Goal: Information Seeking & Learning: Learn about a topic

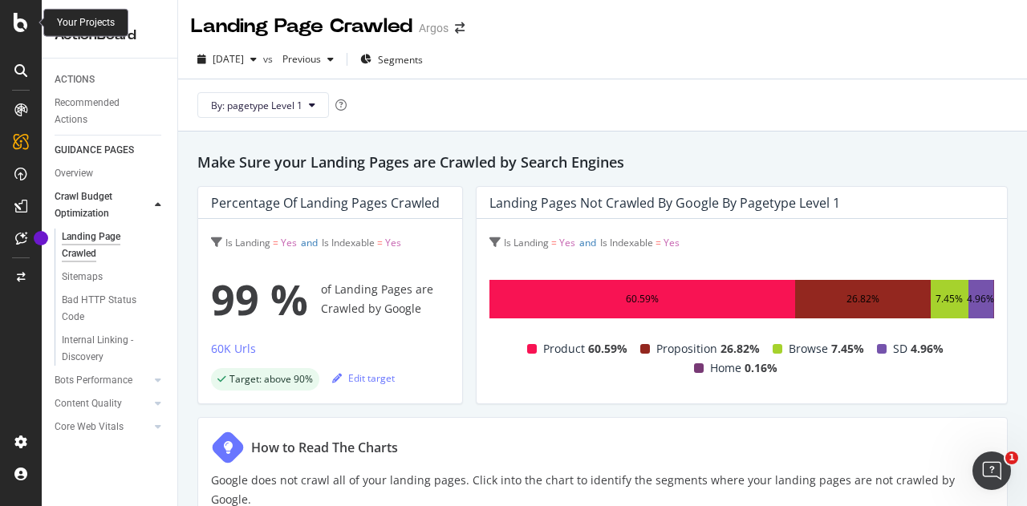
click at [10, 14] on div at bounding box center [21, 22] width 39 height 19
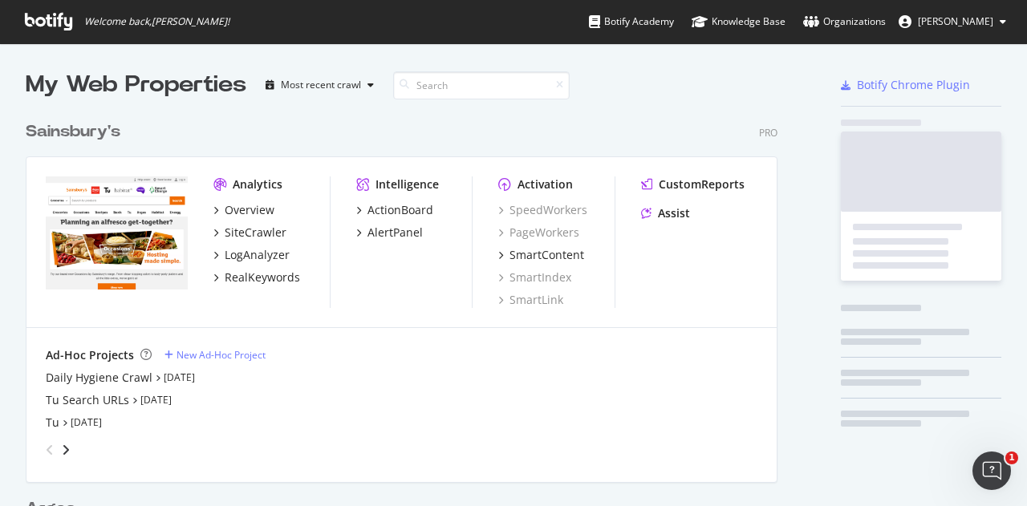
scroll to position [494, 1002]
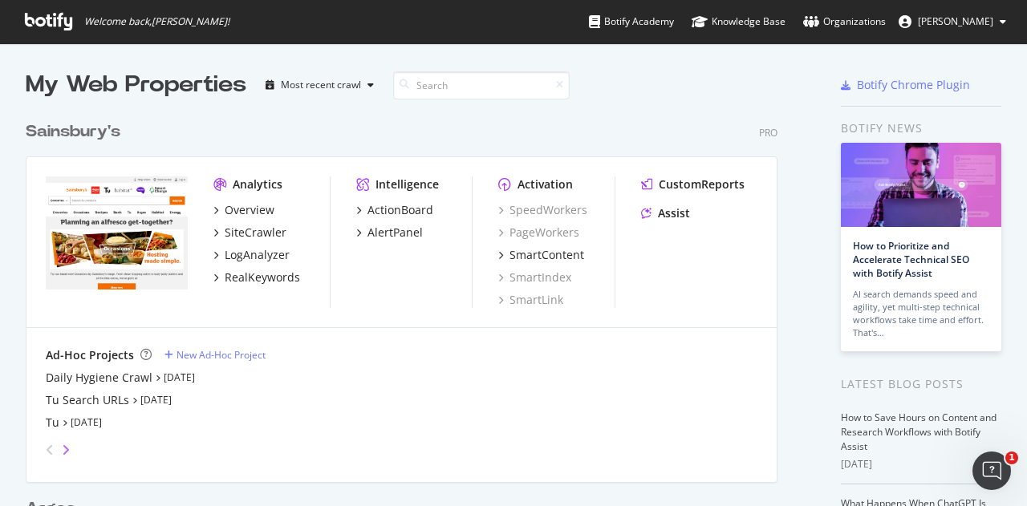
click at [66, 444] on icon "angle-right" at bounding box center [66, 450] width 8 height 13
click at [46, 445] on icon "angle-left" at bounding box center [50, 450] width 8 height 13
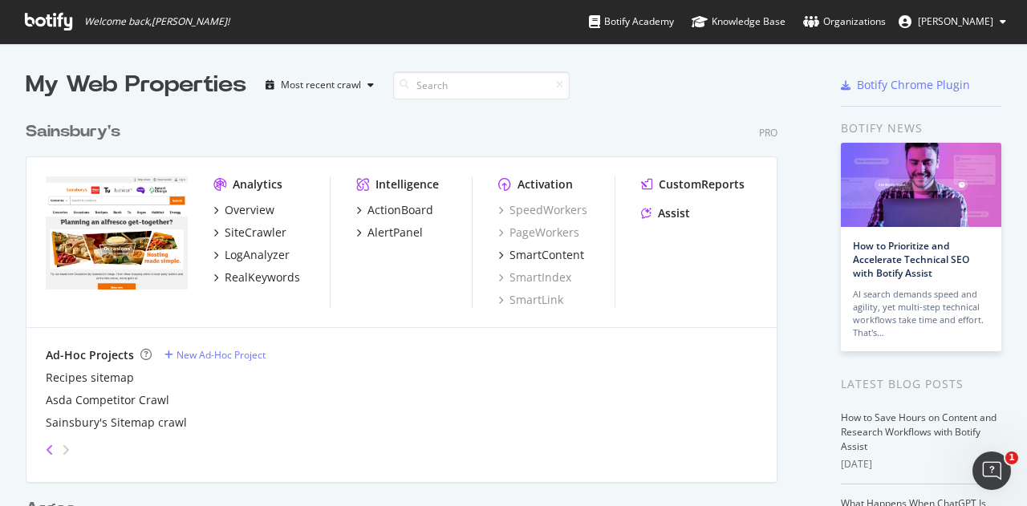
click at [46, 445] on icon "angle-left" at bounding box center [50, 450] width 8 height 13
click at [47, 446] on icon "angle-left" at bounding box center [50, 450] width 8 height 13
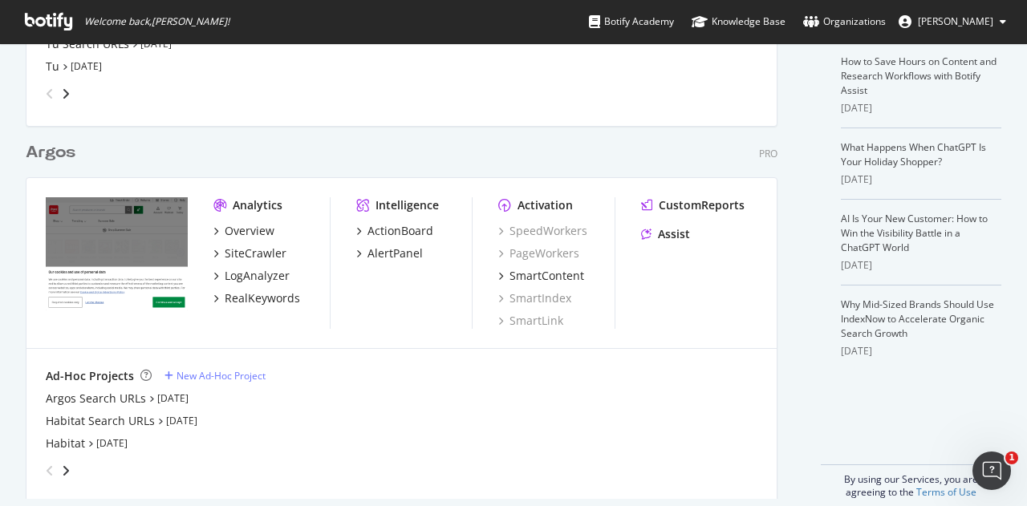
scroll to position [374, 0]
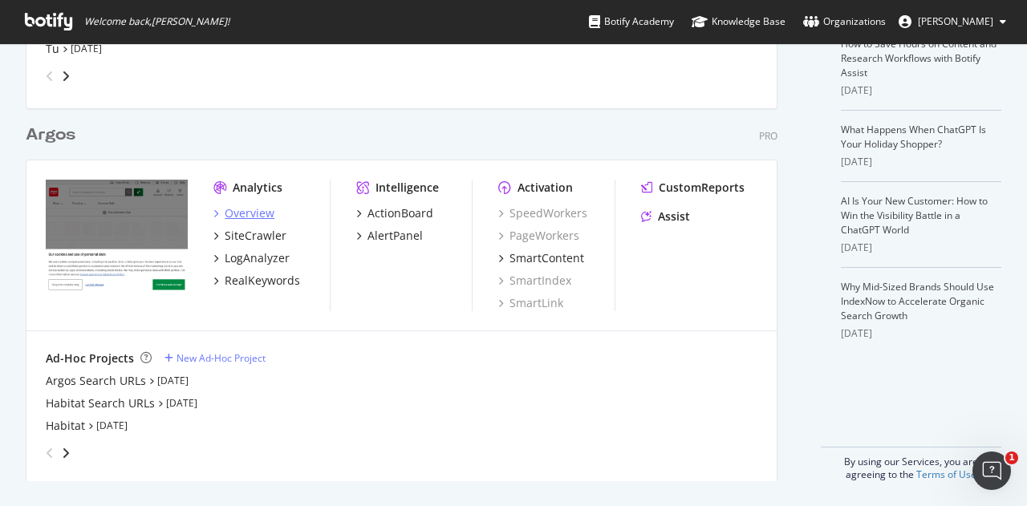
click at [251, 215] on div "Overview" at bounding box center [250, 213] width 50 height 16
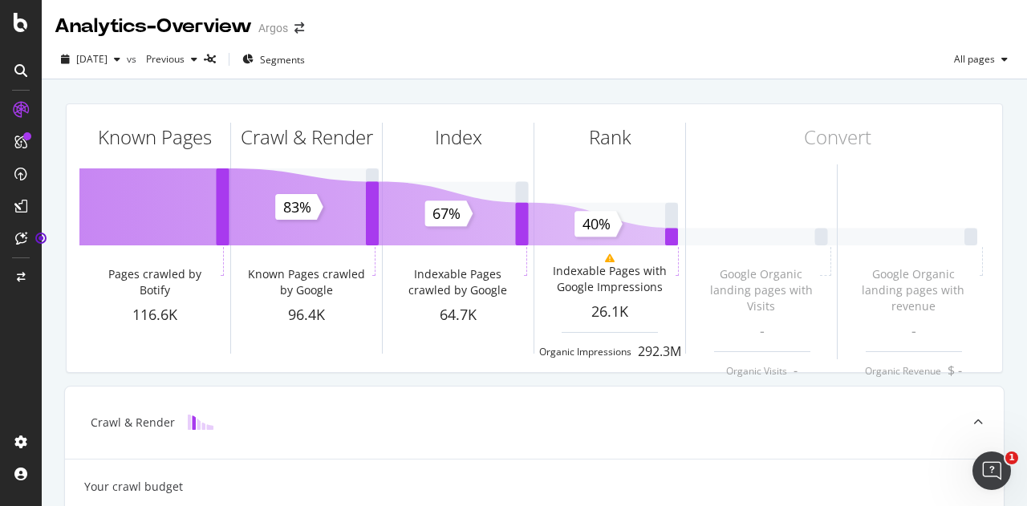
click at [25, 70] on icon at bounding box center [20, 70] width 13 height 13
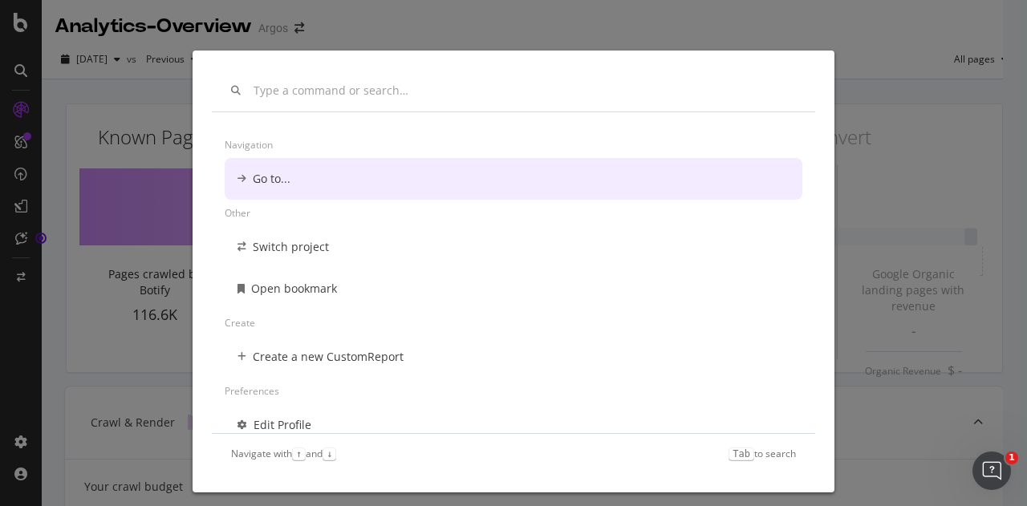
click at [754, 18] on div "Navigation Go to... Other Switch project Open bookmark Create Create a new Cust…" at bounding box center [513, 253] width 1027 height 506
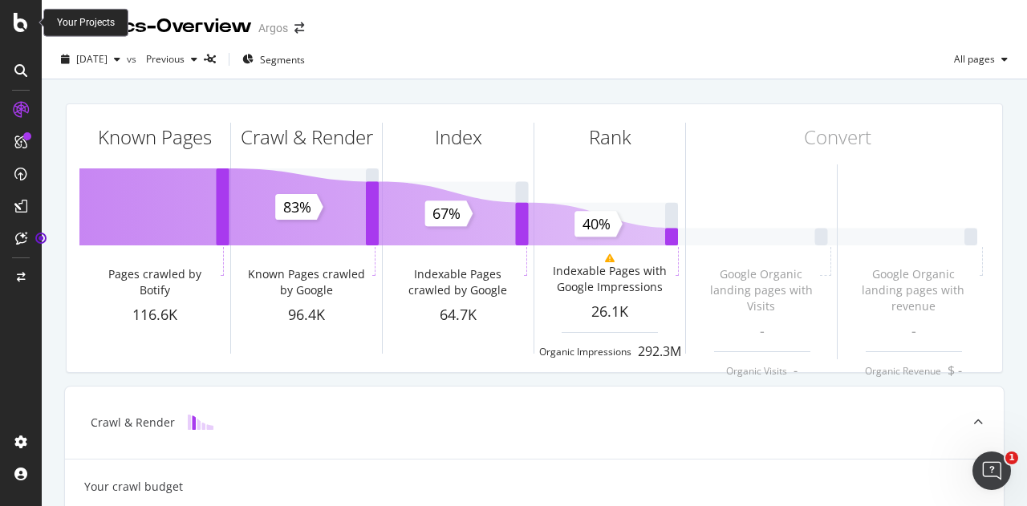
click at [19, 20] on icon at bounding box center [21, 22] width 14 height 19
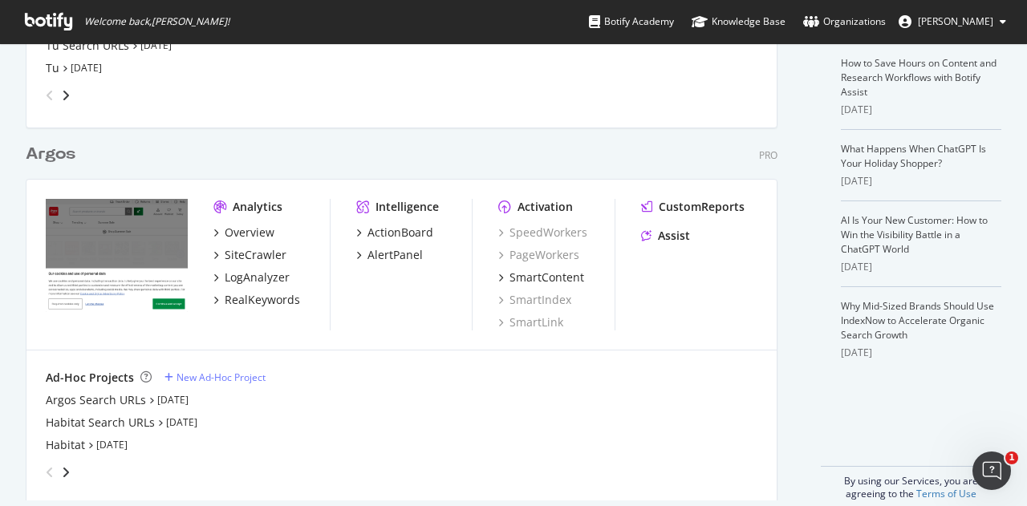
scroll to position [374, 0]
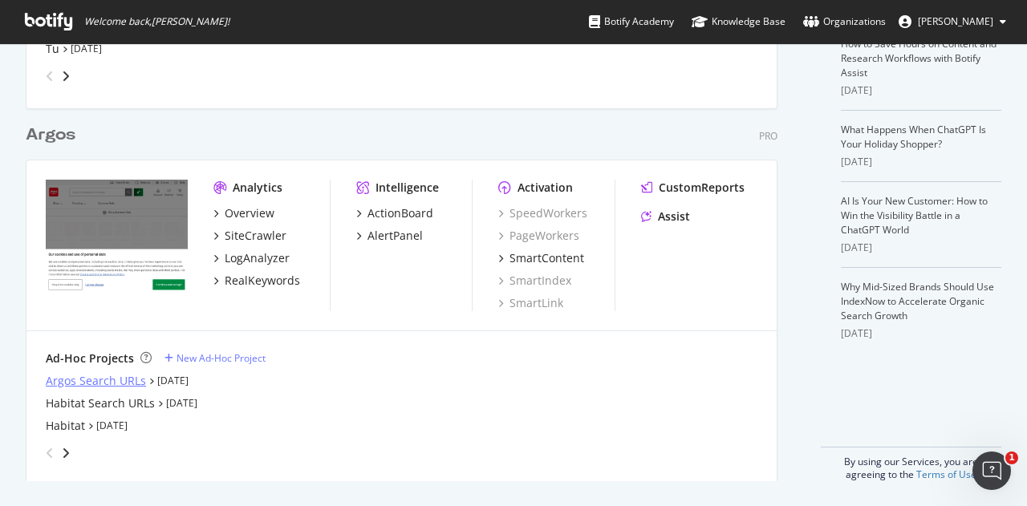
click at [66, 378] on div "Argos Search URLs" at bounding box center [96, 381] width 100 height 16
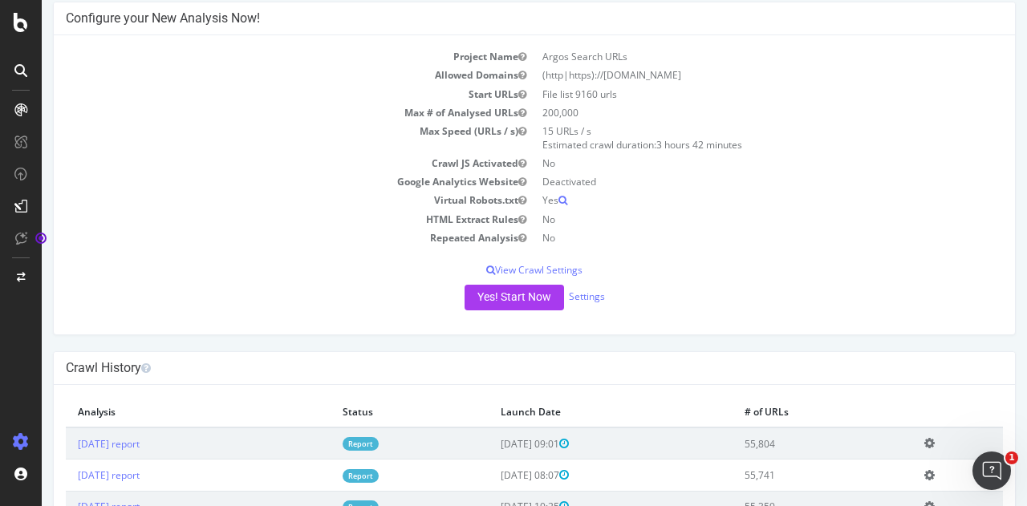
scroll to position [160, 0]
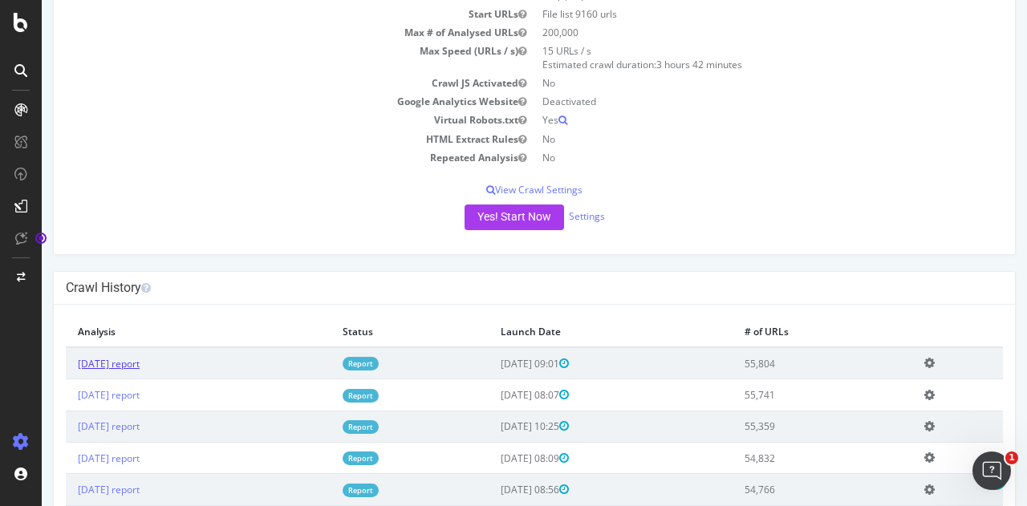
click at [109, 360] on link "[DATE] report" at bounding box center [109, 364] width 62 height 14
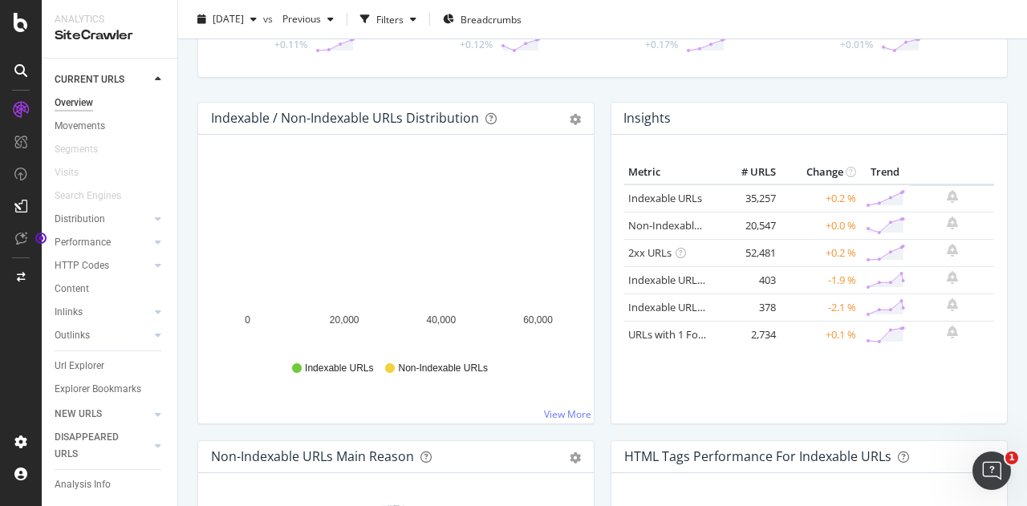
scroll to position [160, 0]
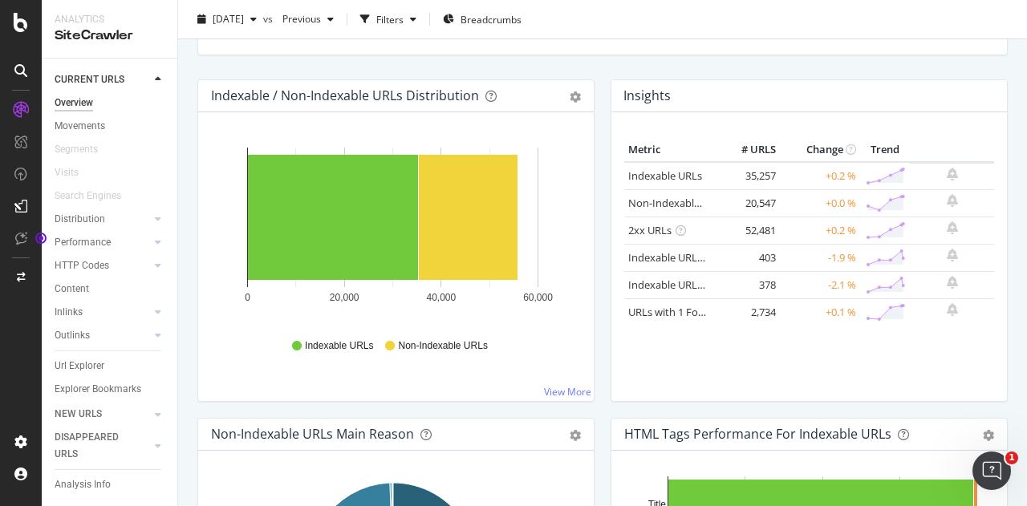
click at [157, 450] on icon at bounding box center [158, 446] width 6 height 10
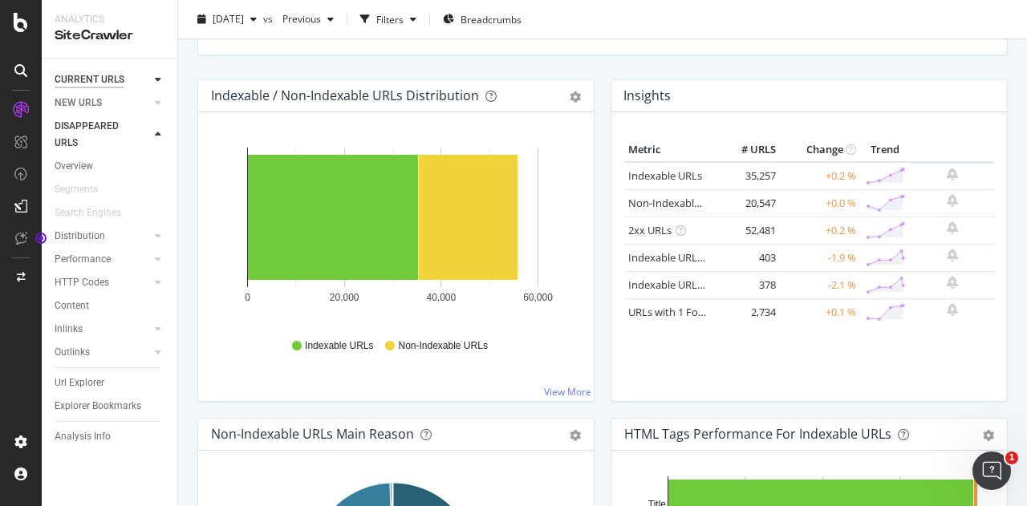
click at [109, 75] on div "CURRENT URLS" at bounding box center [90, 79] width 70 height 17
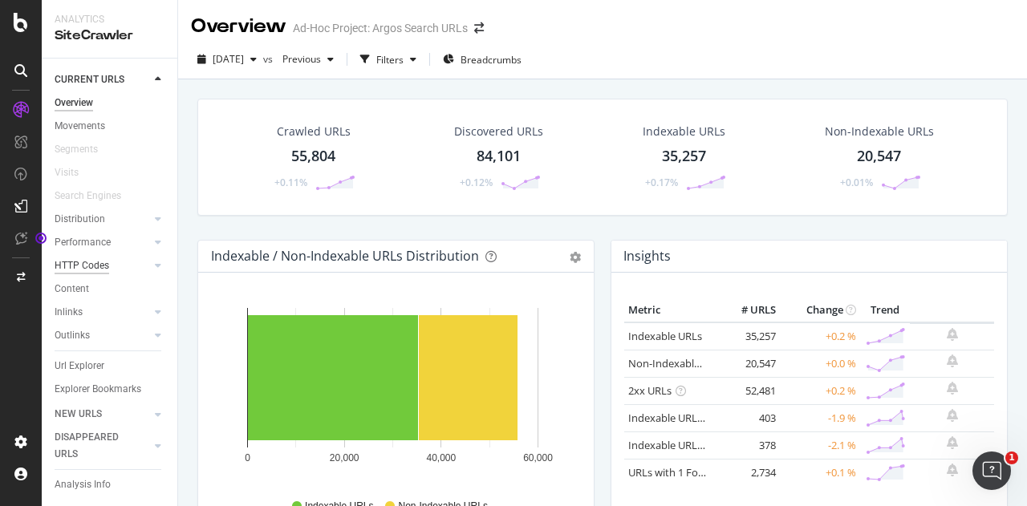
click at [93, 266] on div "HTTP Codes" at bounding box center [82, 265] width 55 height 17
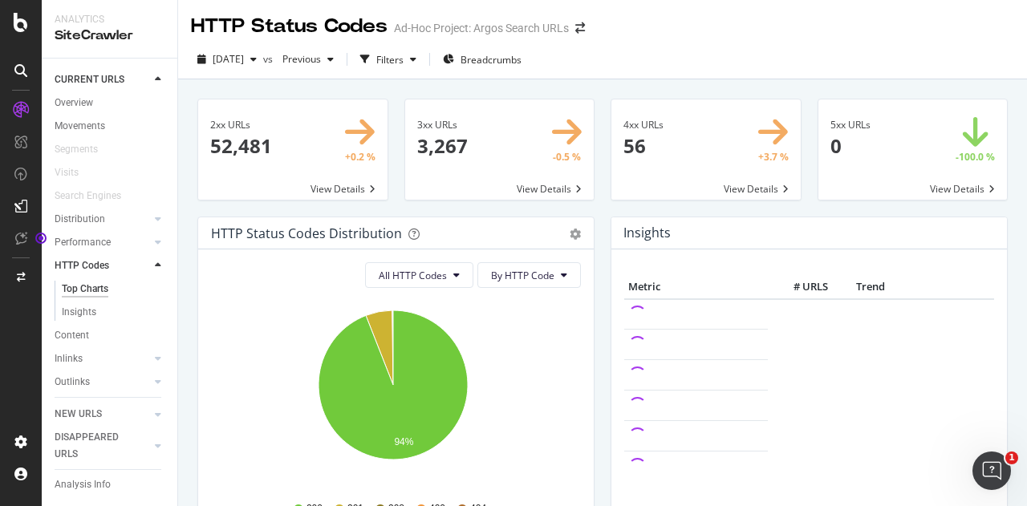
click at [691, 147] on span at bounding box center [705, 149] width 189 height 100
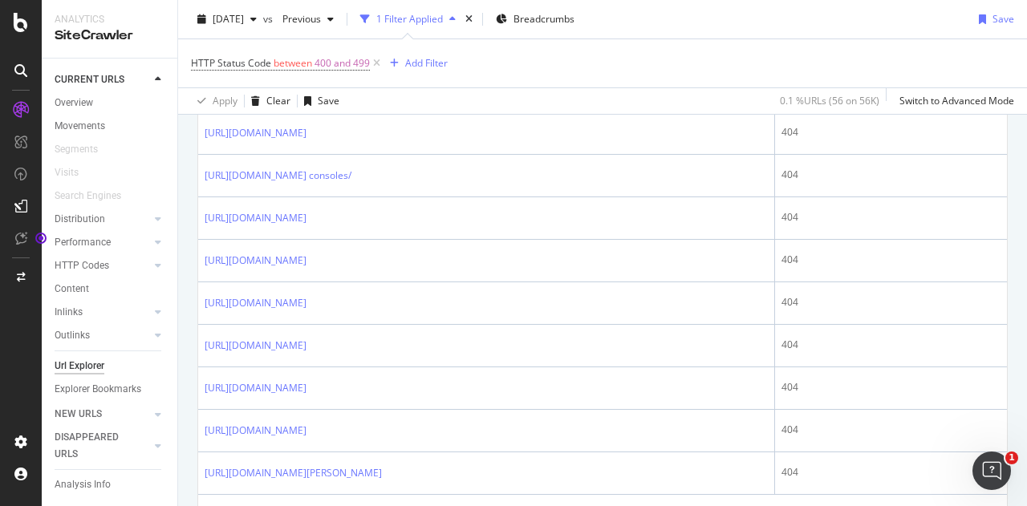
scroll to position [2319, 0]
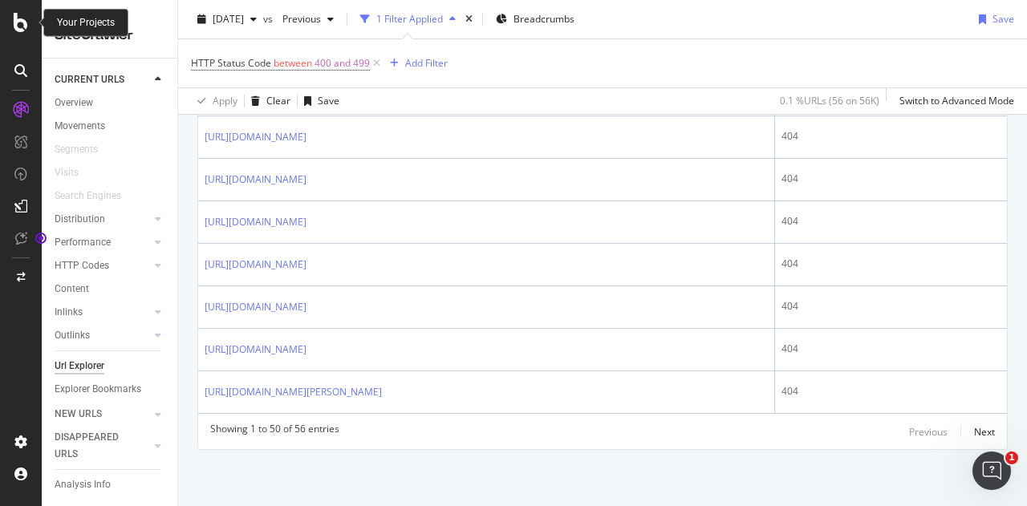
click at [19, 17] on icon at bounding box center [21, 22] width 14 height 19
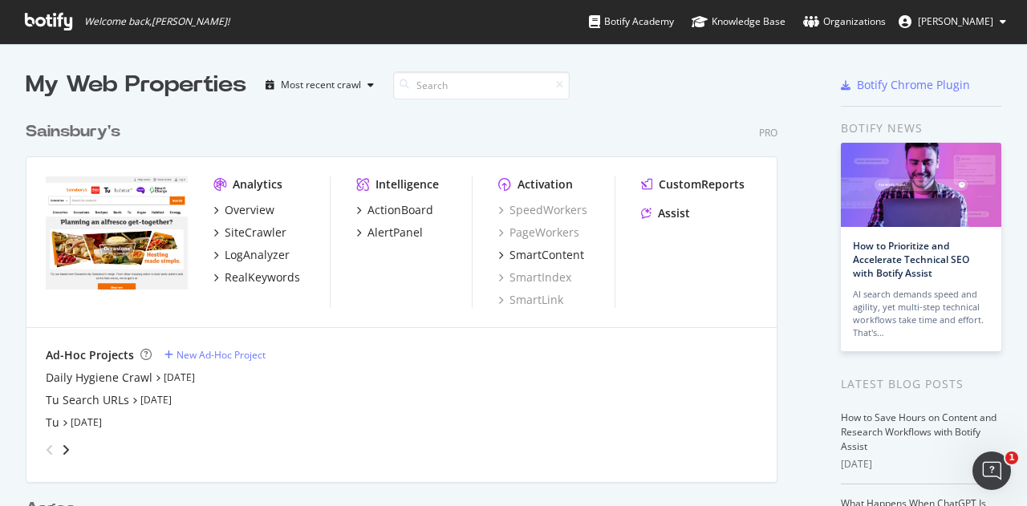
scroll to position [494, 1002]
click at [242, 232] on div "SiteCrawler" at bounding box center [256, 233] width 62 height 16
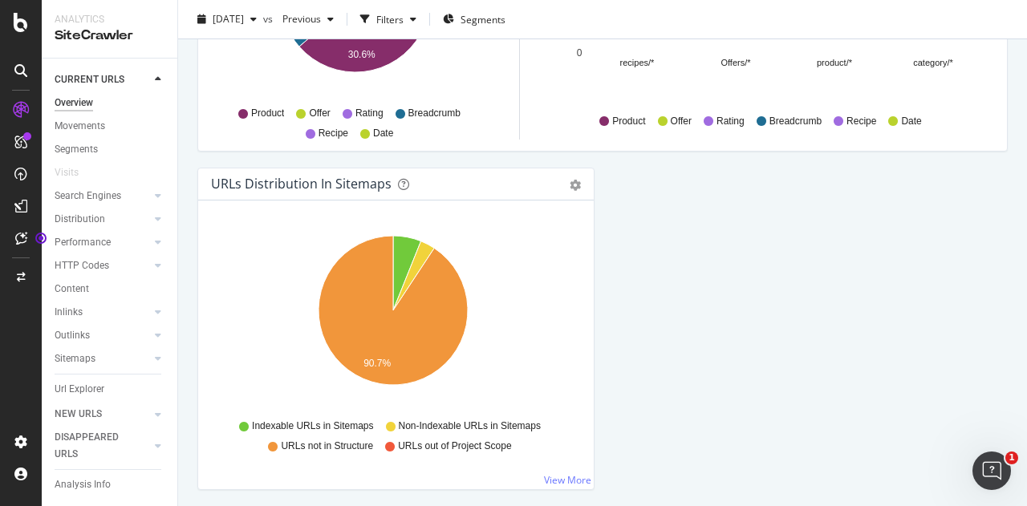
scroll to position [1816, 0]
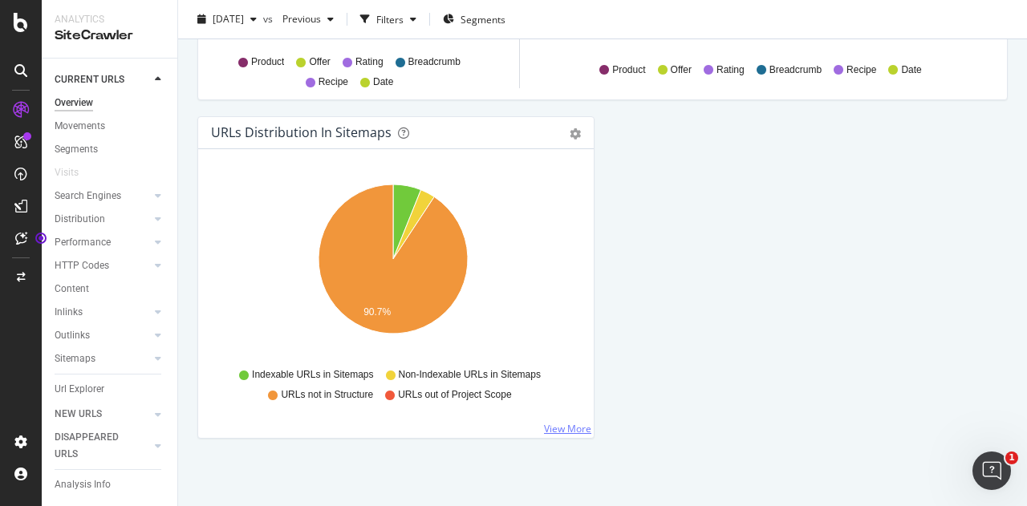
click at [553, 422] on link "View More" at bounding box center [567, 429] width 47 height 14
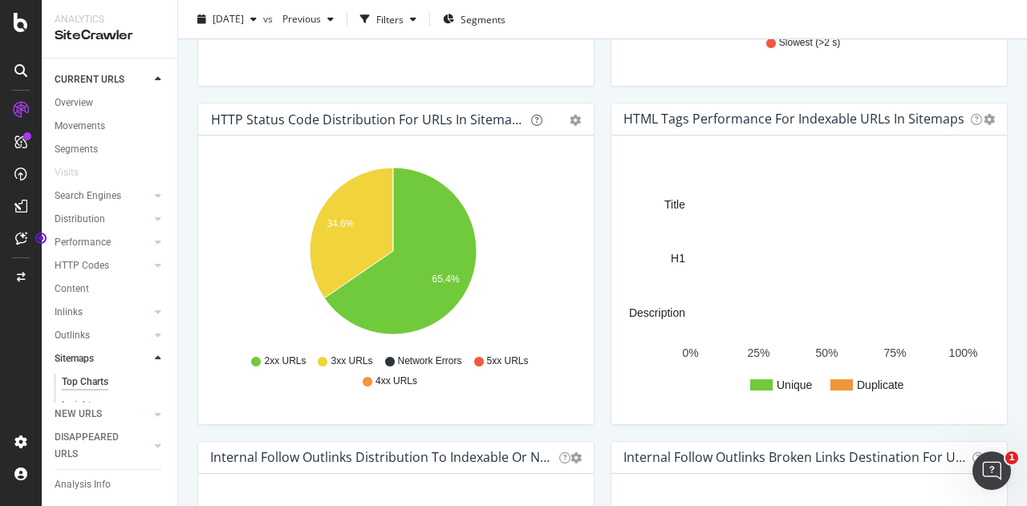
scroll to position [724, 0]
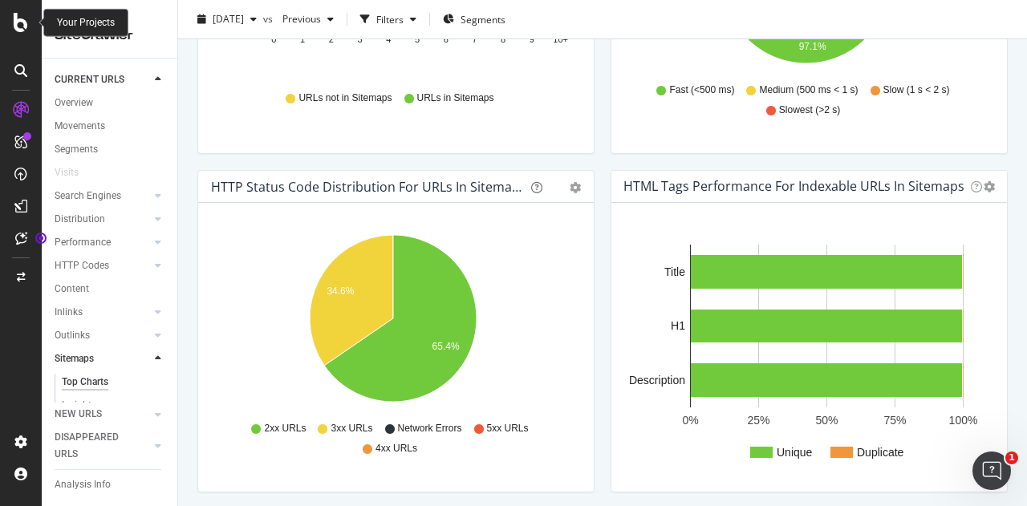
click at [17, 30] on icon at bounding box center [21, 22] width 14 height 19
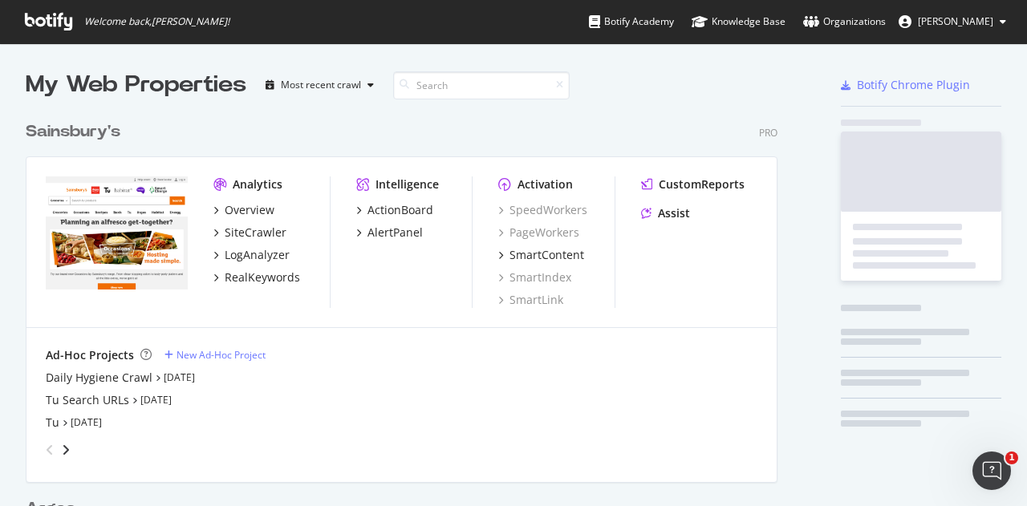
scroll to position [494, 1002]
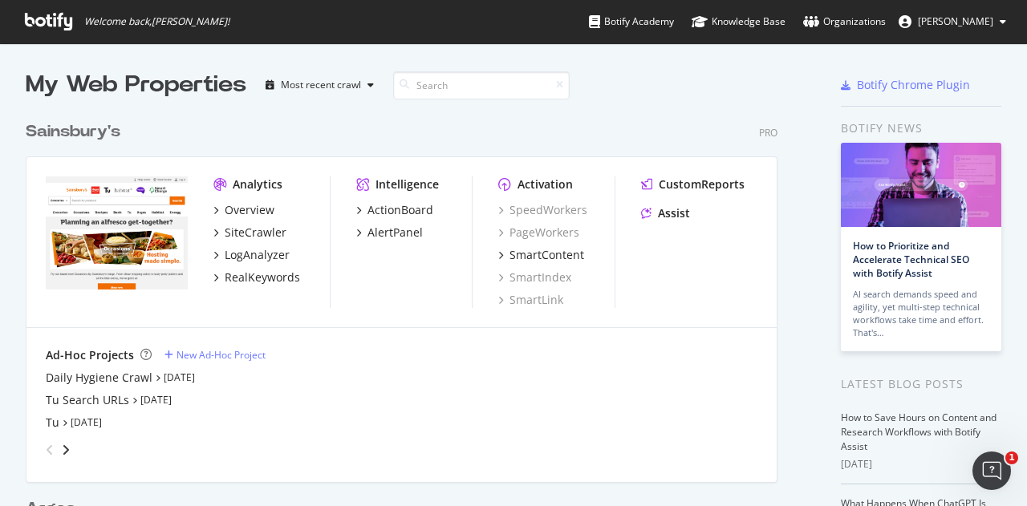
click at [47, 14] on icon at bounding box center [48, 22] width 47 height 18
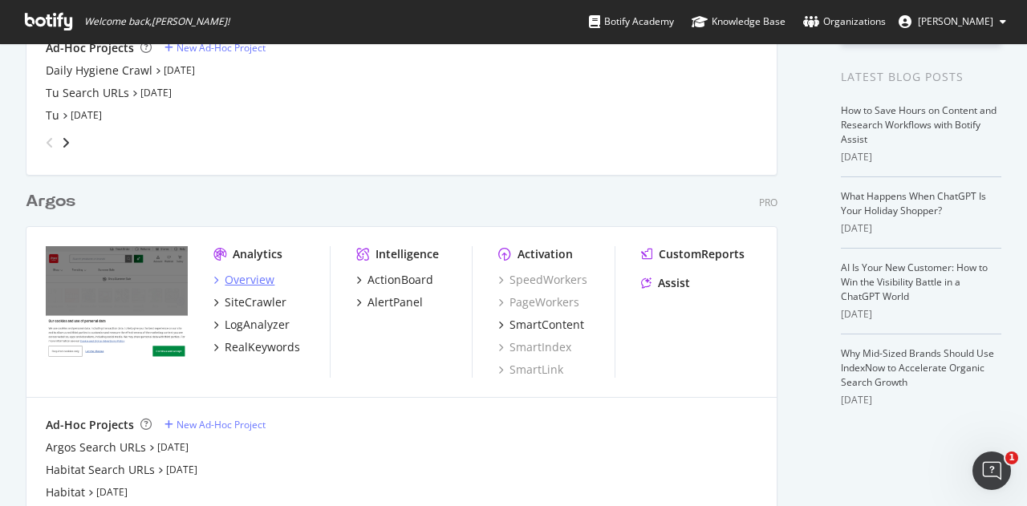
scroll to position [321, 0]
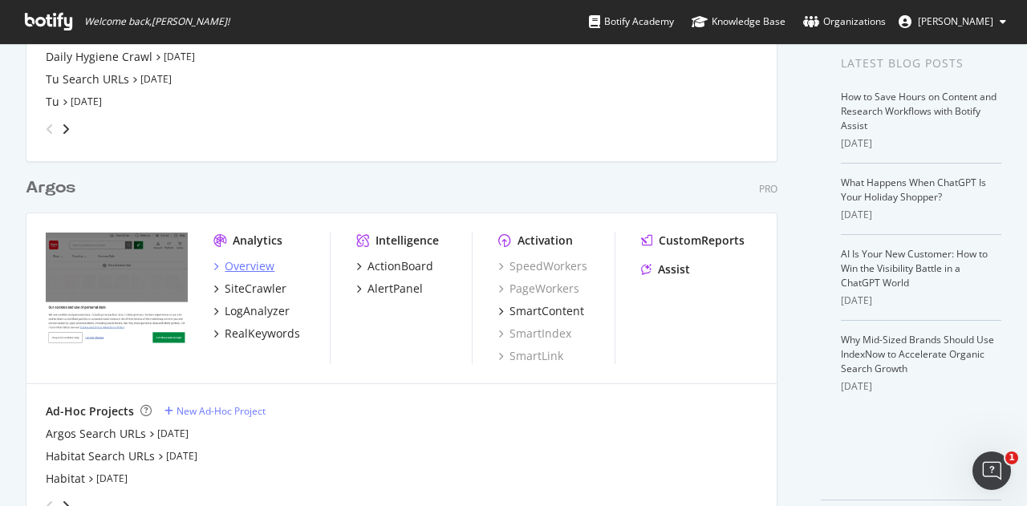
click at [236, 265] on div "Overview" at bounding box center [250, 266] width 50 height 16
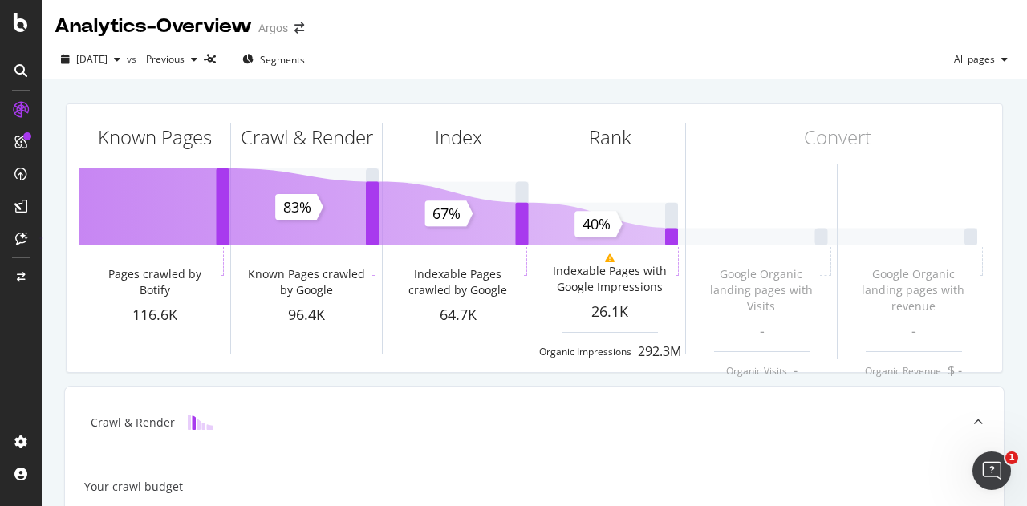
click at [26, 64] on icon at bounding box center [20, 70] width 13 height 13
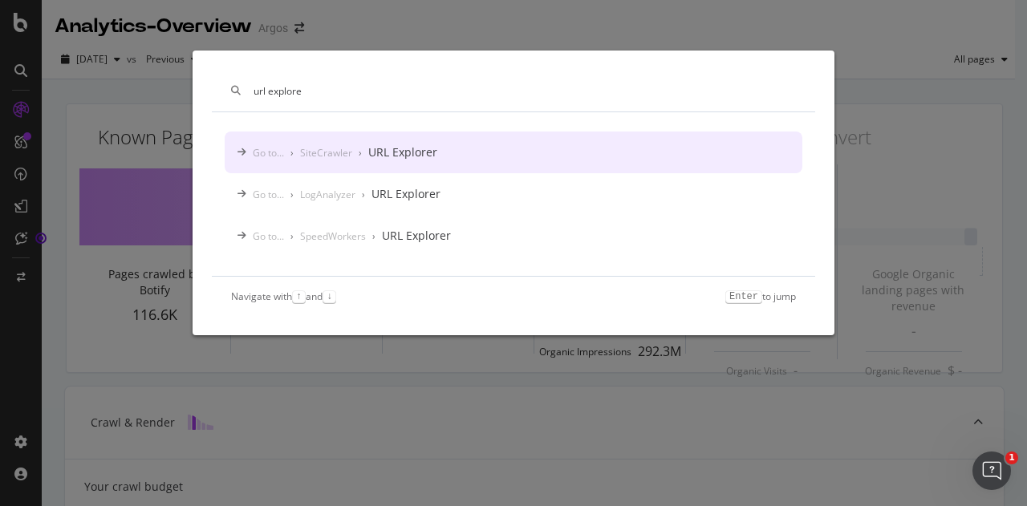
type input "url explore"
click at [354, 148] on div "Go to... › SiteCrawler › URL Explorer" at bounding box center [345, 152] width 184 height 16
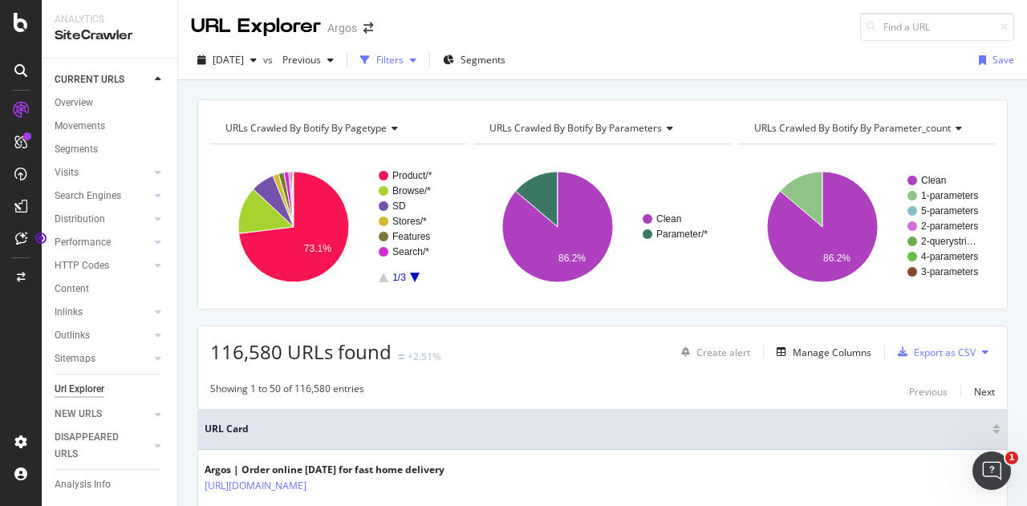
click at [403, 58] on div "Filters" at bounding box center [389, 60] width 27 height 14
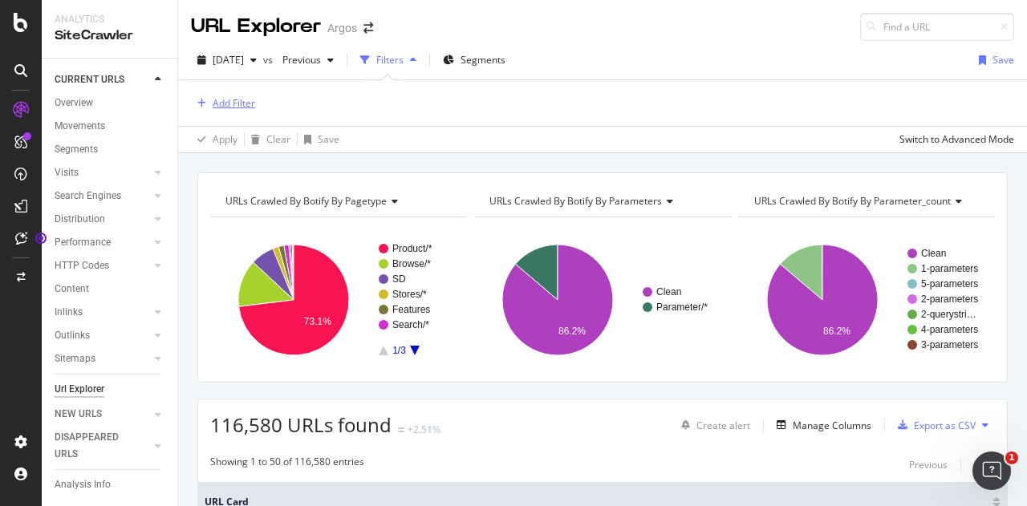
click at [240, 99] on div "Add Filter" at bounding box center [234, 103] width 43 height 14
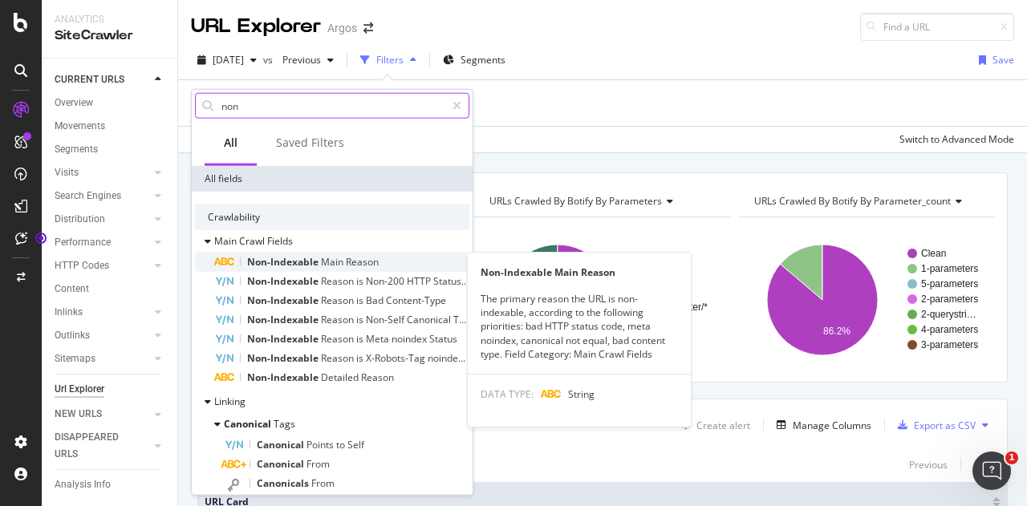
type input "non"
click at [321, 259] on span "Main" at bounding box center [333, 262] width 25 height 14
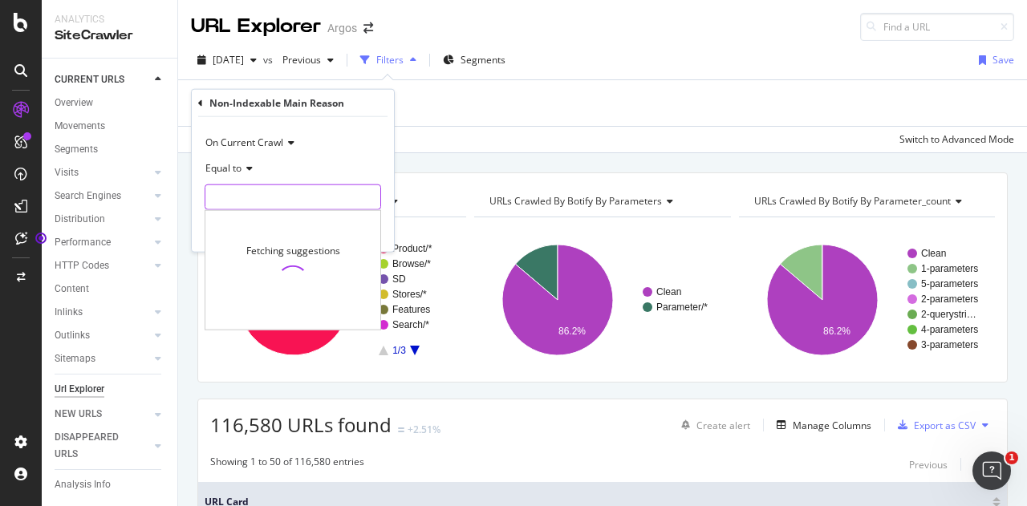
click at [231, 201] on input "text" at bounding box center [292, 197] width 175 height 26
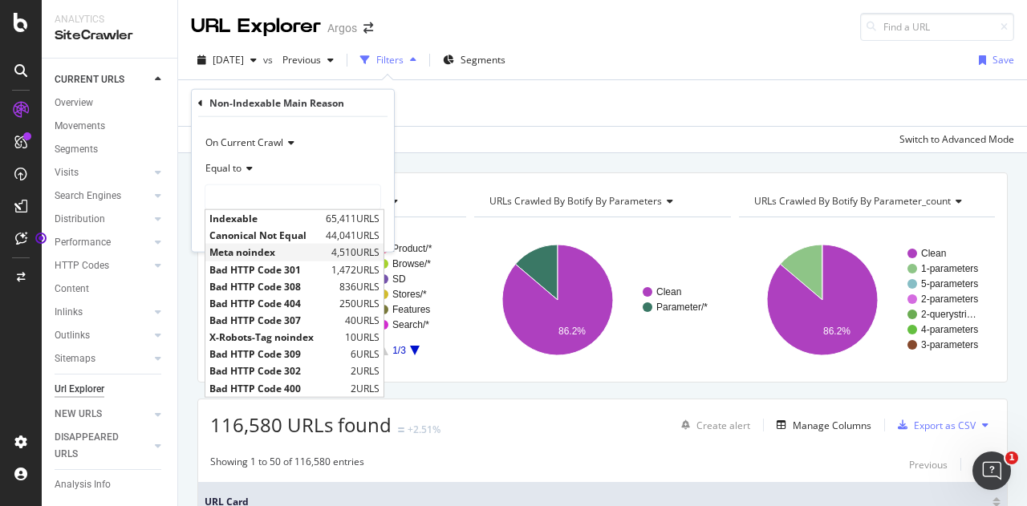
click at [272, 249] on span "Meta noindex" at bounding box center [268, 252] width 118 height 14
type input "Meta noindex"
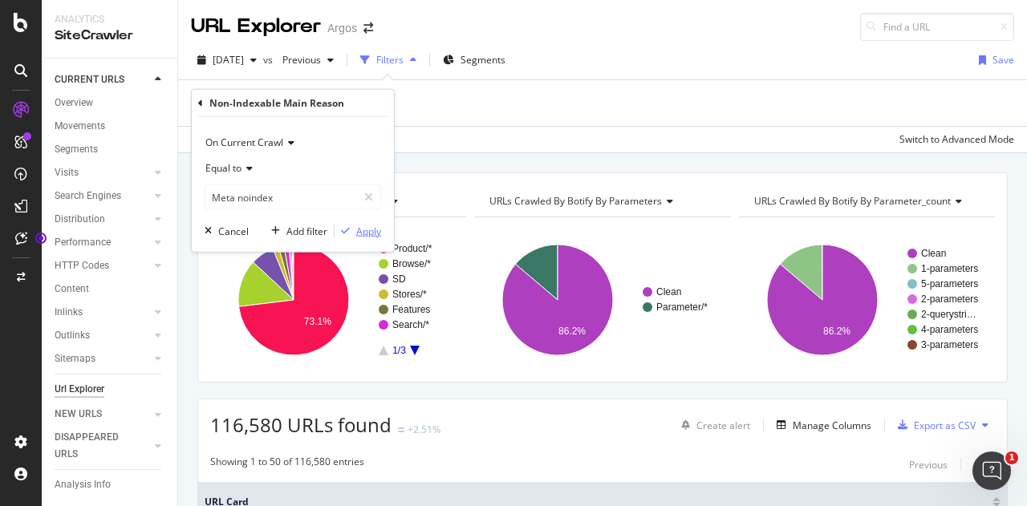
click at [364, 229] on div "Apply" at bounding box center [368, 231] width 25 height 14
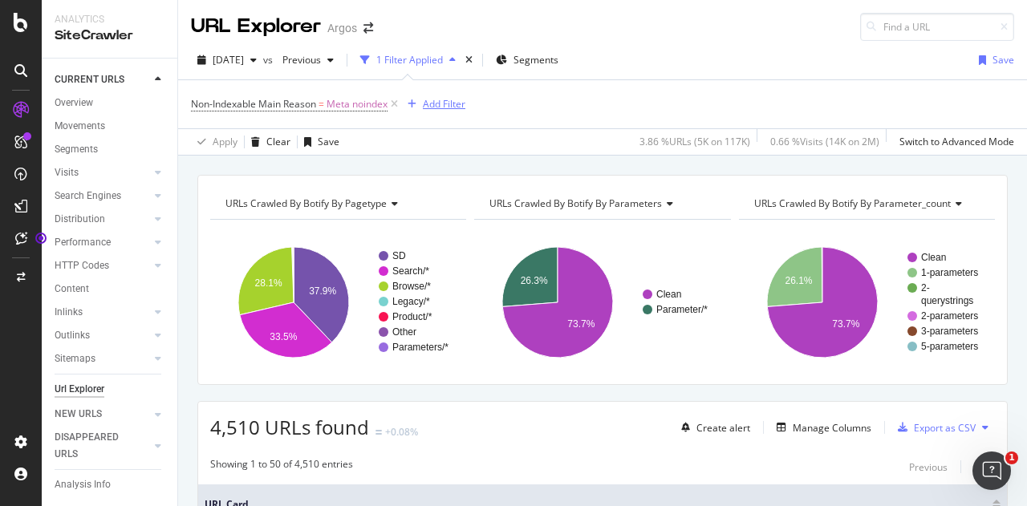
click at [436, 104] on div "Add Filter" at bounding box center [444, 104] width 43 height 14
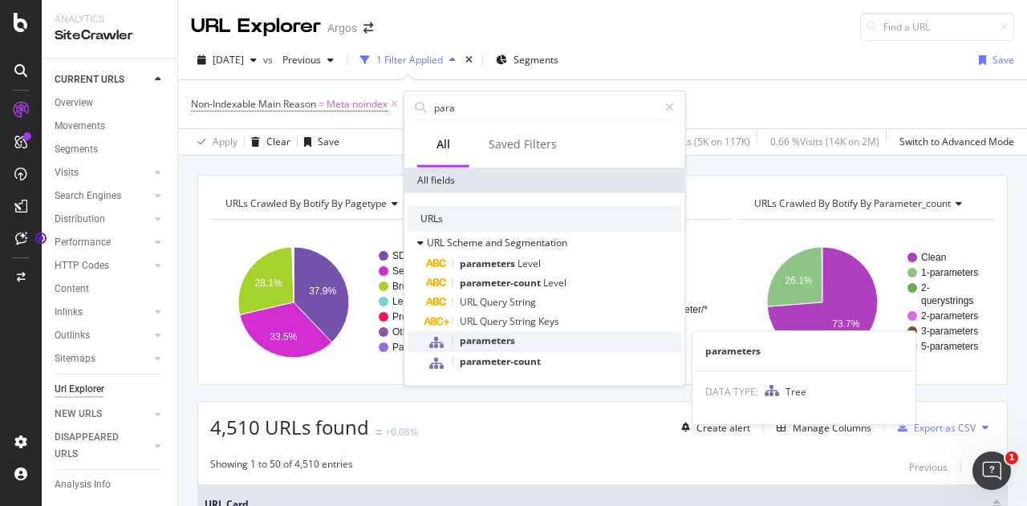
type input "para"
click at [533, 336] on div "parameters" at bounding box center [554, 341] width 255 height 21
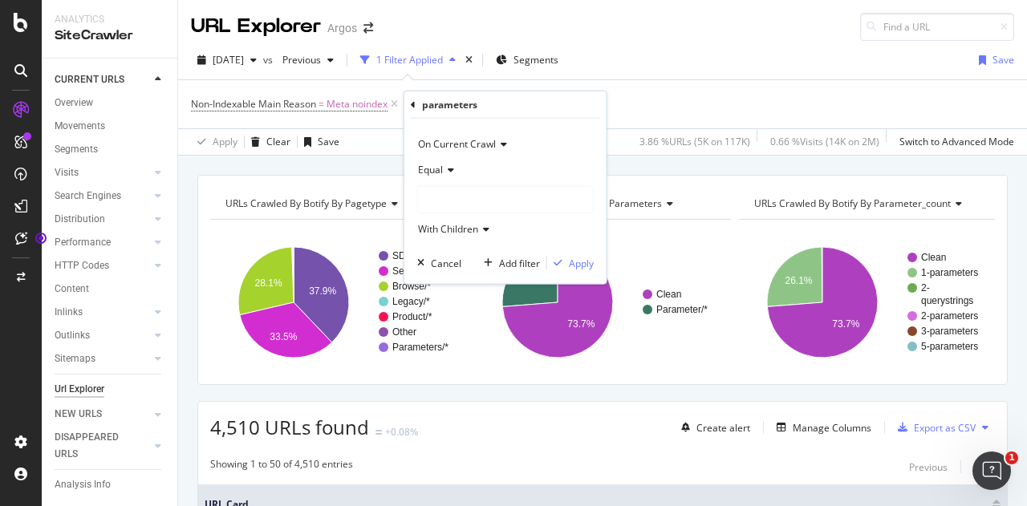
click at [487, 200] on div at bounding box center [505, 200] width 175 height 26
click at [447, 229] on span "Clean" at bounding box center [447, 232] width 26 height 14
click at [576, 261] on div "Apply" at bounding box center [581, 263] width 25 height 14
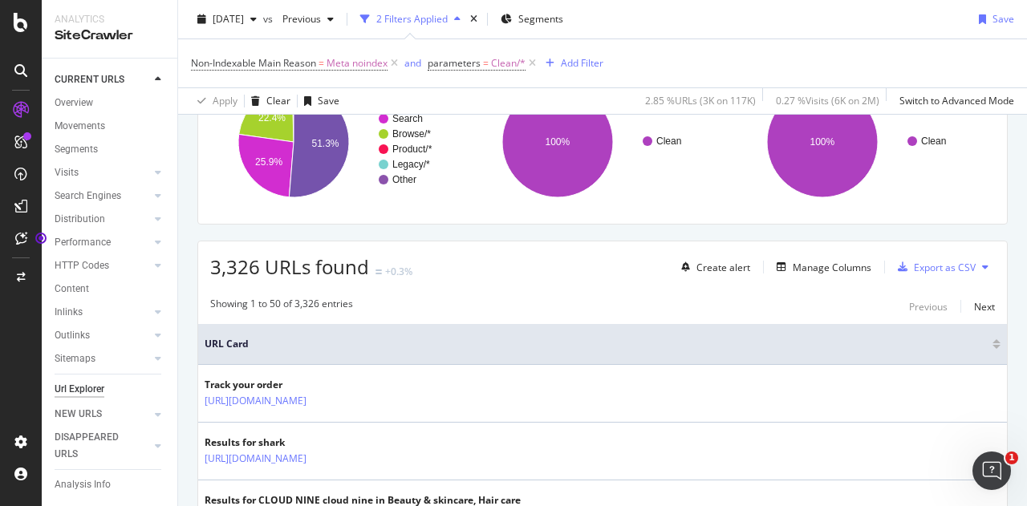
scroll to position [241, 0]
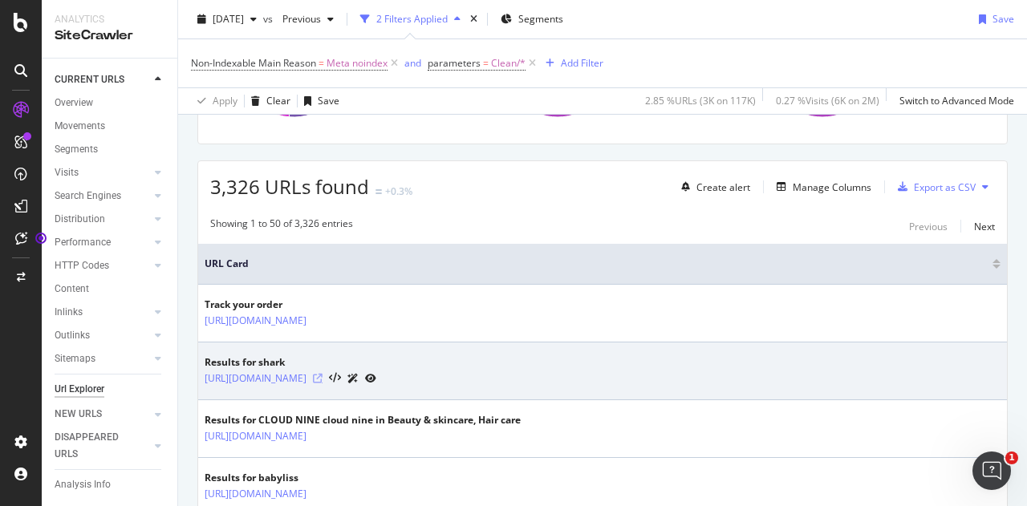
click at [322, 374] on icon at bounding box center [318, 379] width 10 height 10
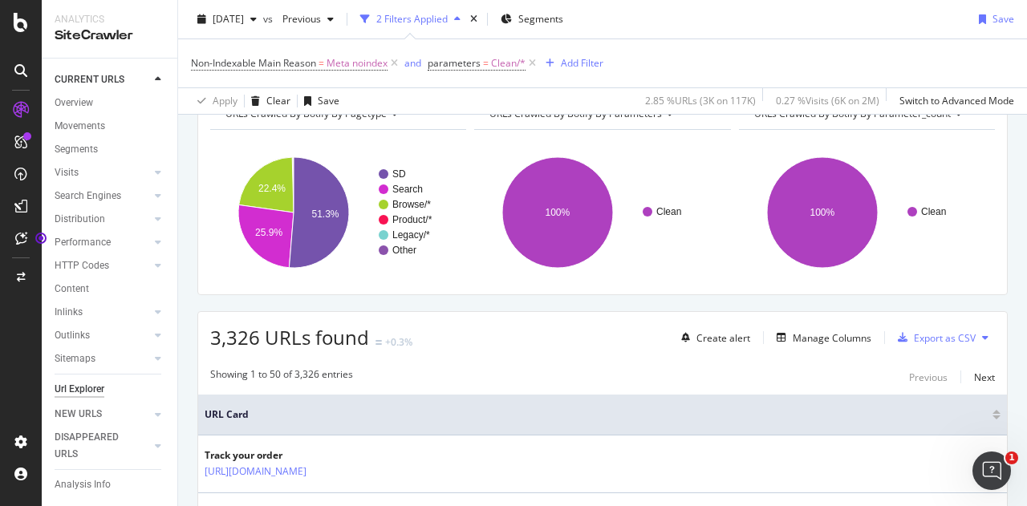
scroll to position [80, 0]
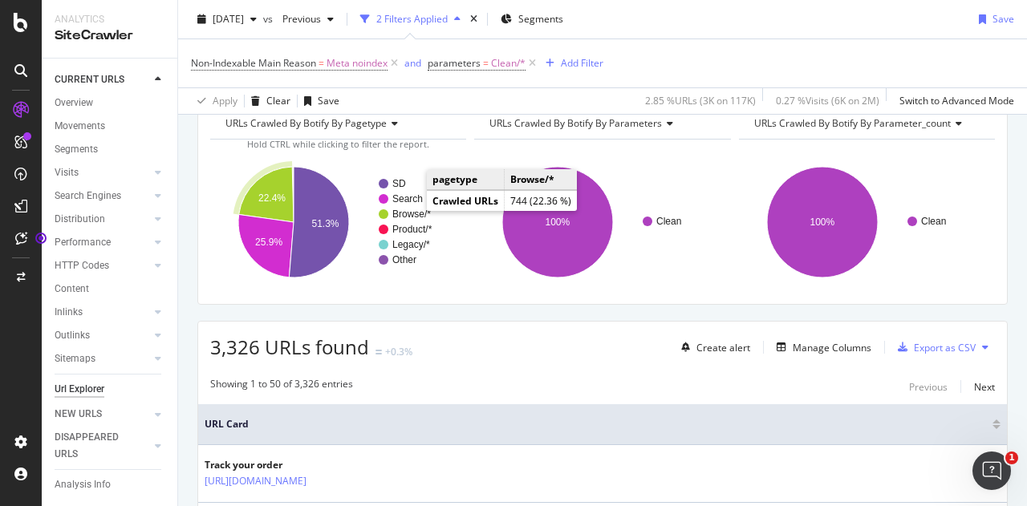
click at [411, 213] on text "Browse/*" at bounding box center [411, 214] width 39 height 11
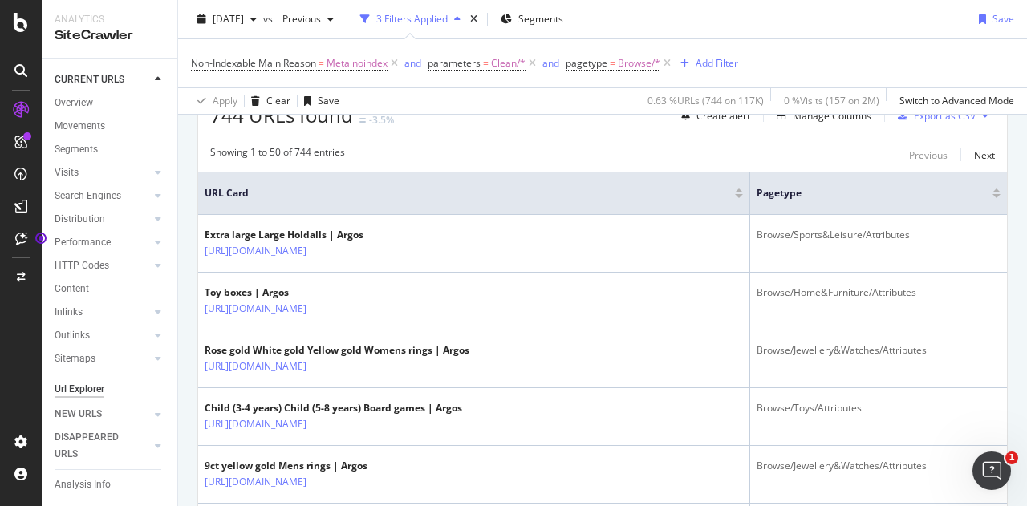
scroll to position [321, 0]
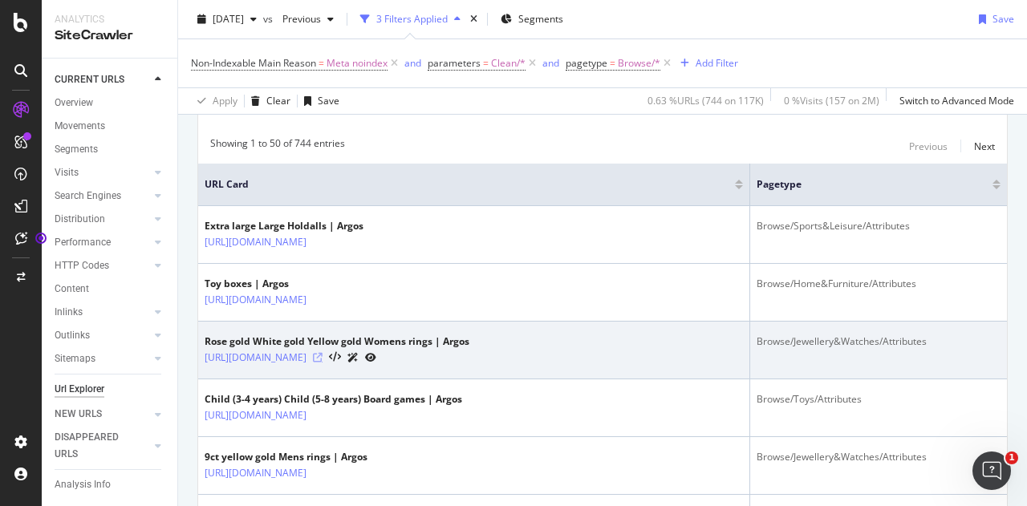
click at [322, 363] on icon at bounding box center [318, 358] width 10 height 10
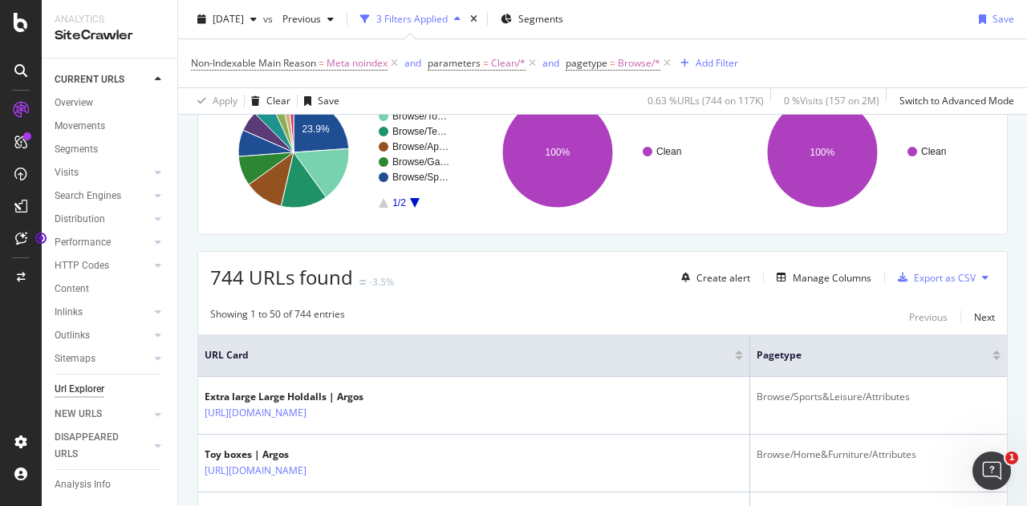
scroll to position [0, 0]
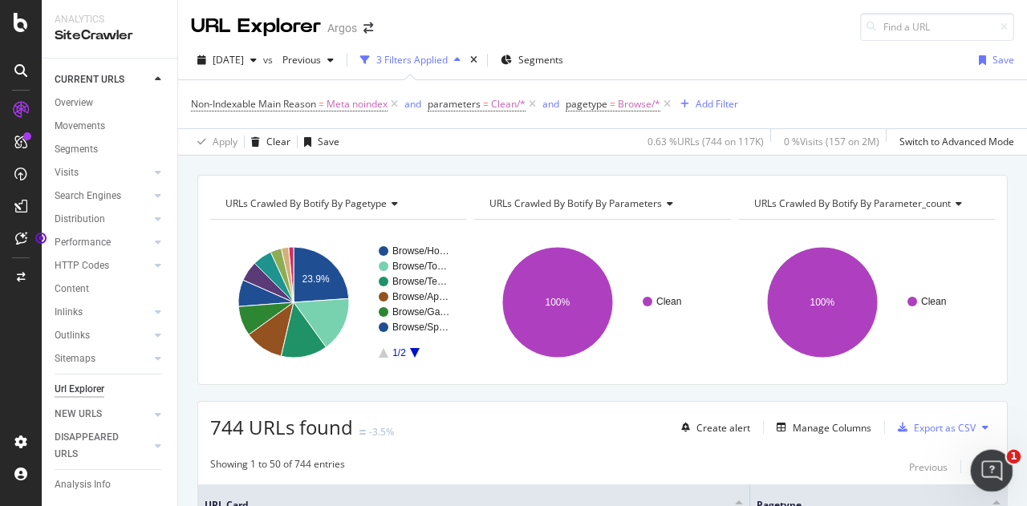
click at [982, 472] on icon "Open Intercom Messenger" at bounding box center [989, 469] width 26 height 26
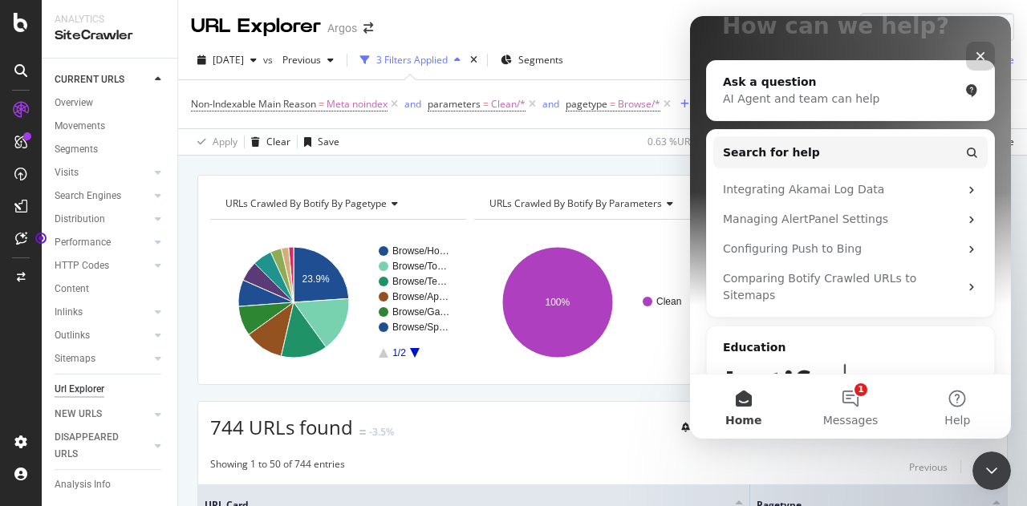
scroll to position [228, 0]
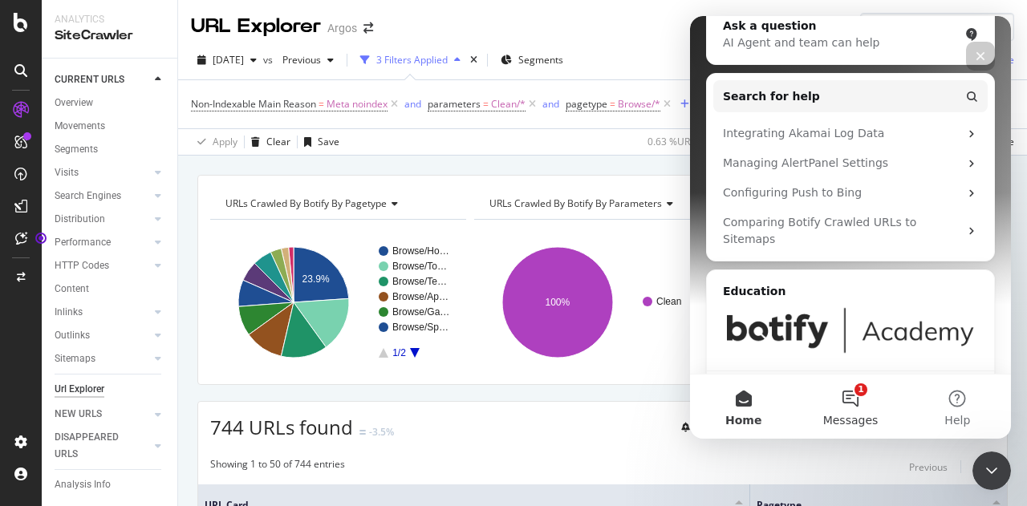
click at [853, 400] on button "1 Messages" at bounding box center [850, 407] width 107 height 64
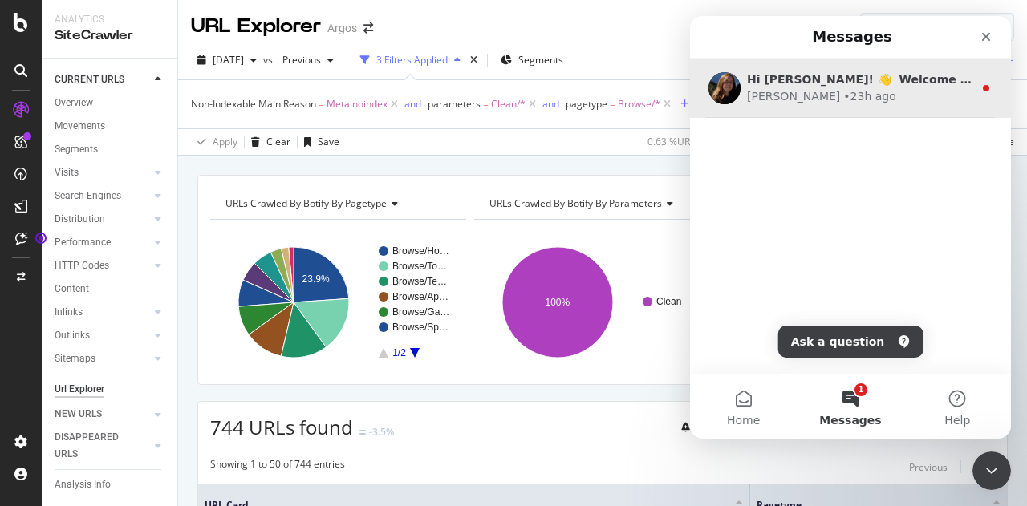
click at [814, 87] on div "Hi Julia! 👋 Welcome to Botify chat support! Have a question? Reply to this mess…" at bounding box center [860, 79] width 226 height 17
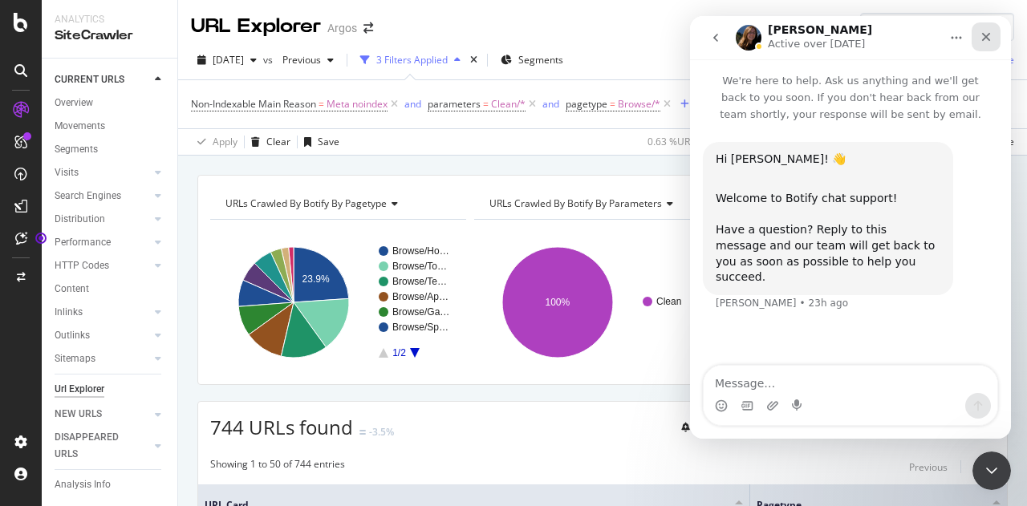
click at [985, 43] on icon "Close" at bounding box center [985, 36] width 13 height 13
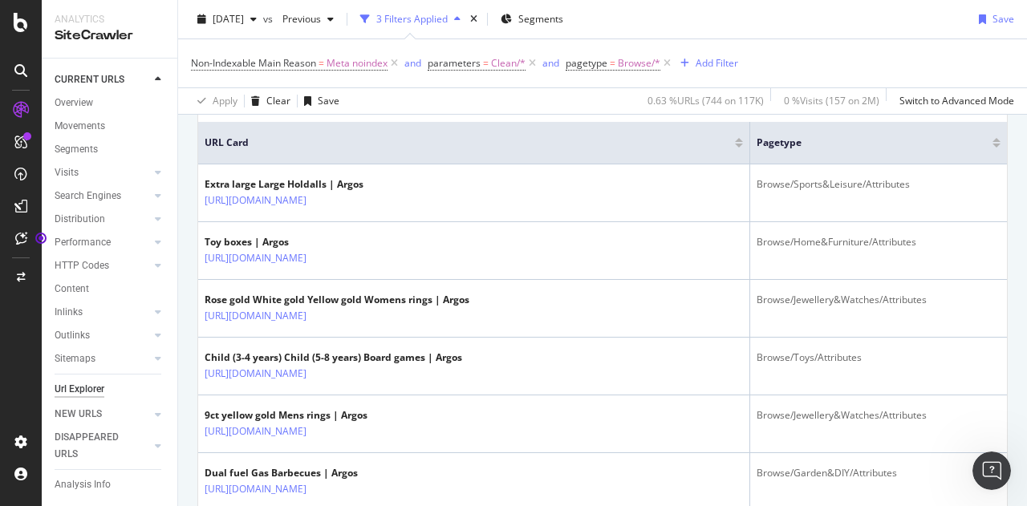
scroll to position [0, 0]
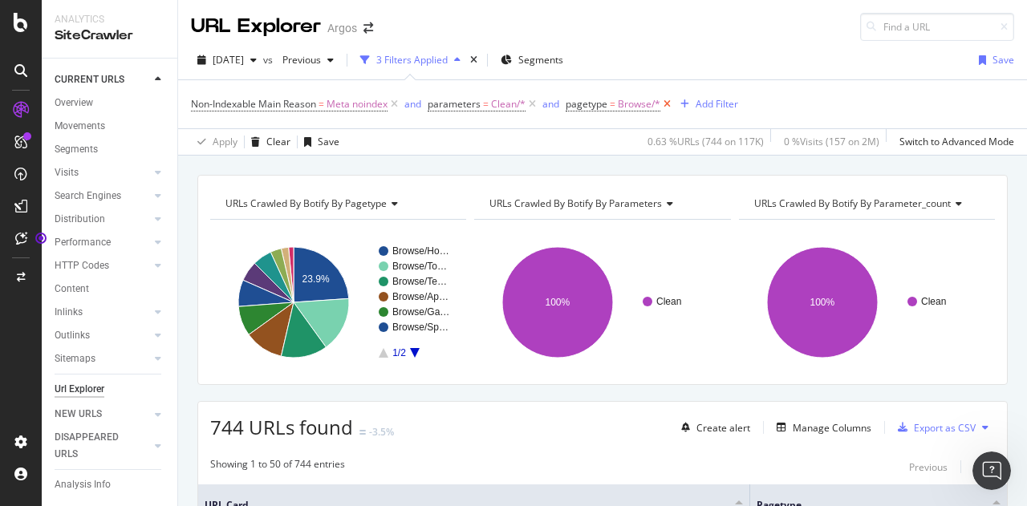
click at [668, 103] on icon at bounding box center [667, 104] width 14 height 16
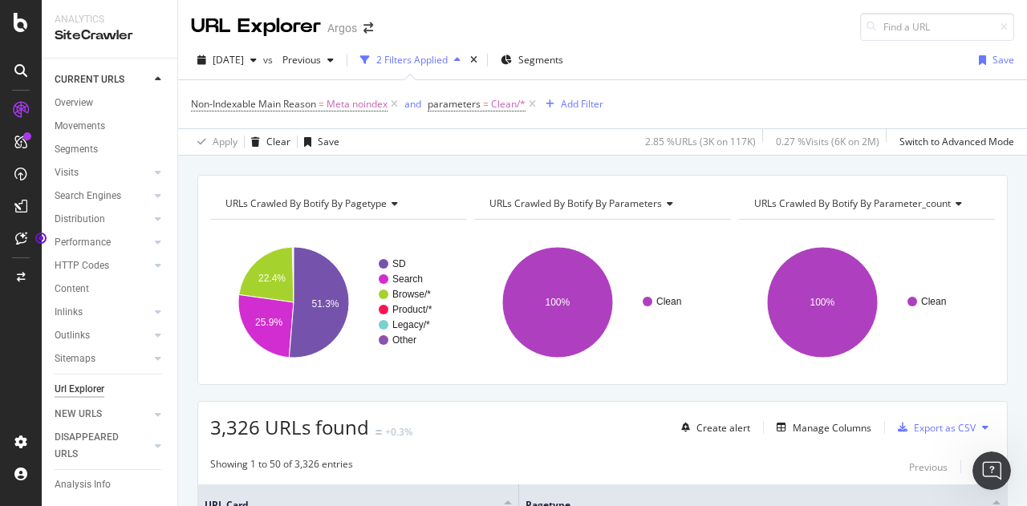
click at [884, 205] on span "URLs Crawled By Botify By parameter_count" at bounding box center [852, 204] width 197 height 14
click at [332, 203] on span "URLs Crawled By Botify By pagetype" at bounding box center [305, 204] width 161 height 14
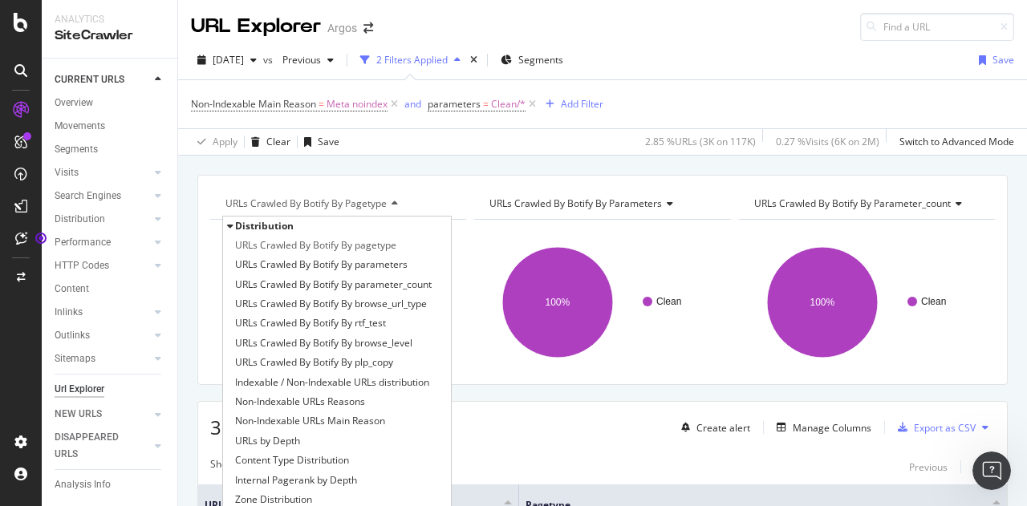
click at [328, 204] on span "URLs Crawled By Botify By pagetype" at bounding box center [305, 204] width 161 height 14
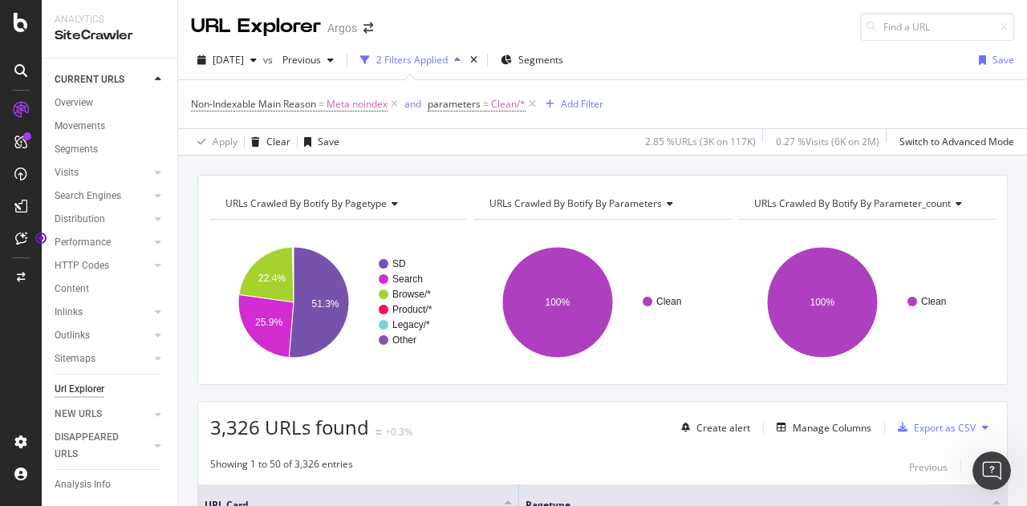
click at [634, 205] on span "URLs Crawled By Botify By parameters" at bounding box center [575, 204] width 172 height 14
click at [607, 137] on div "Apply Clear Save 2.85 % URLs ( 3K on 117K ) 0.27 % Visits ( 6K on 2M ) Switch t…" at bounding box center [602, 141] width 849 height 26
click at [306, 140] on icon "button" at bounding box center [307, 142] width 7 height 10
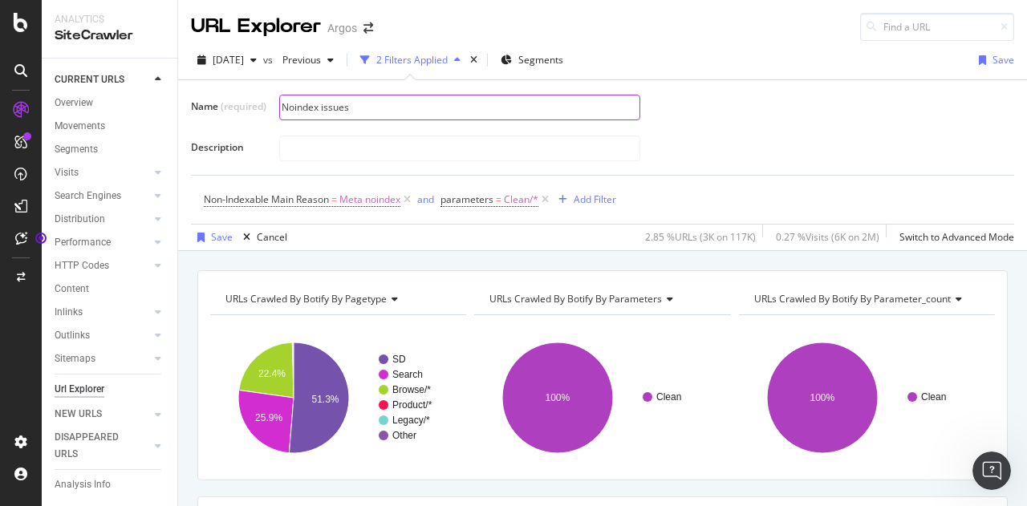
drag, startPoint x: 330, startPoint y: 105, endPoint x: 366, endPoint y: 104, distance: 35.3
click at [366, 104] on input "Noindex issues" at bounding box center [459, 107] width 359 height 24
type input "Noindex"
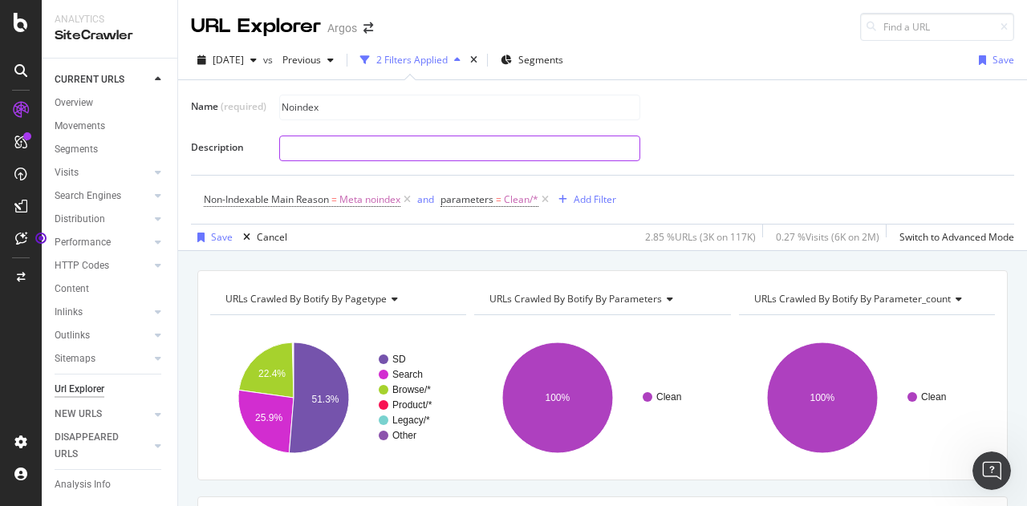
click at [353, 150] on input "text" at bounding box center [459, 148] width 359 height 24
paste input "Periodic checks of Robots Meta Tags Specifications"
type input "Periodic checks of Robots Meta Tags Specifications"
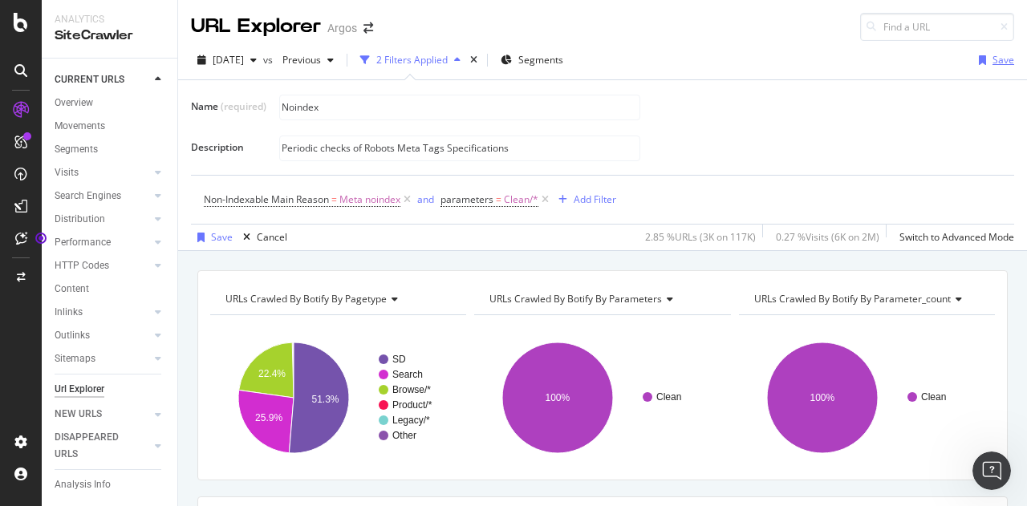
click at [980, 59] on div "button" at bounding box center [982, 60] width 20 height 10
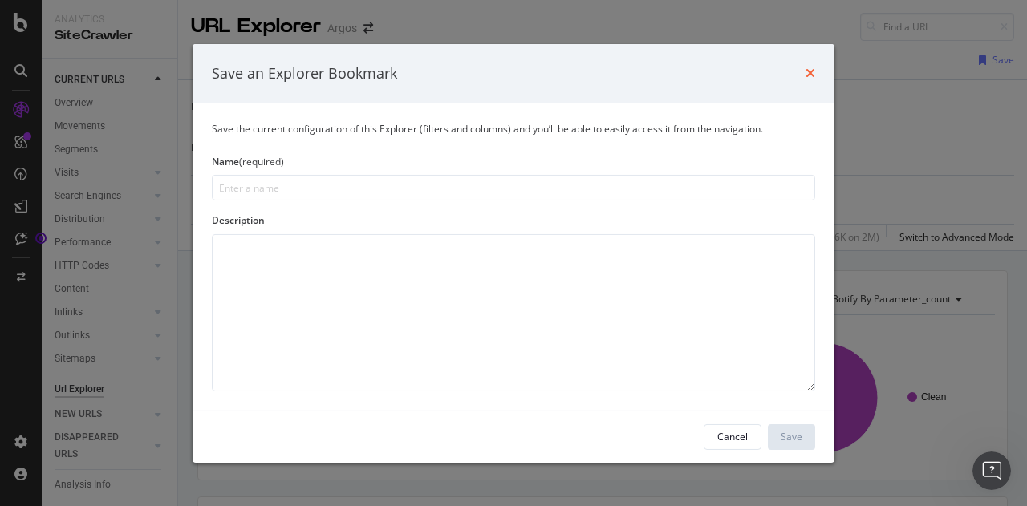
click at [809, 74] on icon "times" at bounding box center [810, 73] width 10 height 13
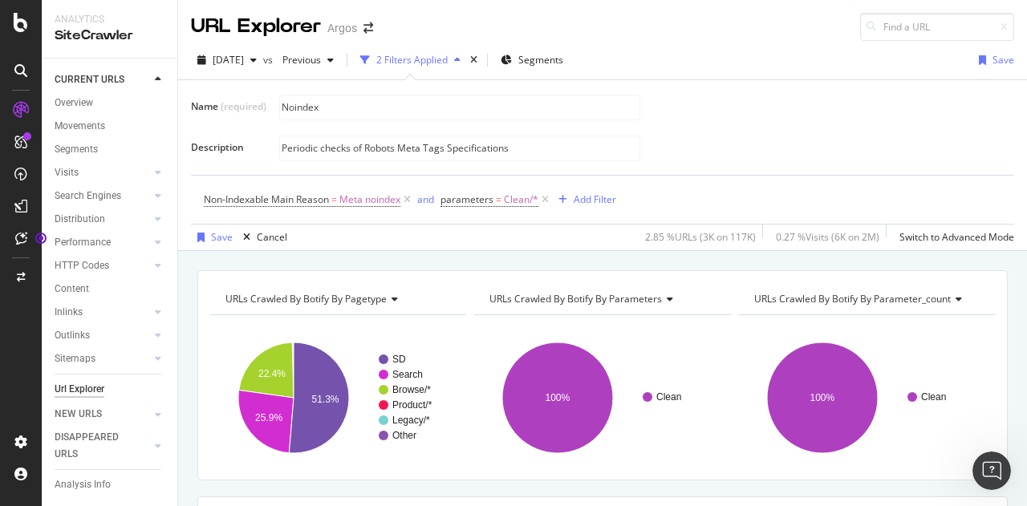
click at [257, 172] on div "Non-Indexable Main Reason = Meta noindex and parameters = Clean/* Add Filter" at bounding box center [602, 193] width 823 height 63
click at [992, 56] on div "Save" at bounding box center [1003, 60] width 22 height 14
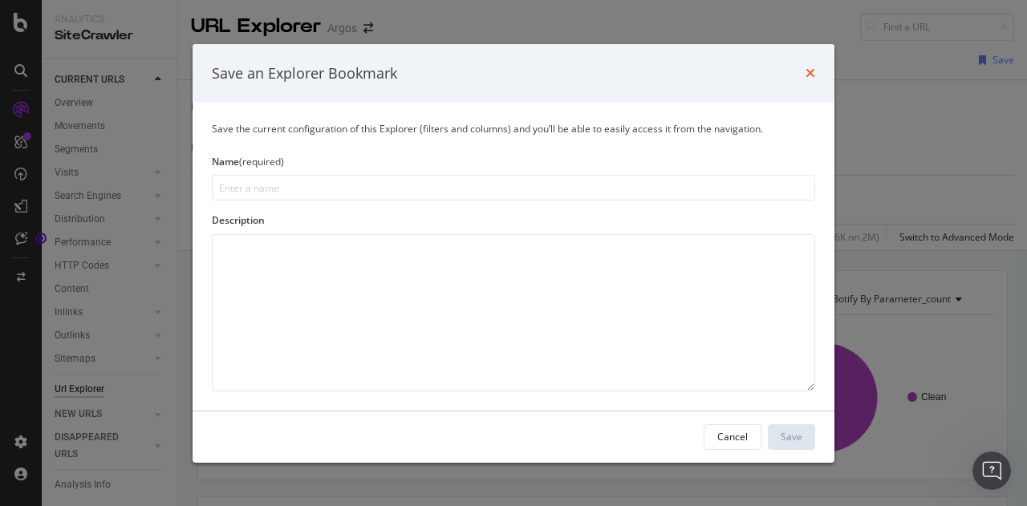
click at [813, 68] on icon "times" at bounding box center [810, 73] width 10 height 13
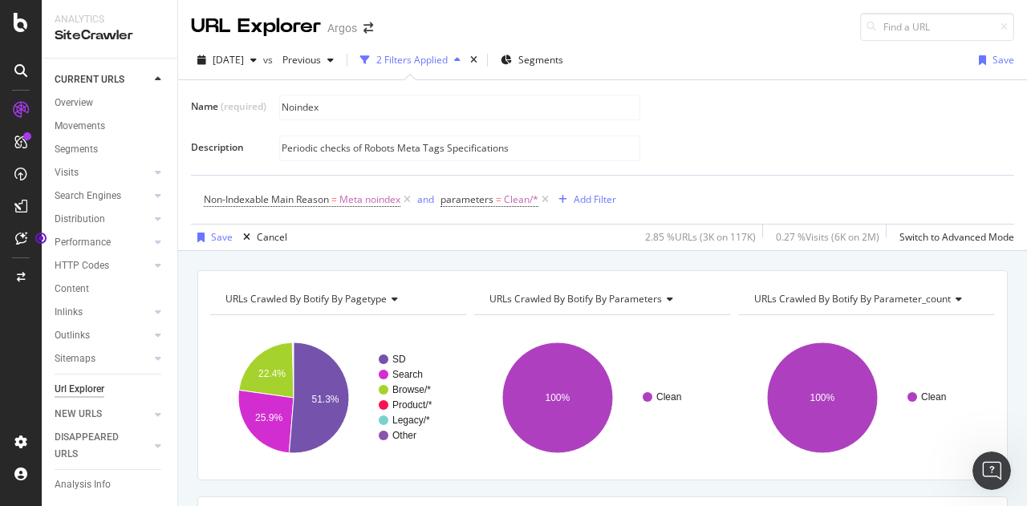
click at [561, 245] on div "Save Cancel 2.85 % URLs ( 3K on 117K ) 0.27 % Visits ( 6K on 2M ) Switch to Adv…" at bounding box center [602, 238] width 823 height 26
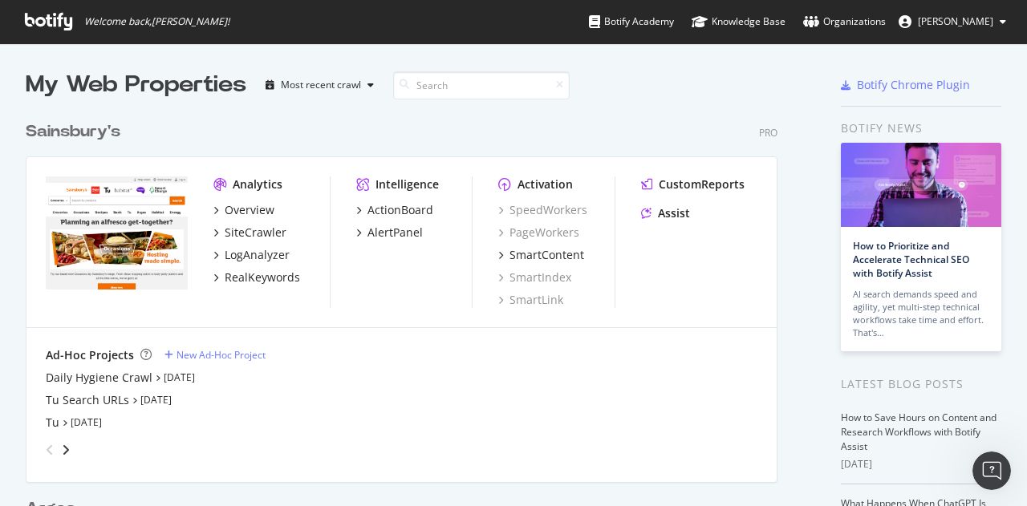
scroll to position [494, 1002]
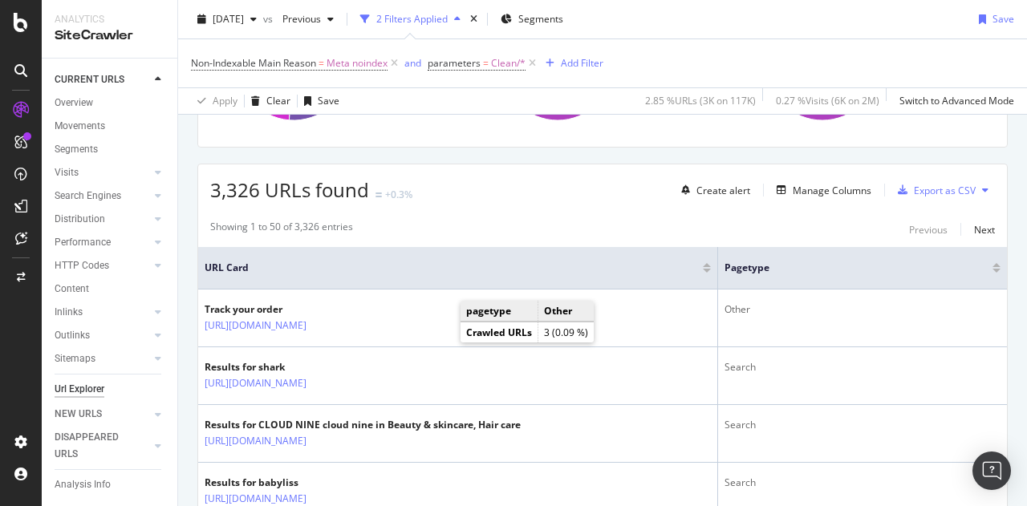
scroll to position [241, 0]
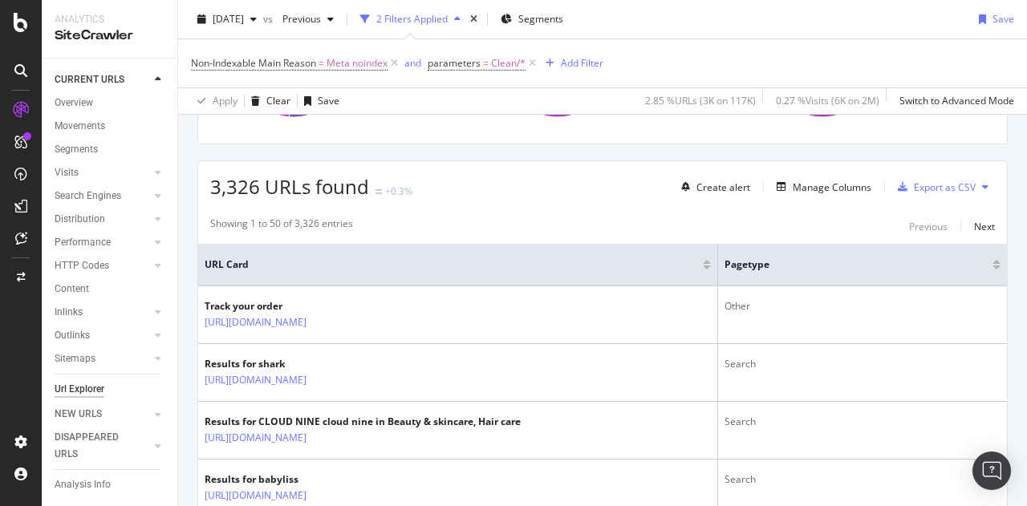
click at [711, 261] on div at bounding box center [707, 262] width 8 height 4
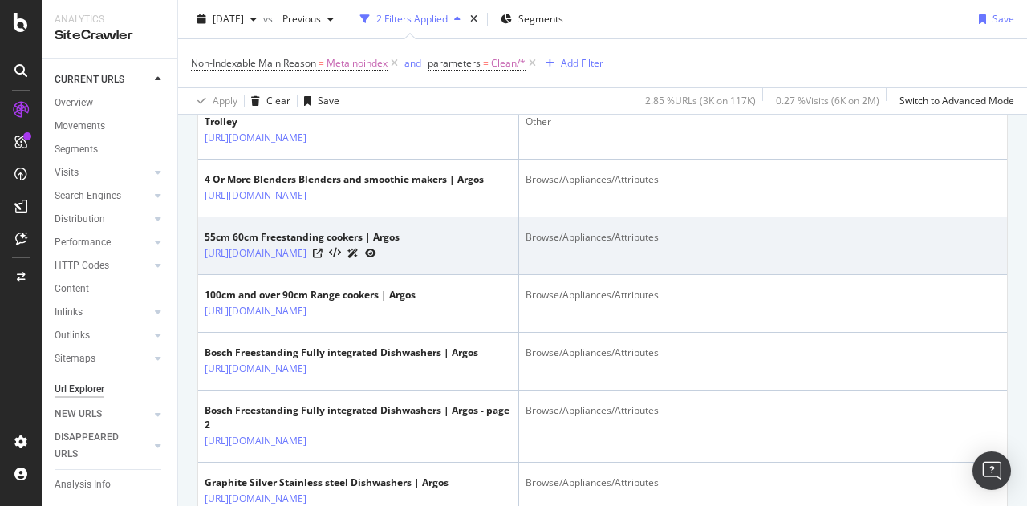
scroll to position [505, 0]
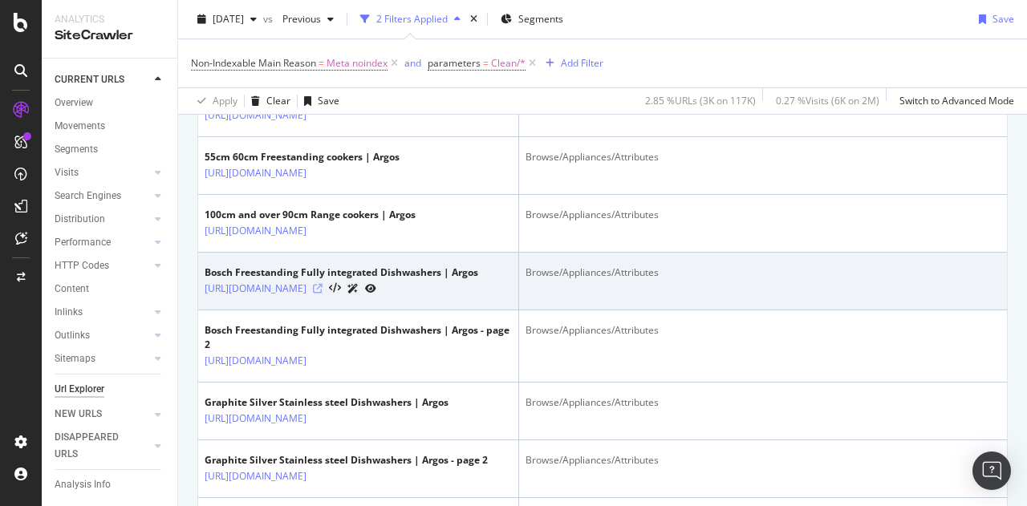
click at [322, 294] on icon at bounding box center [318, 289] width 10 height 10
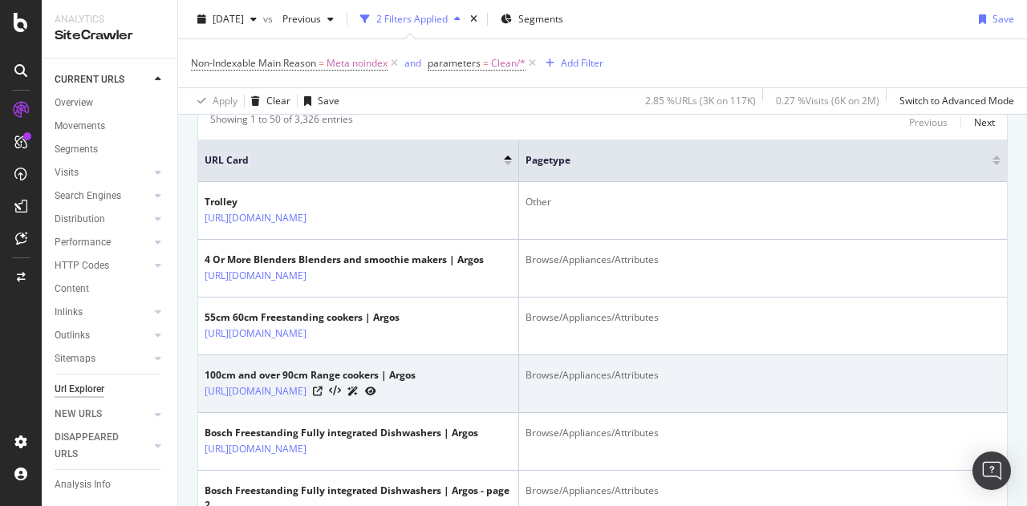
scroll to position [0, 0]
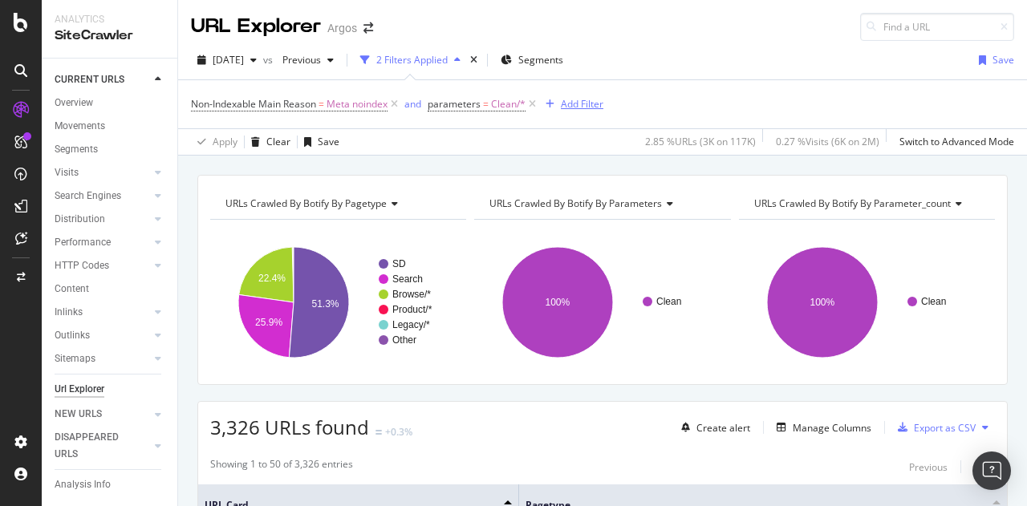
click at [557, 99] on div "Add Filter" at bounding box center [571, 104] width 64 height 18
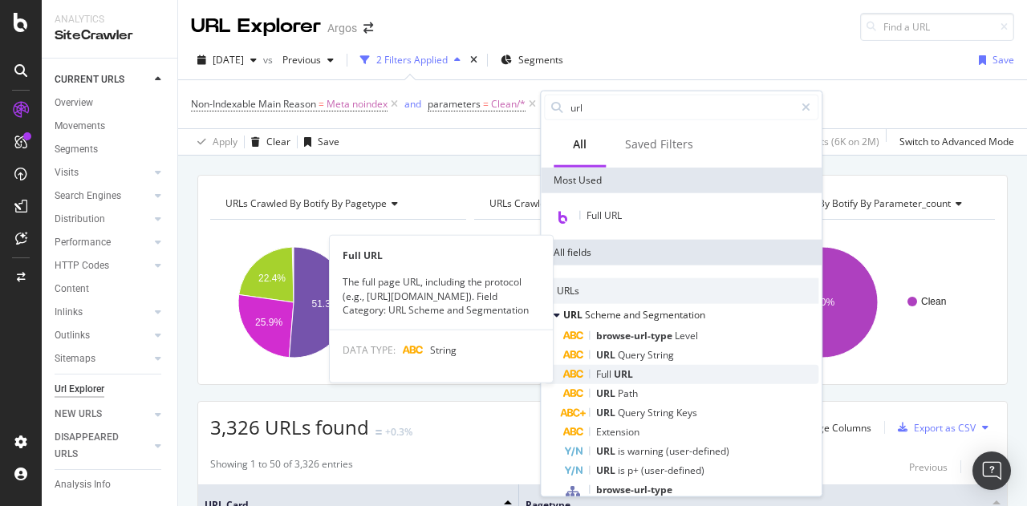
type input "url"
click at [695, 378] on div "Full URL" at bounding box center [690, 374] width 255 height 19
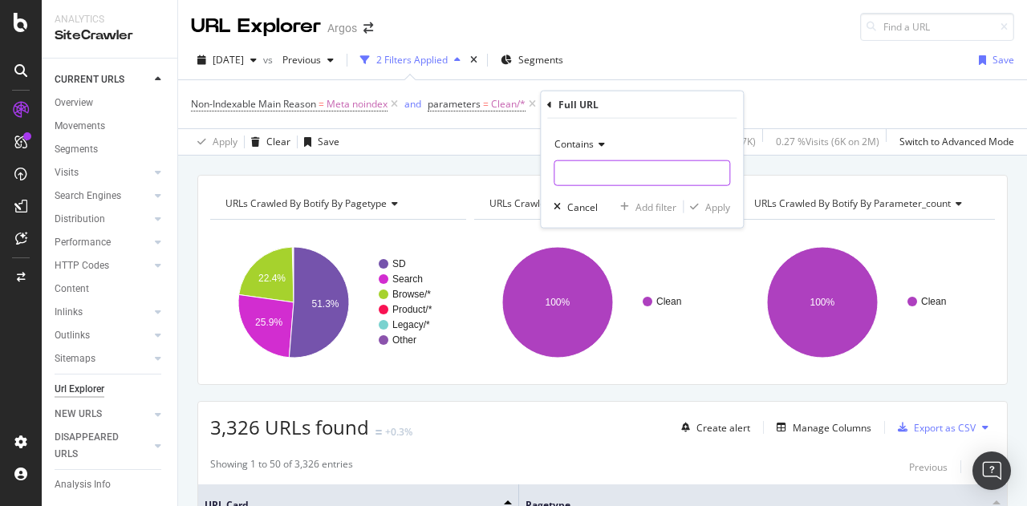
click at [592, 179] on input "text" at bounding box center [641, 173] width 175 height 26
type input ","
click at [581, 145] on span "Contains" at bounding box center [573, 144] width 39 height 14
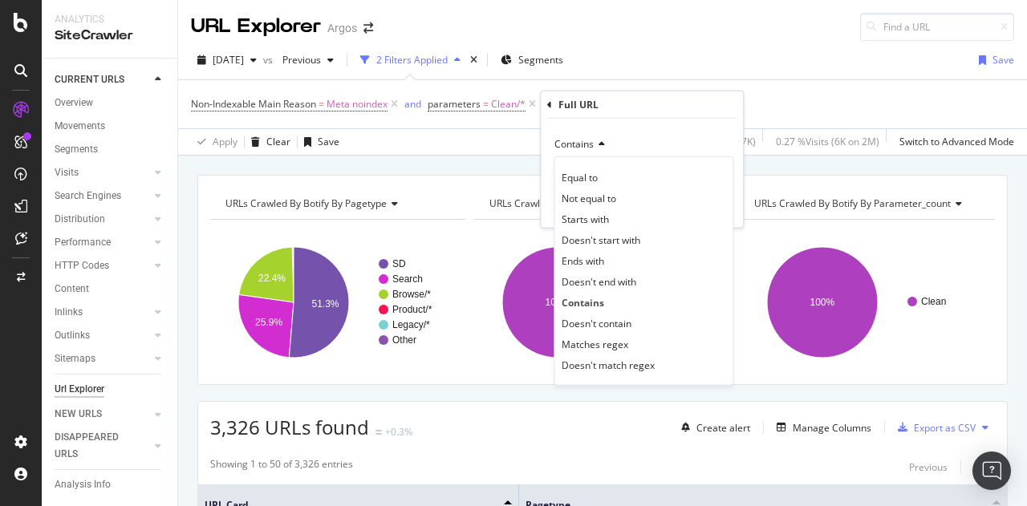
click at [581, 145] on span "Contains" at bounding box center [573, 144] width 39 height 14
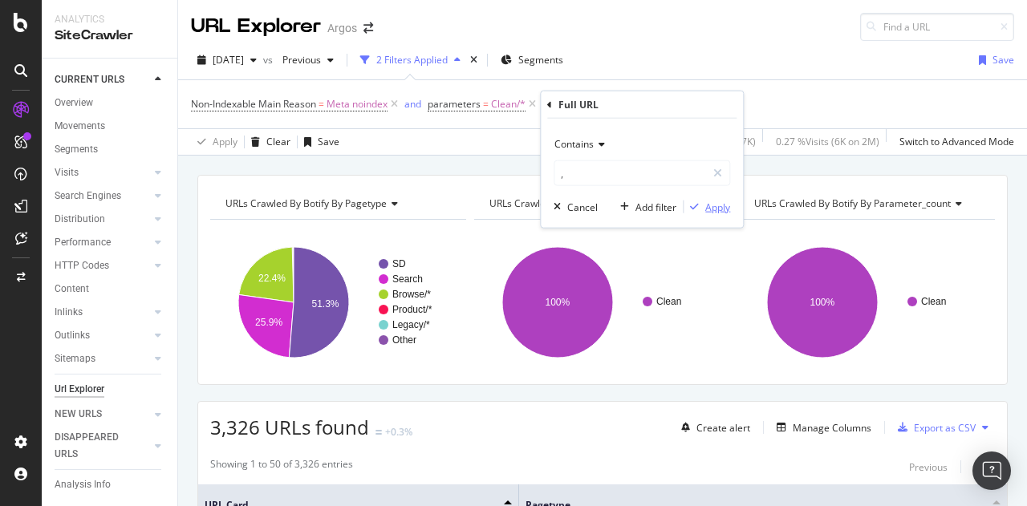
click at [730, 205] on div "Apply" at bounding box center [717, 207] width 25 height 14
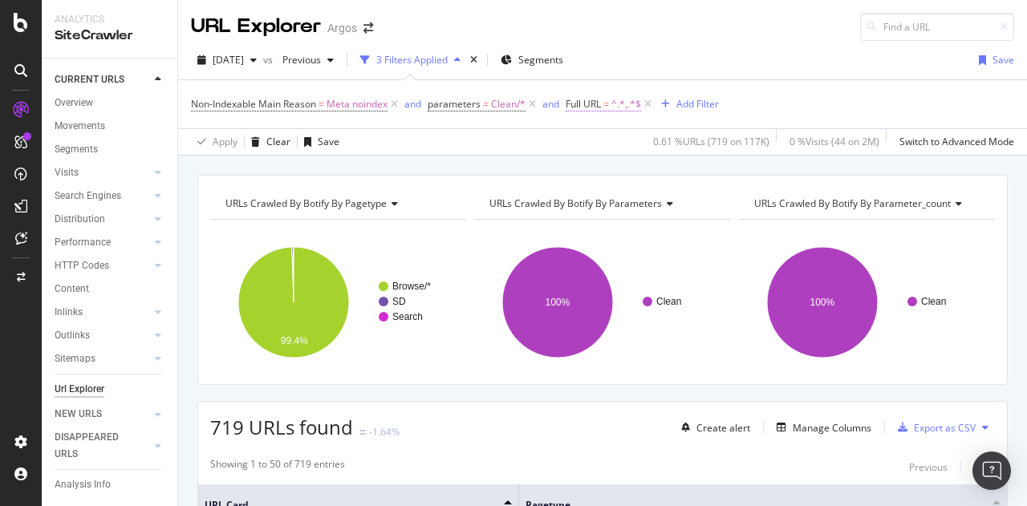
click at [589, 103] on span "Full URL" at bounding box center [582, 104] width 35 height 14
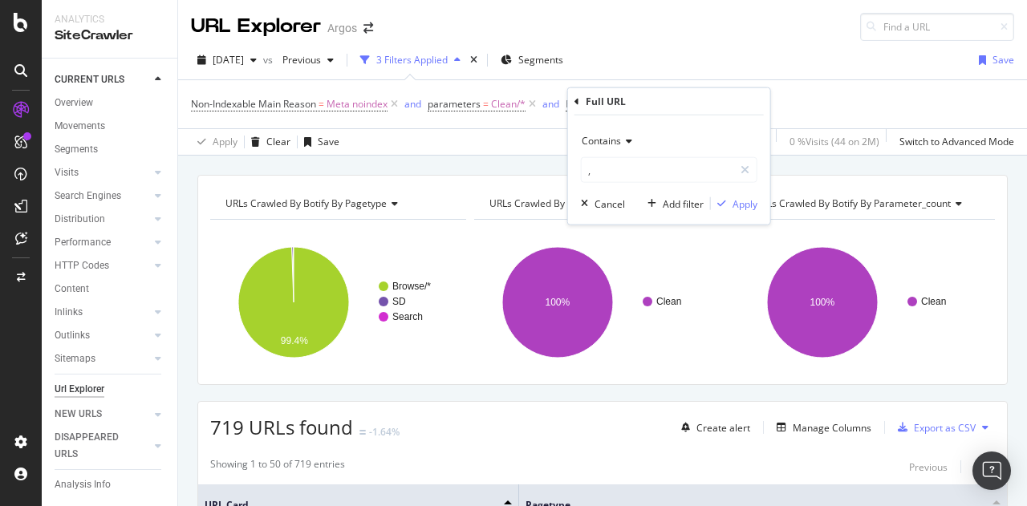
click at [618, 142] on span "Contains" at bounding box center [601, 141] width 39 height 14
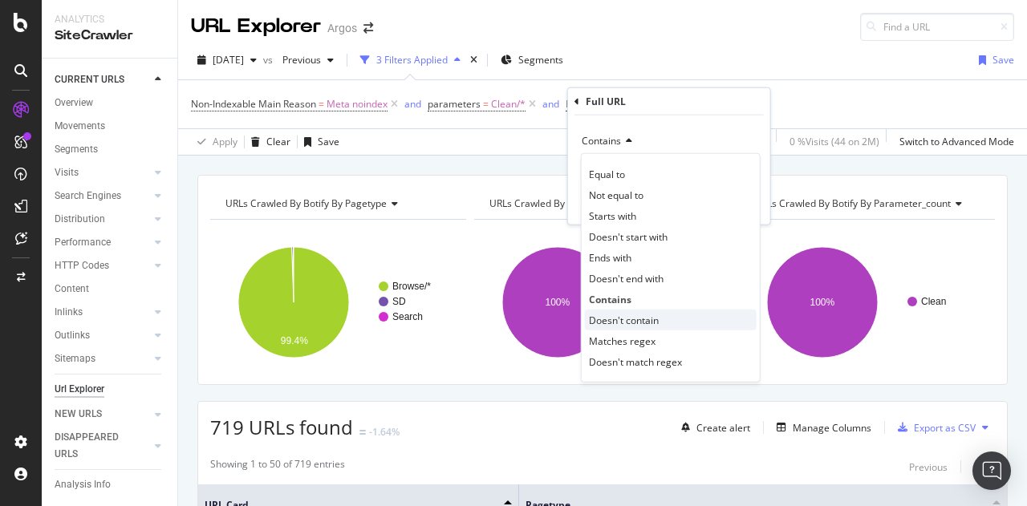
click at [655, 313] on span "Doesn't contain" at bounding box center [624, 320] width 70 height 14
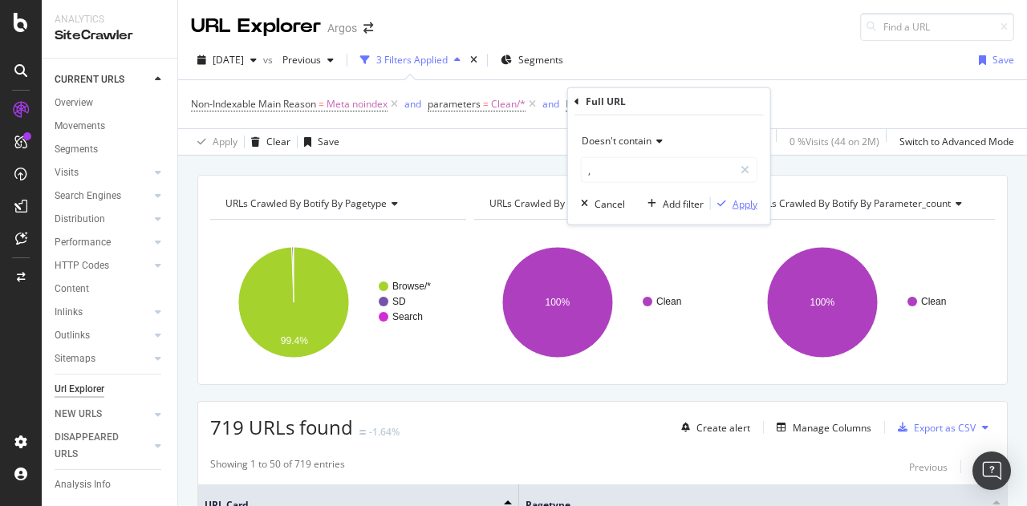
click at [733, 198] on div "Apply" at bounding box center [744, 204] width 25 height 14
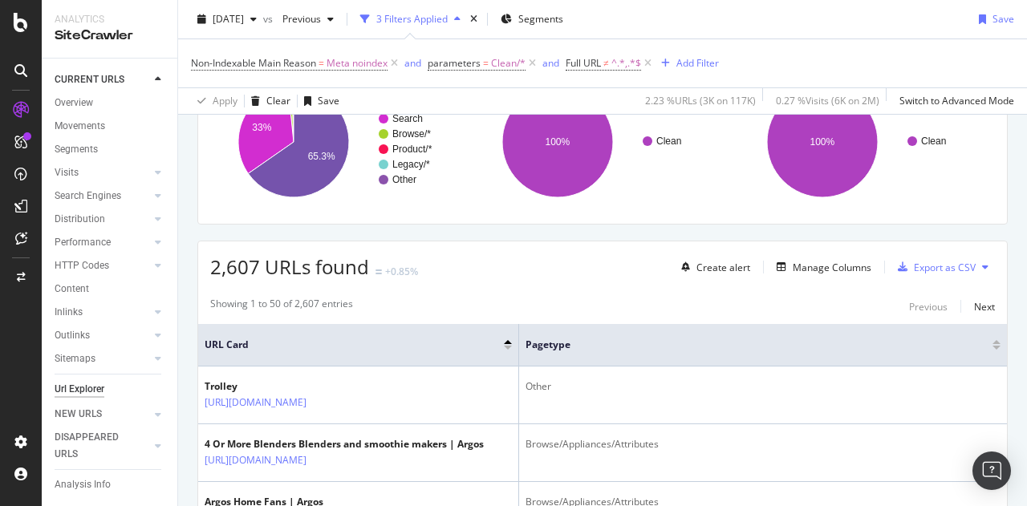
scroll to position [241, 0]
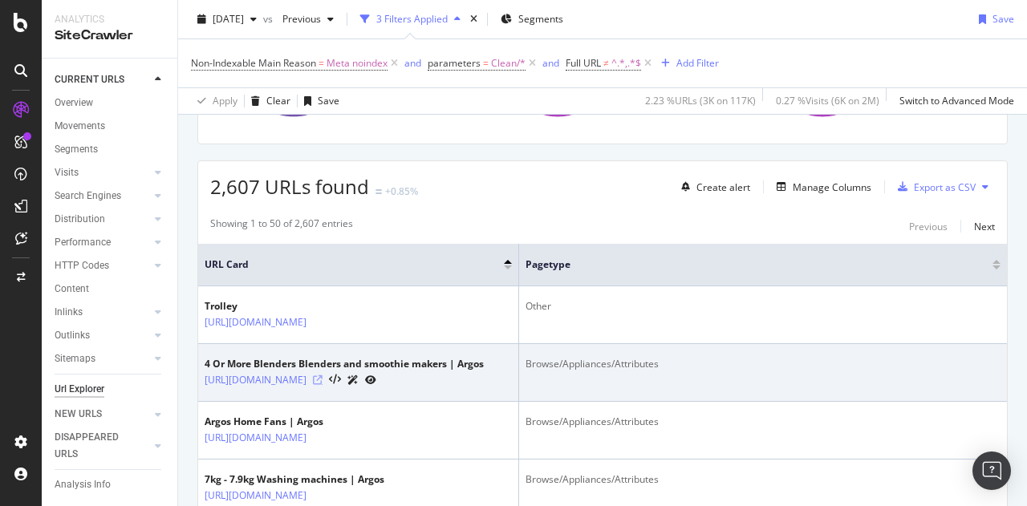
click at [322, 385] on icon at bounding box center [318, 380] width 10 height 10
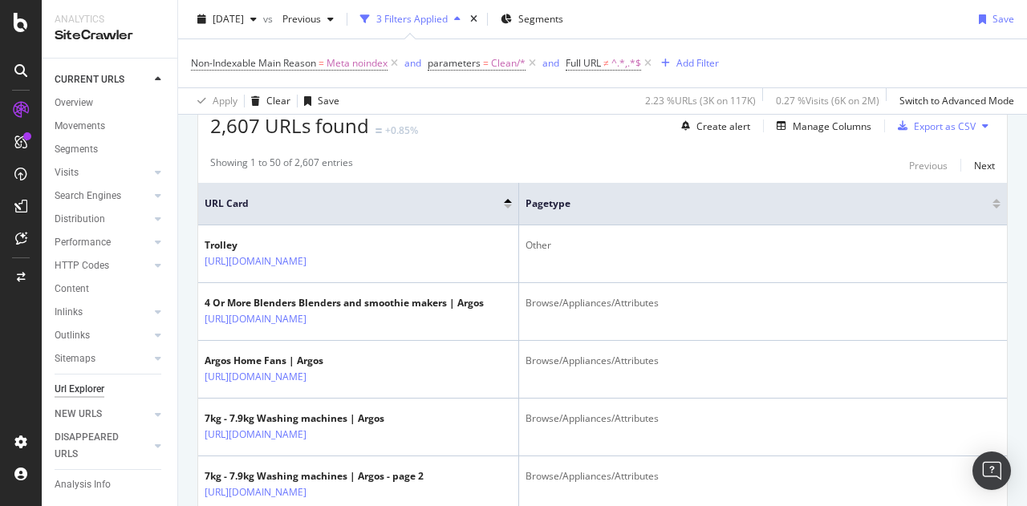
scroll to position [401, 0]
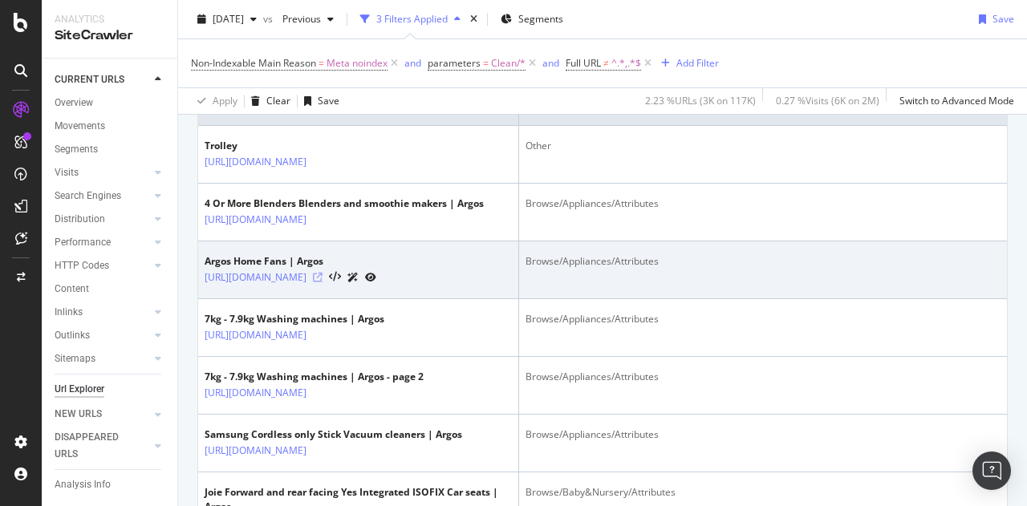
click at [322, 282] on icon at bounding box center [318, 278] width 10 height 10
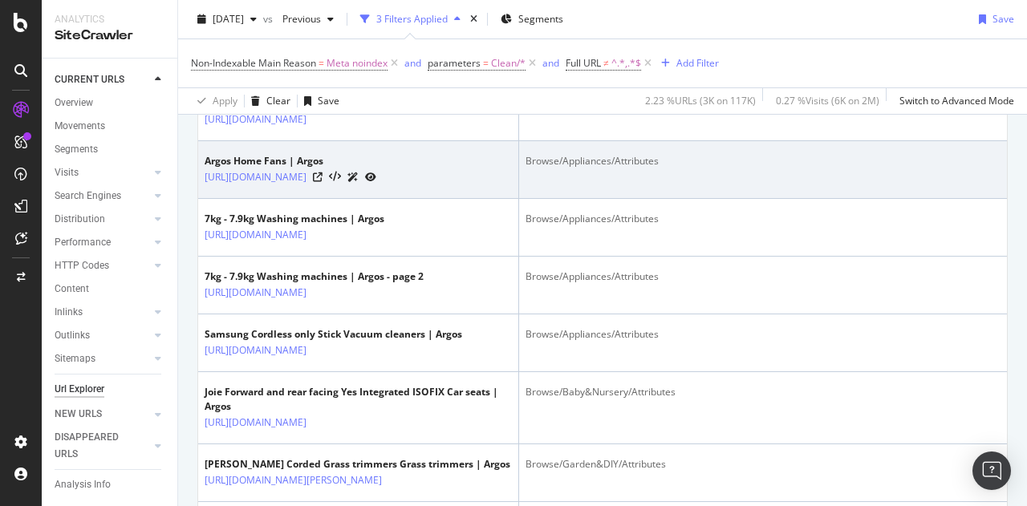
scroll to position [481, 0]
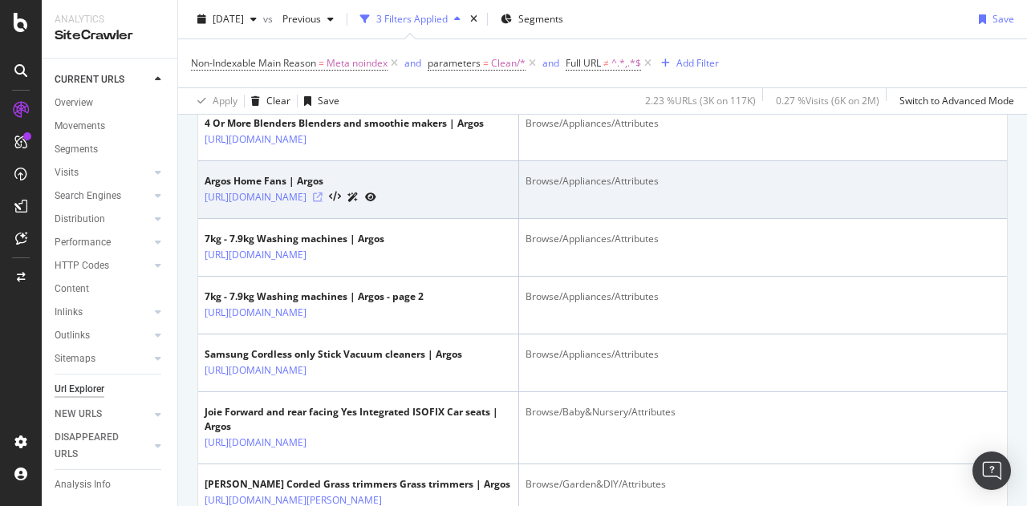
click at [322, 202] on icon at bounding box center [318, 198] width 10 height 10
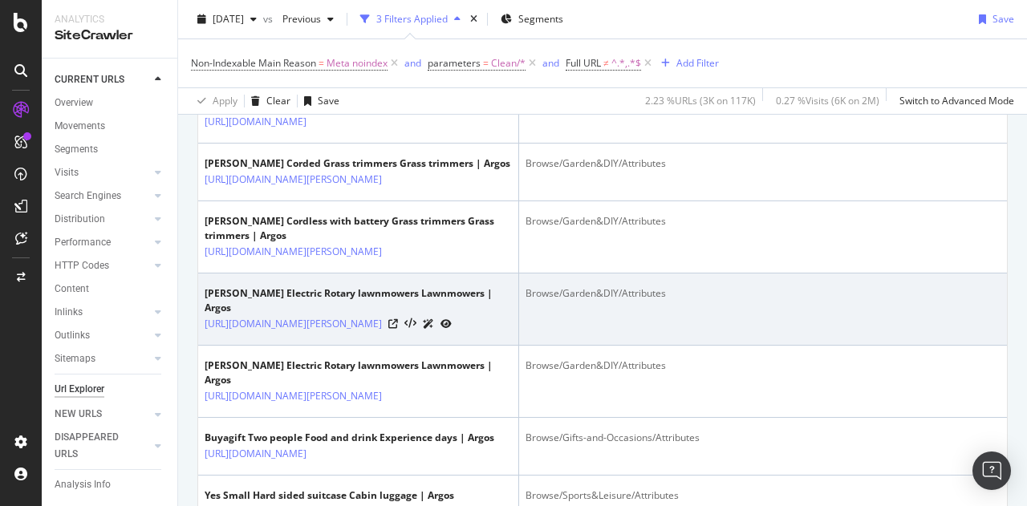
scroll to position [722, 0]
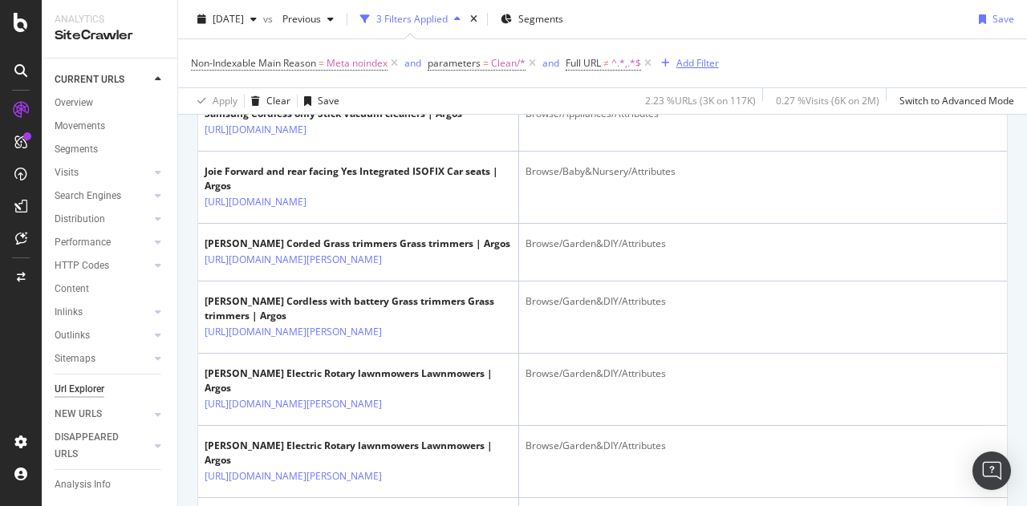
click at [698, 57] on div "Add Filter" at bounding box center [697, 63] width 43 height 14
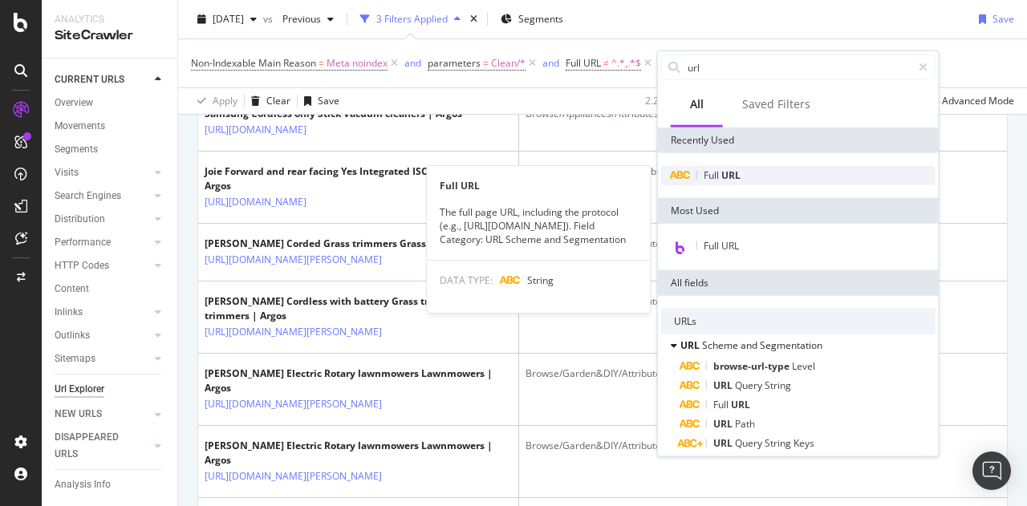
click at [742, 175] on div "Full URL" at bounding box center [798, 175] width 274 height 19
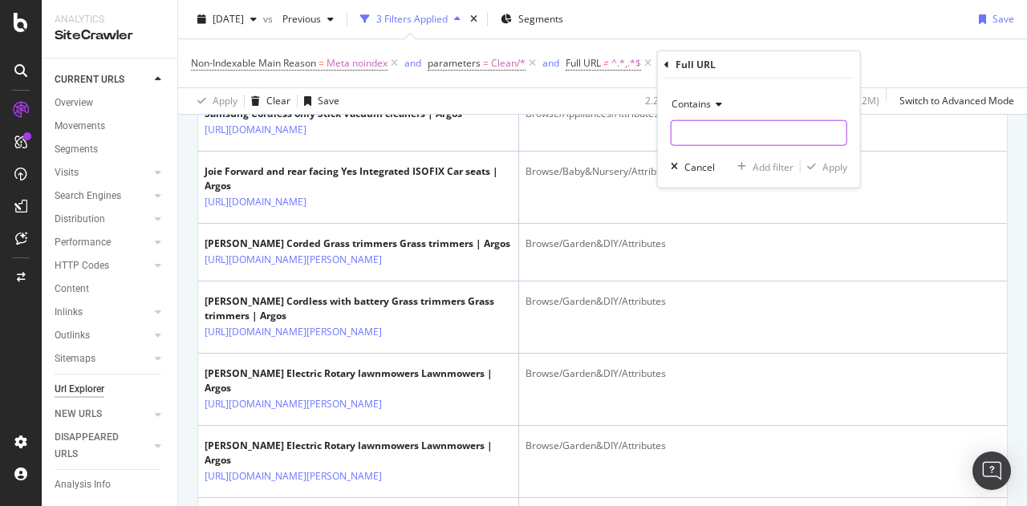
click at [719, 126] on input "text" at bounding box center [758, 133] width 175 height 26
type input ":"
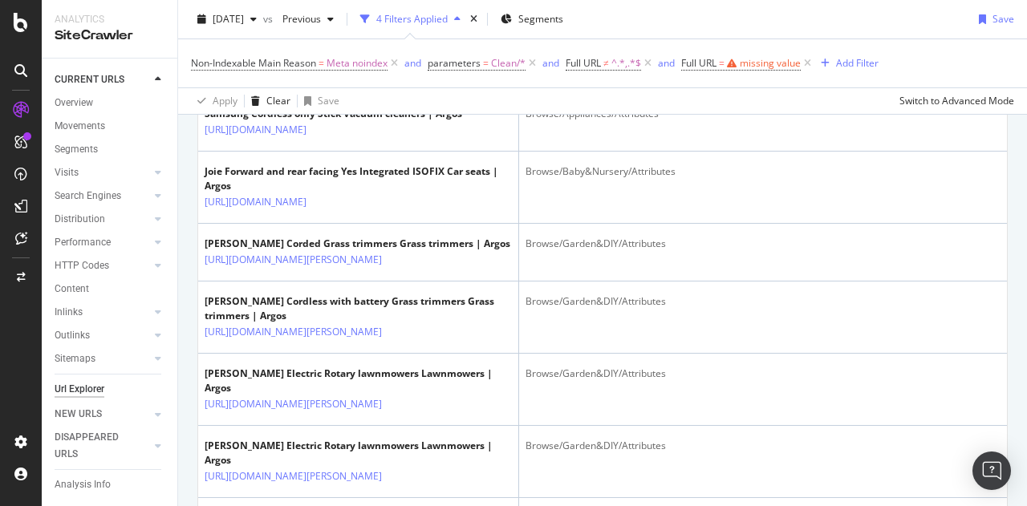
click at [736, 94] on td "Browse/Appliances/Attributes" at bounding box center [763, 65] width 488 height 58
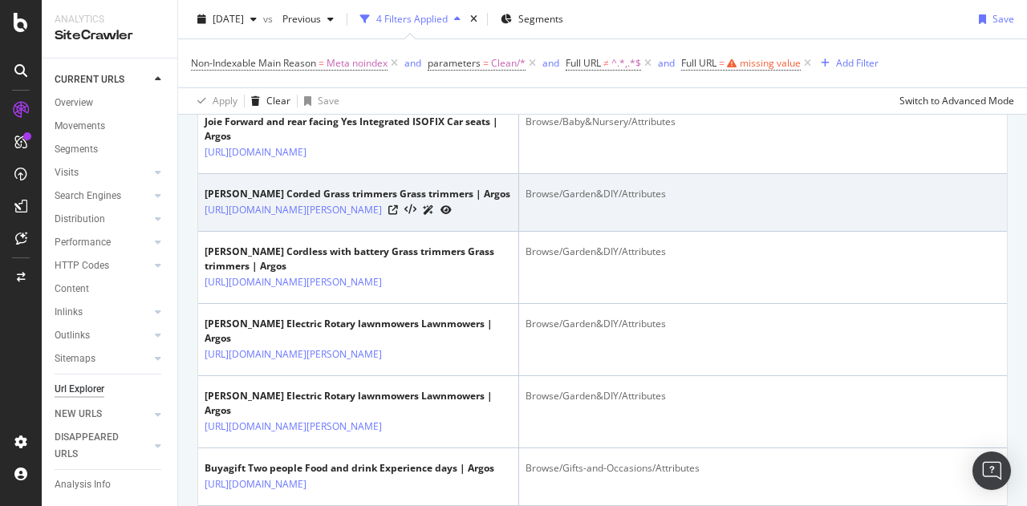
scroll to position [642, 0]
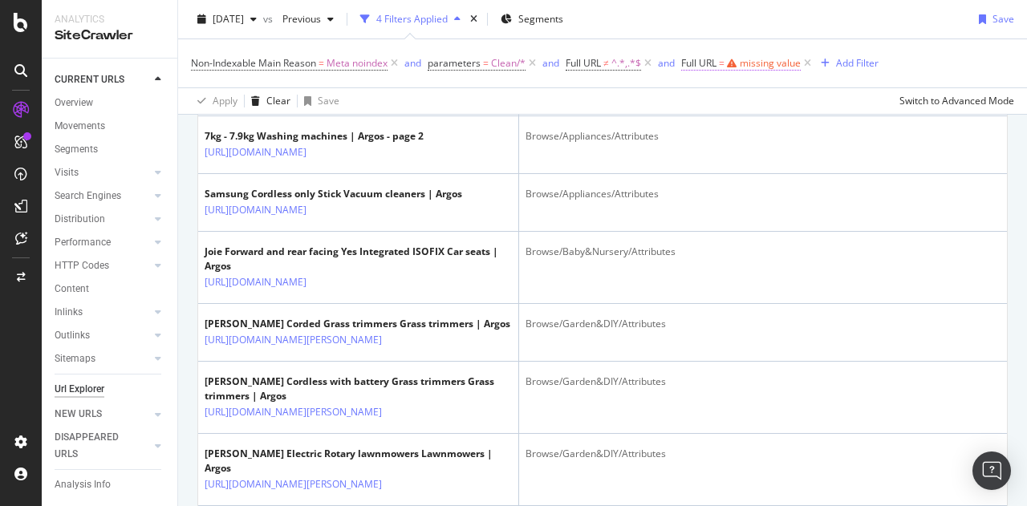
click at [733, 57] on span "Full URL = missing value" at bounding box center [741, 63] width 120 height 14
click at [746, 123] on input "text" at bounding box center [785, 130] width 175 height 26
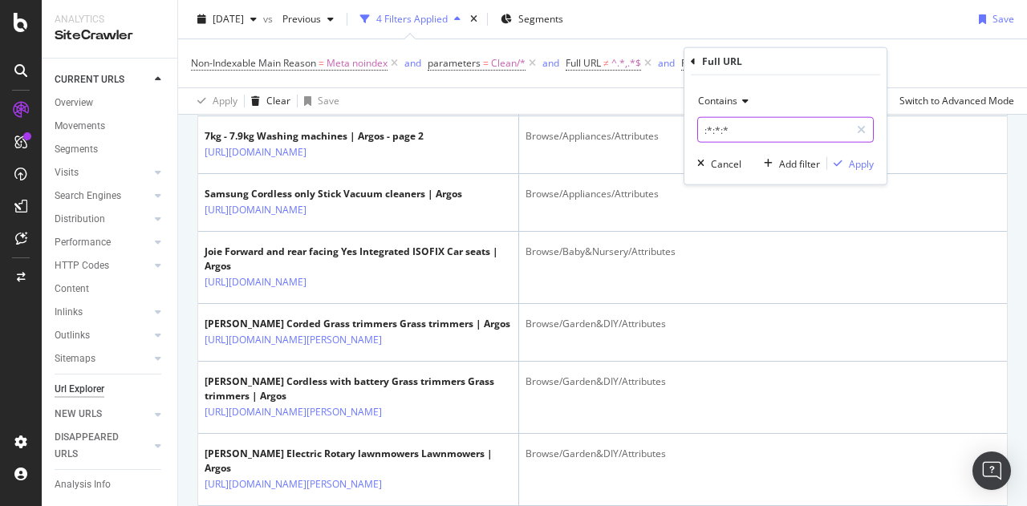
click at [702, 126] on input ":*:*:*" at bounding box center [774, 130] width 152 height 26
type input "*:*:*:*"
click at [863, 160] on div "Apply" at bounding box center [861, 163] width 25 height 14
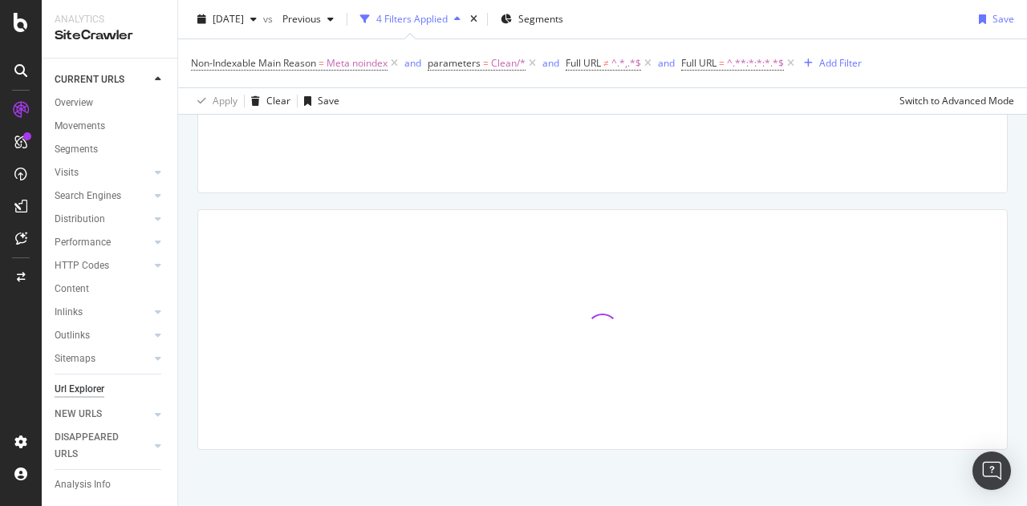
scroll to position [190, 0]
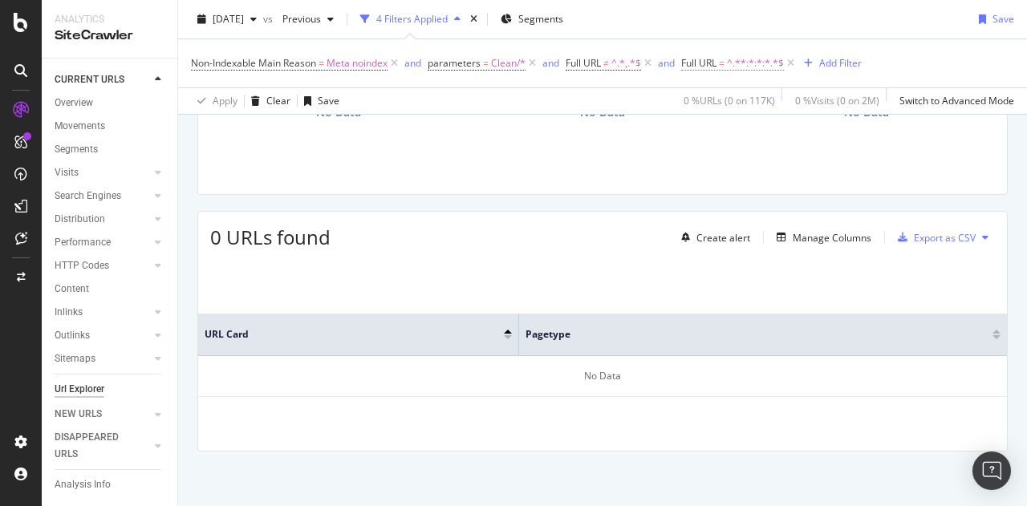
click at [760, 65] on span "^.**:*:*:*.*$" at bounding box center [755, 63] width 57 height 22
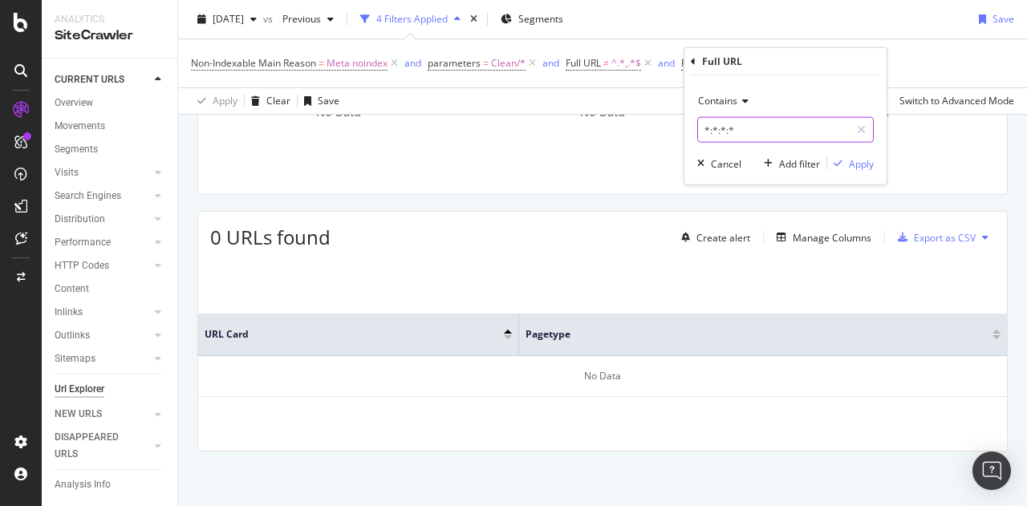
click at [737, 129] on input "*:*:*:*" at bounding box center [774, 130] width 152 height 26
type input "*:*:"
click at [844, 159] on div "button" at bounding box center [838, 164] width 22 height 10
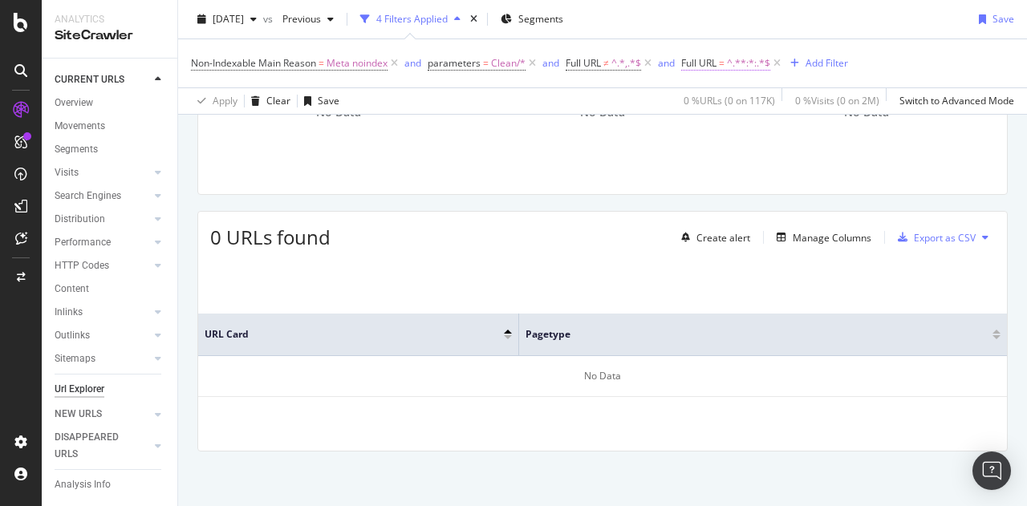
click at [738, 59] on span "^.**:*:.*$" at bounding box center [748, 63] width 43 height 22
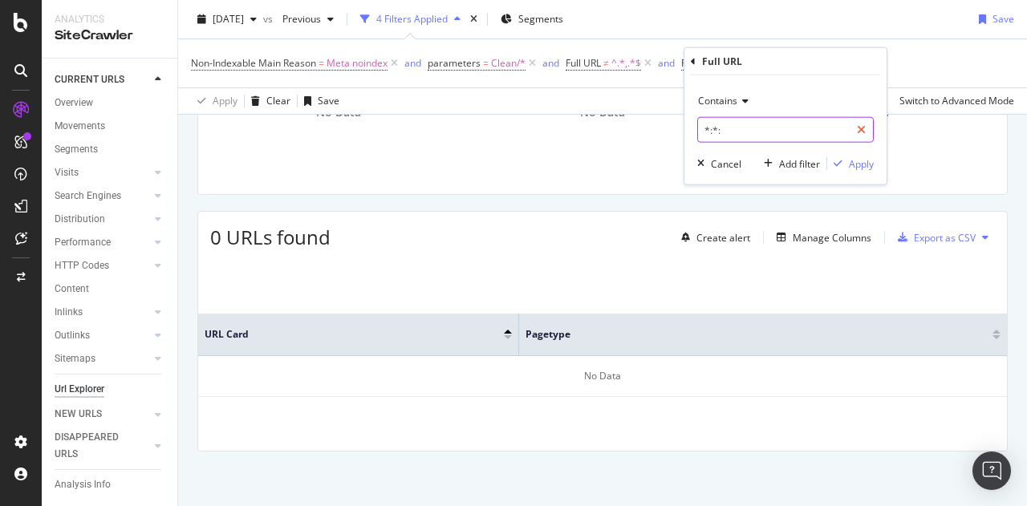
click at [858, 121] on div at bounding box center [860, 130] width 23 height 26
click at [702, 164] on icon "button" at bounding box center [700, 164] width 7 height 10
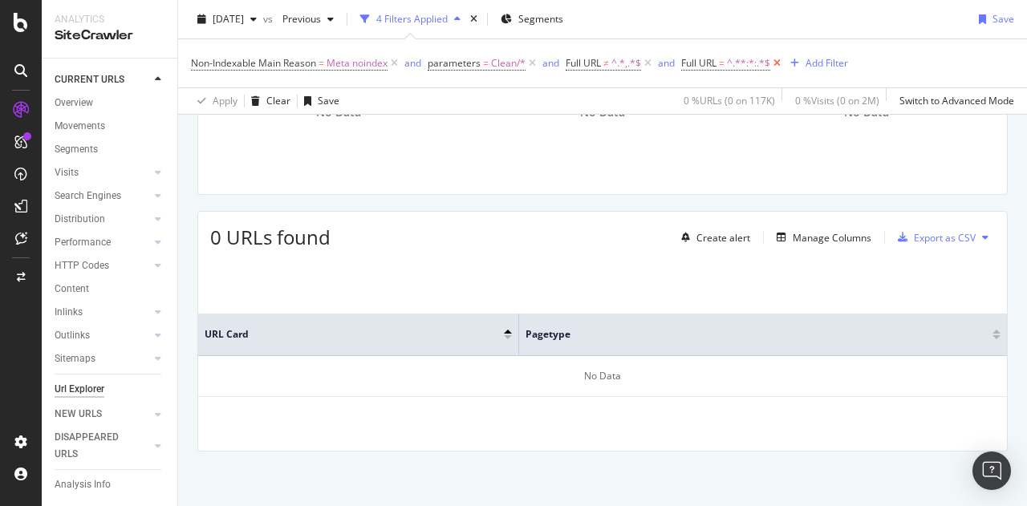
click at [780, 61] on icon at bounding box center [777, 63] width 14 height 16
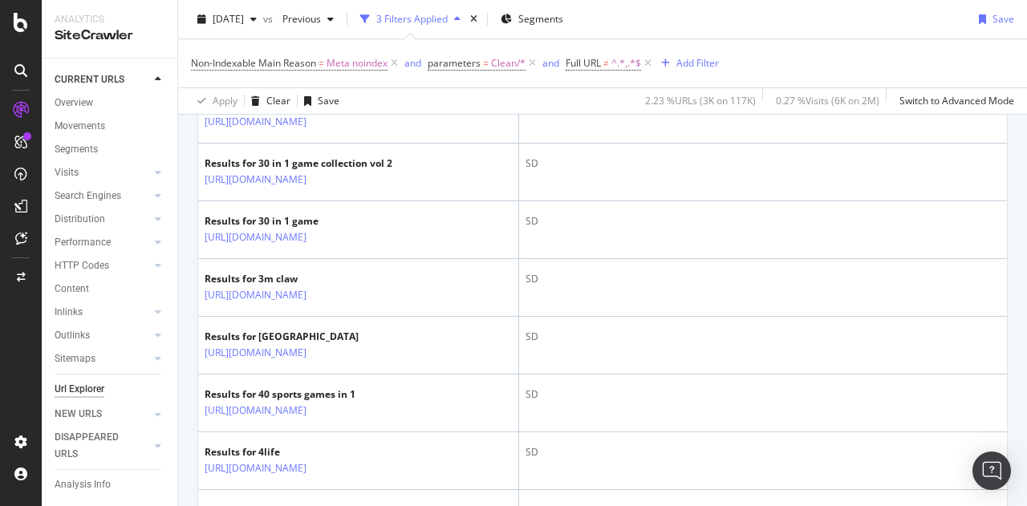
scroll to position [2807, 0]
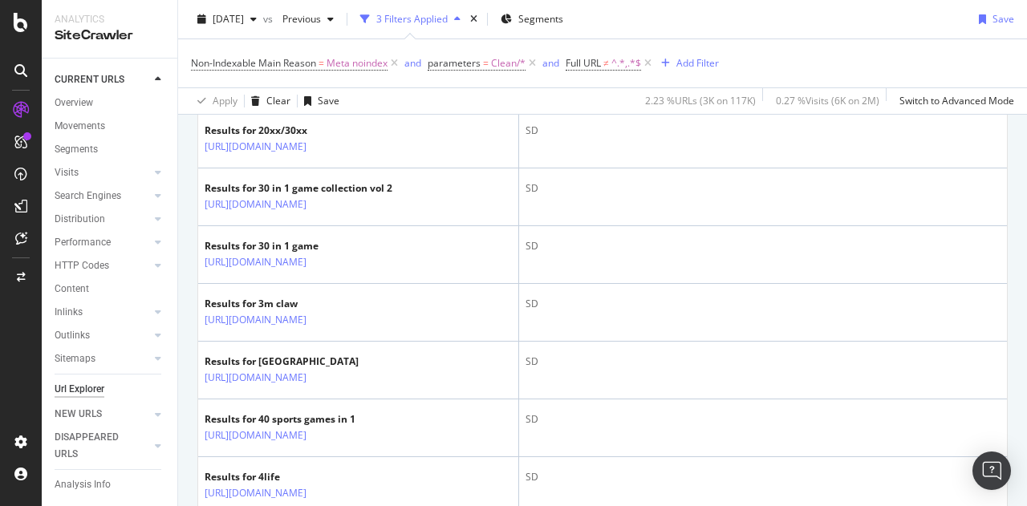
click at [681, 63] on div "Add Filter" at bounding box center [697, 63] width 43 height 14
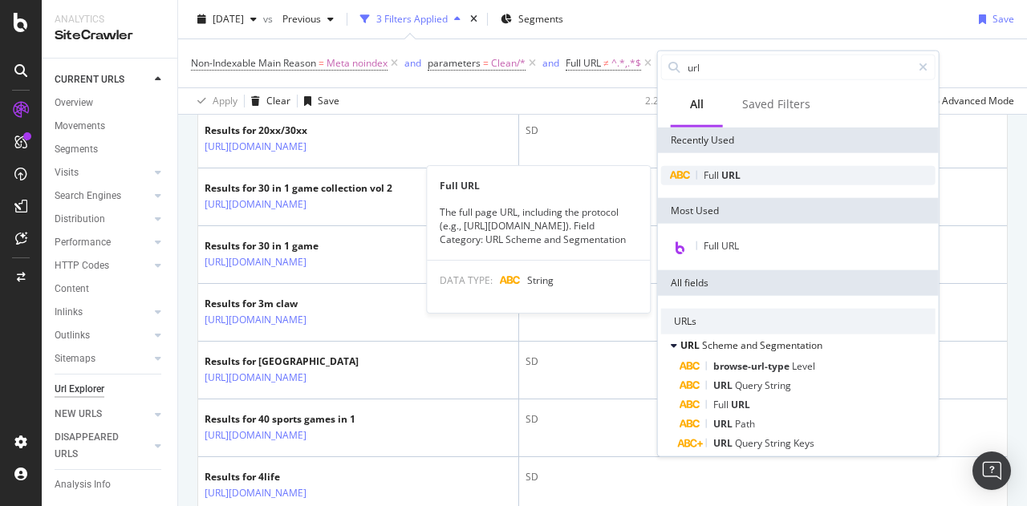
click at [746, 169] on div "Full URL" at bounding box center [798, 175] width 274 height 19
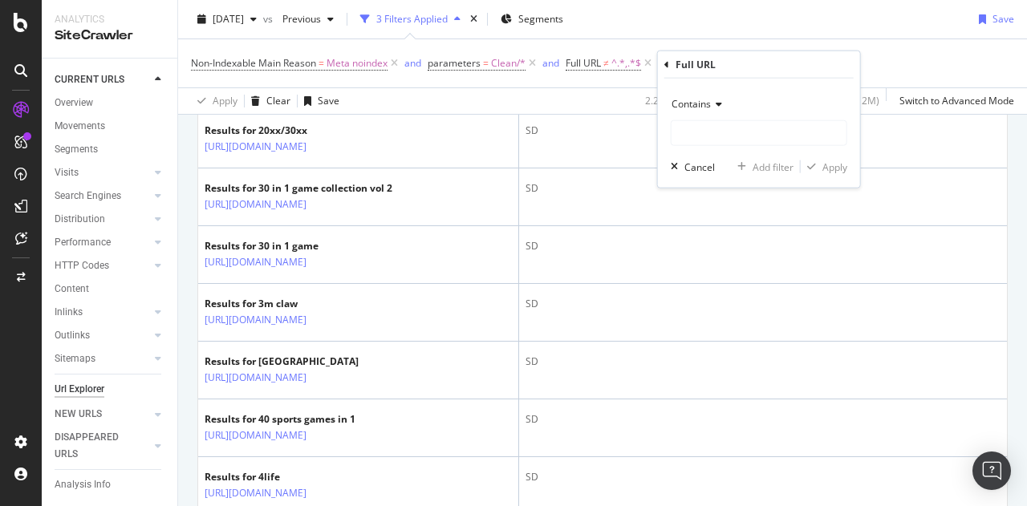
click at [722, 108] on div "Contains" at bounding box center [759, 104] width 176 height 26
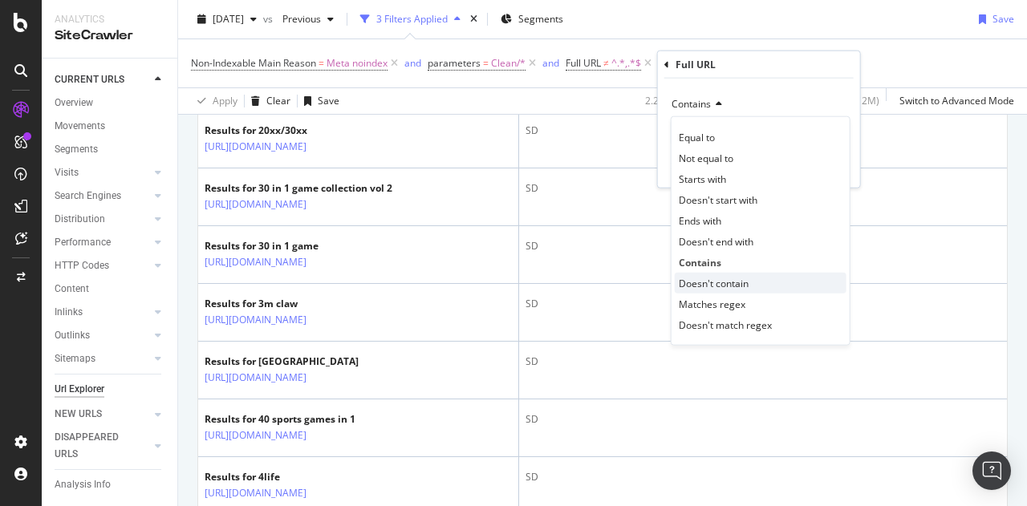
click at [724, 282] on span "Doesn't contain" at bounding box center [714, 283] width 70 height 14
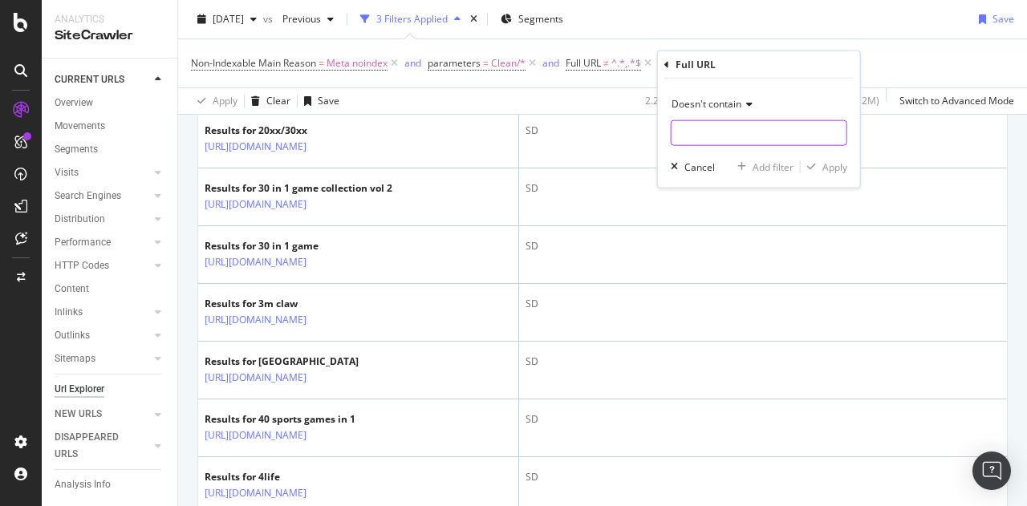
click at [720, 138] on input "text" at bounding box center [758, 133] width 175 height 26
type input "page:"
click at [826, 168] on div "Apply" at bounding box center [834, 167] width 25 height 14
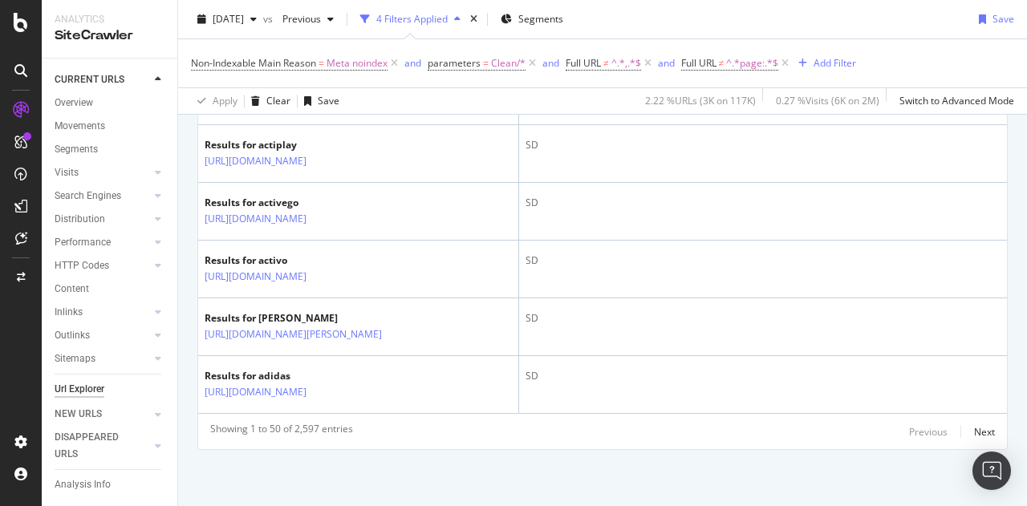
scroll to position [3847, 0]
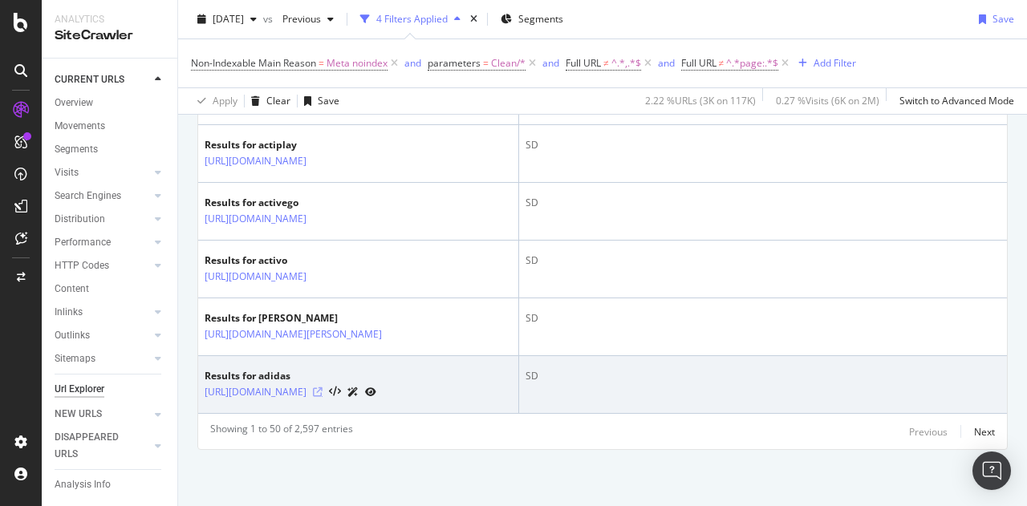
click at [322, 391] on icon at bounding box center [318, 392] width 10 height 10
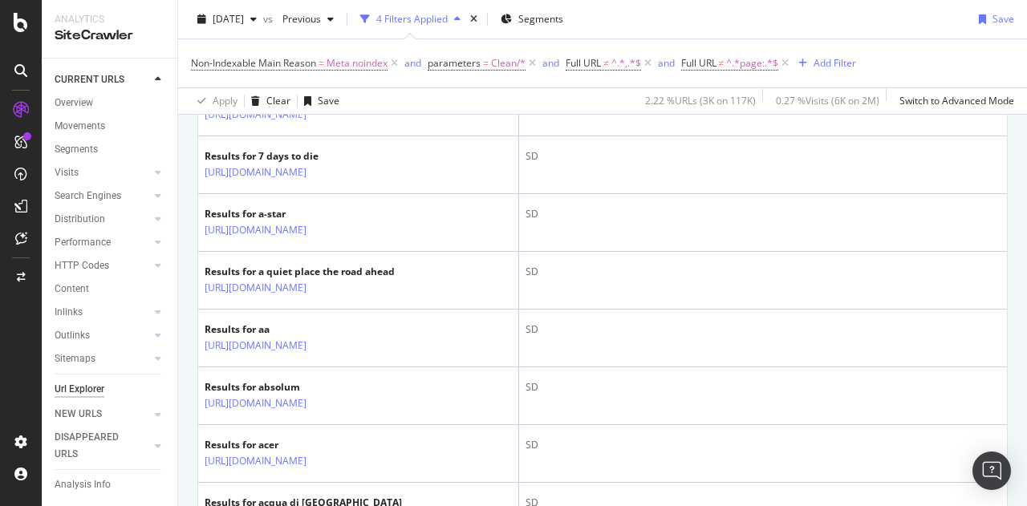
scroll to position [2804, 0]
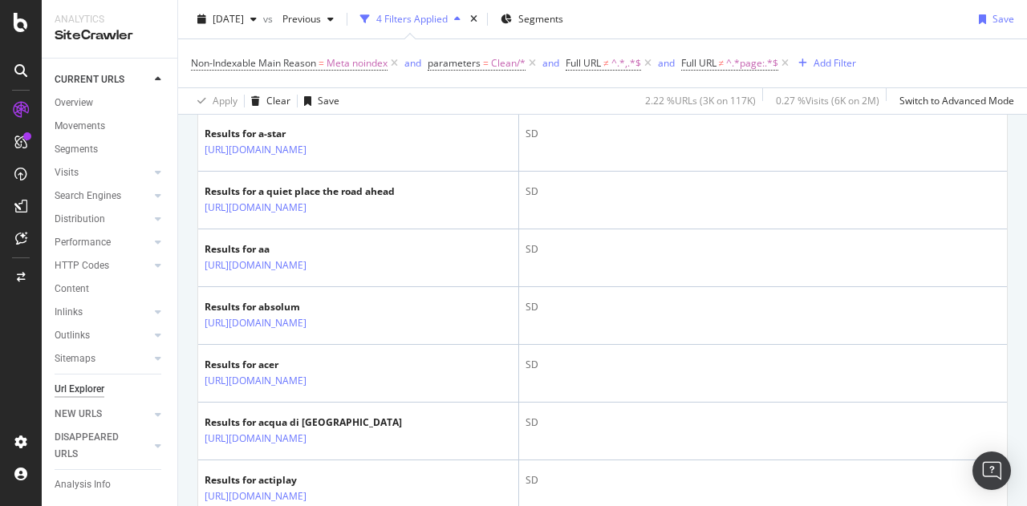
click at [817, 65] on div "Add Filter" at bounding box center [834, 63] width 43 height 14
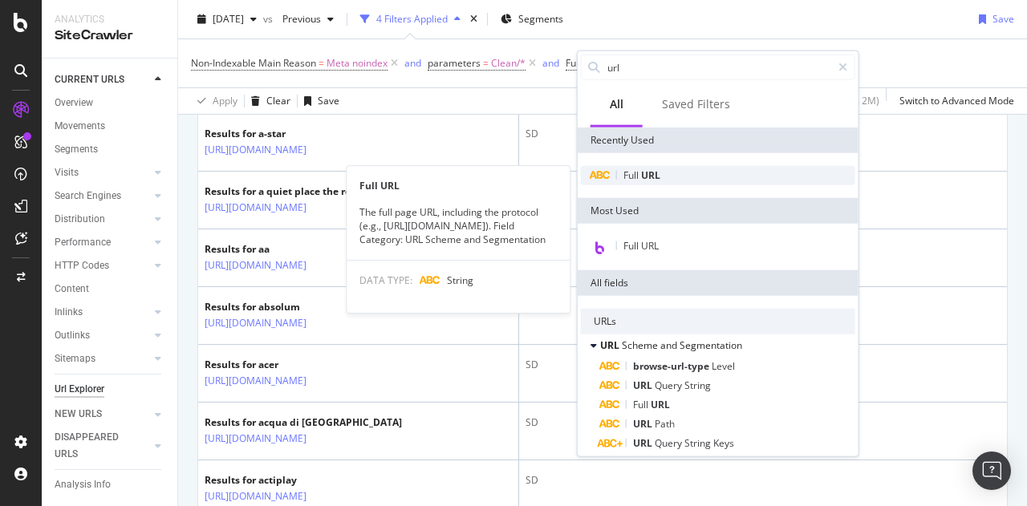
click at [670, 172] on div "Full URL" at bounding box center [718, 175] width 274 height 19
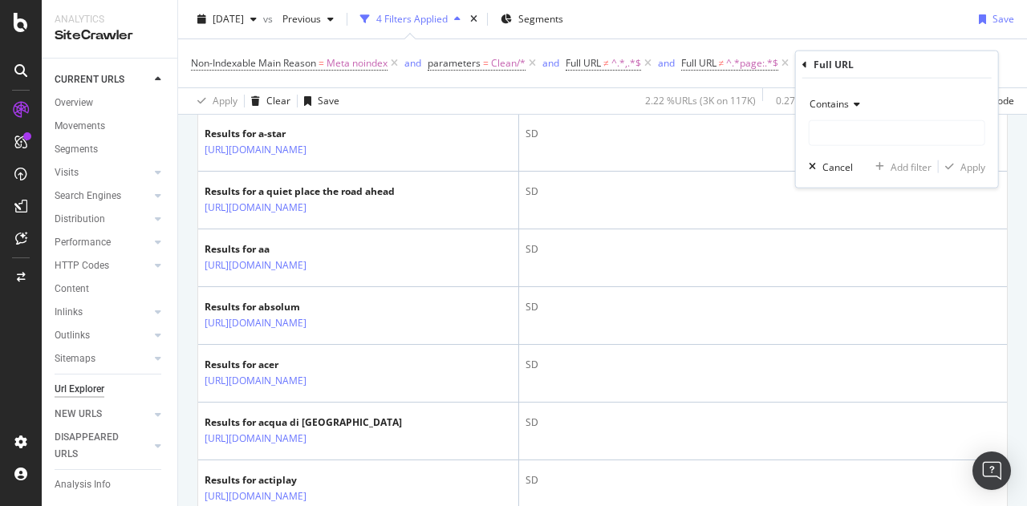
click at [849, 109] on div "Contains" at bounding box center [897, 104] width 176 height 26
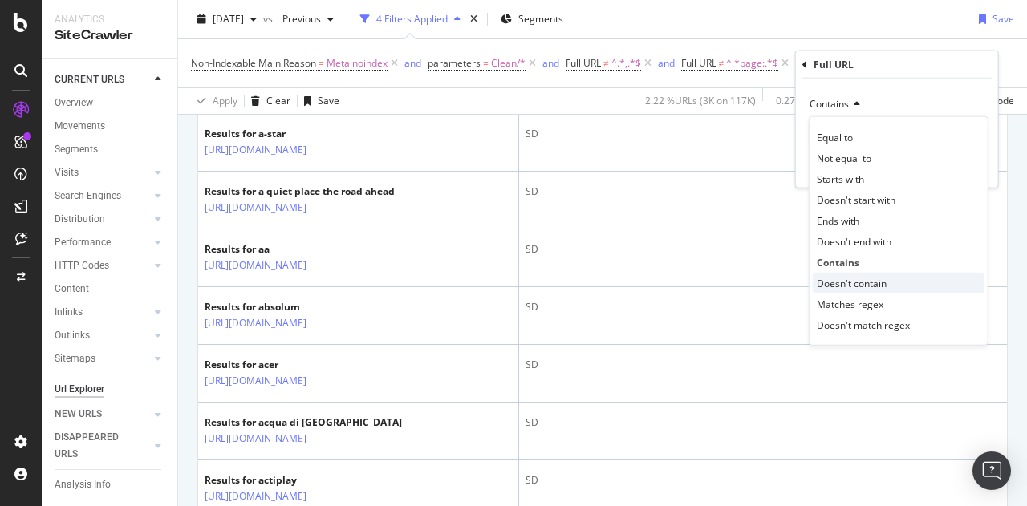
click at [849, 284] on span "Doesn't contain" at bounding box center [852, 283] width 70 height 14
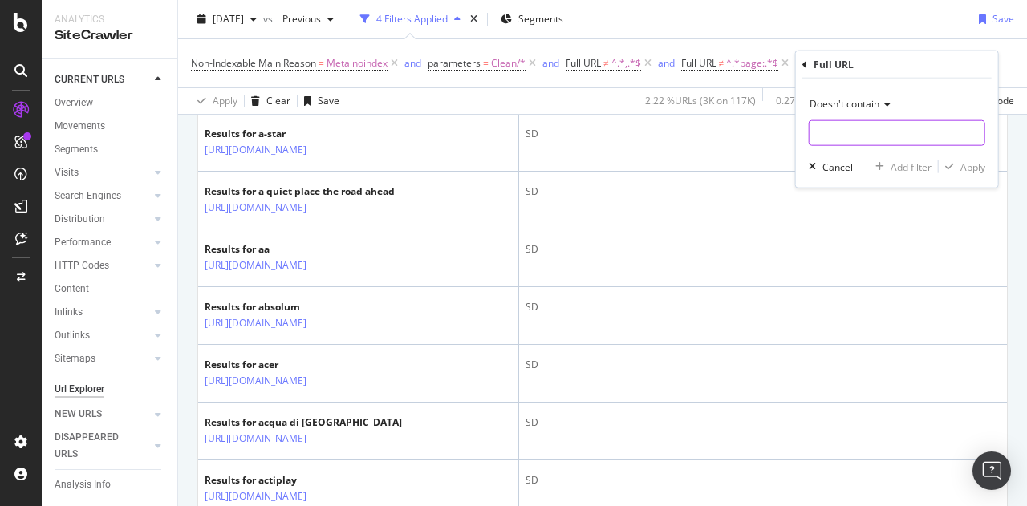
click at [830, 124] on input "text" at bounding box center [896, 133] width 175 height 26
paste input "/sd/"
type input "/sd/"
click at [959, 168] on div "button" at bounding box center [949, 167] width 22 height 10
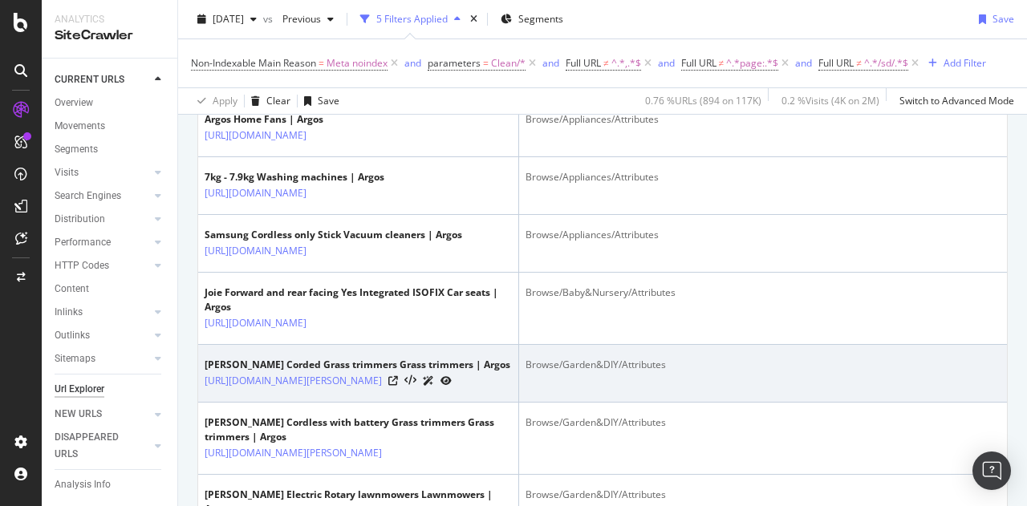
scroll to position [561, 0]
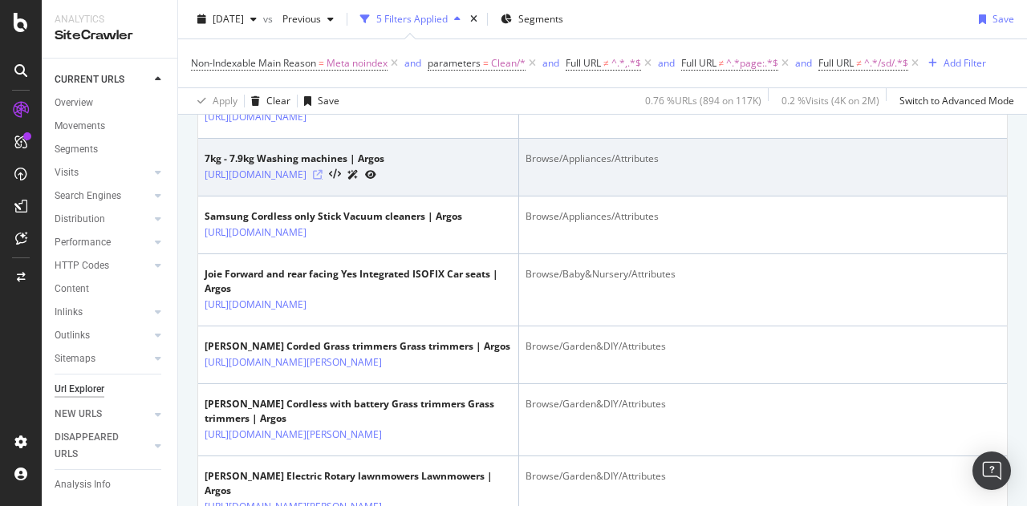
click at [322, 180] on icon at bounding box center [318, 175] width 10 height 10
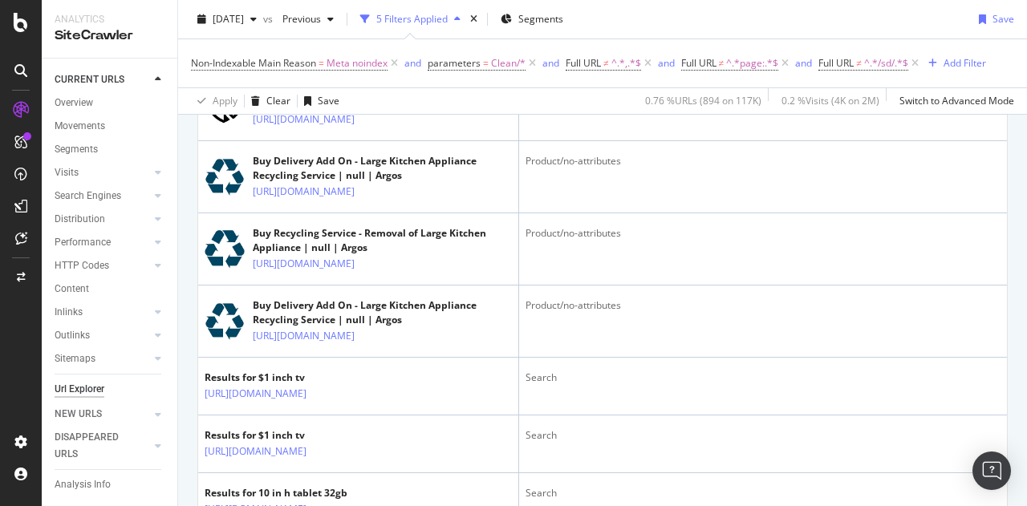
scroll to position [2005, 0]
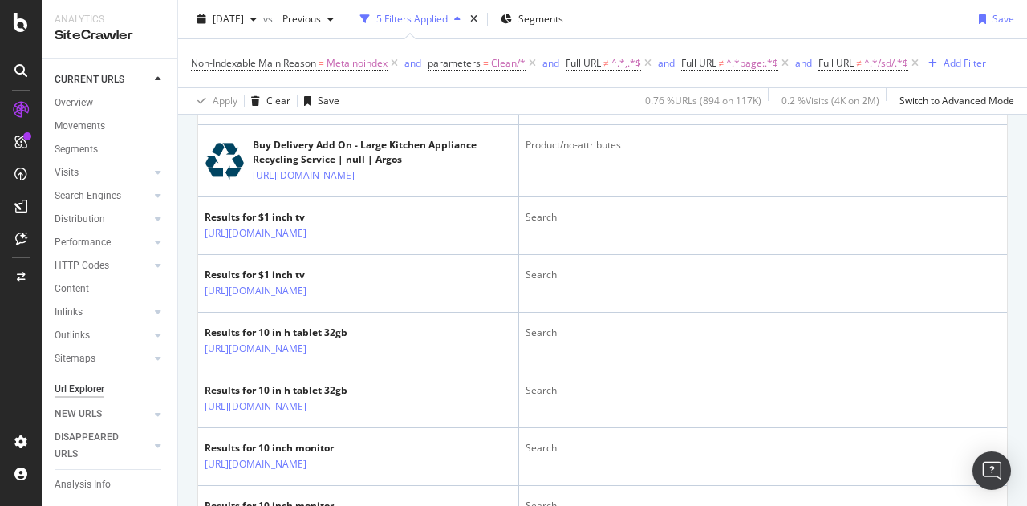
scroll to position [2166, 0]
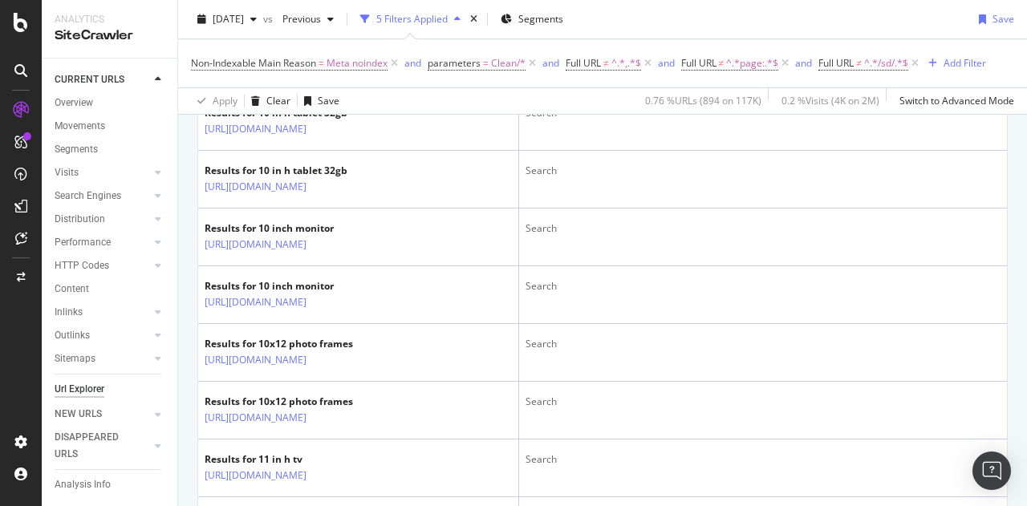
scroll to position [2326, 0]
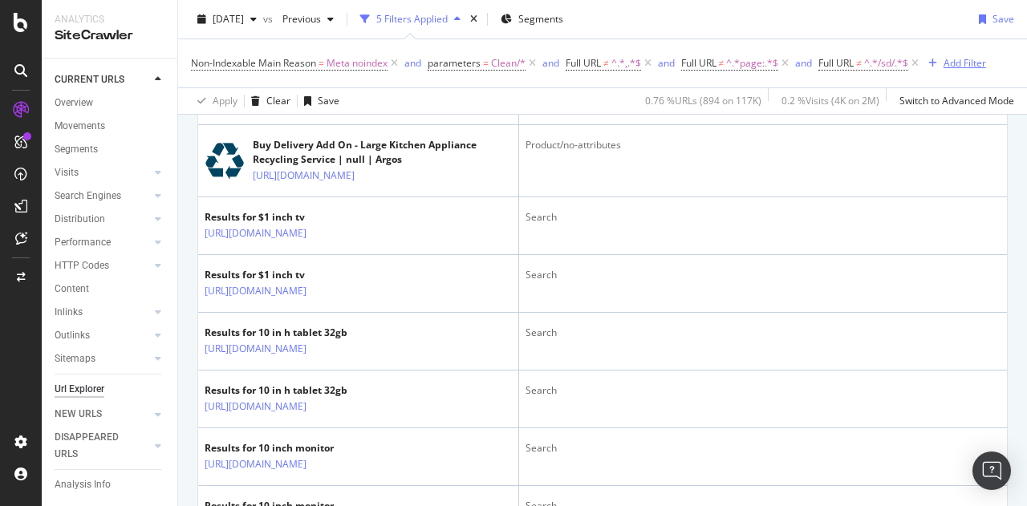
click at [956, 57] on div "Add Filter" at bounding box center [964, 63] width 43 height 14
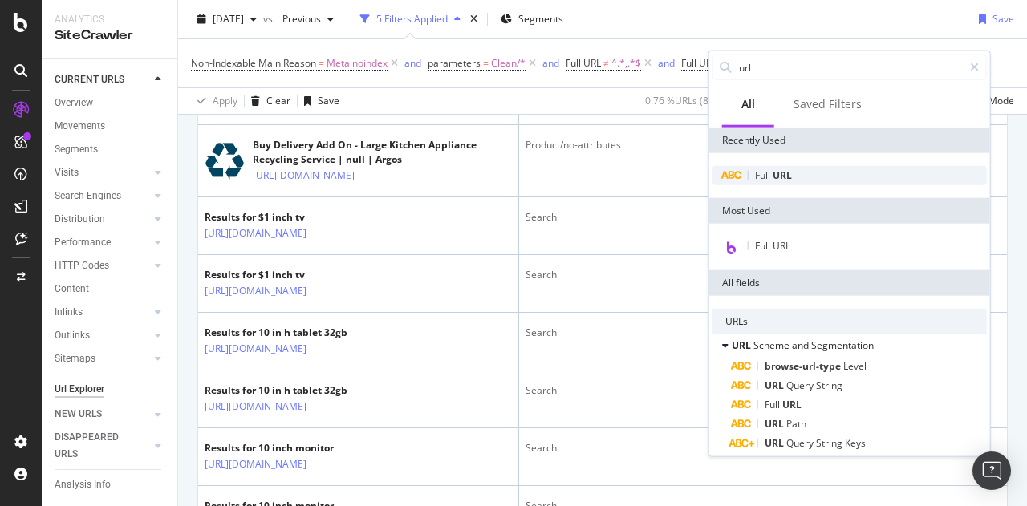
click at [785, 171] on span "URL" at bounding box center [781, 175] width 19 height 14
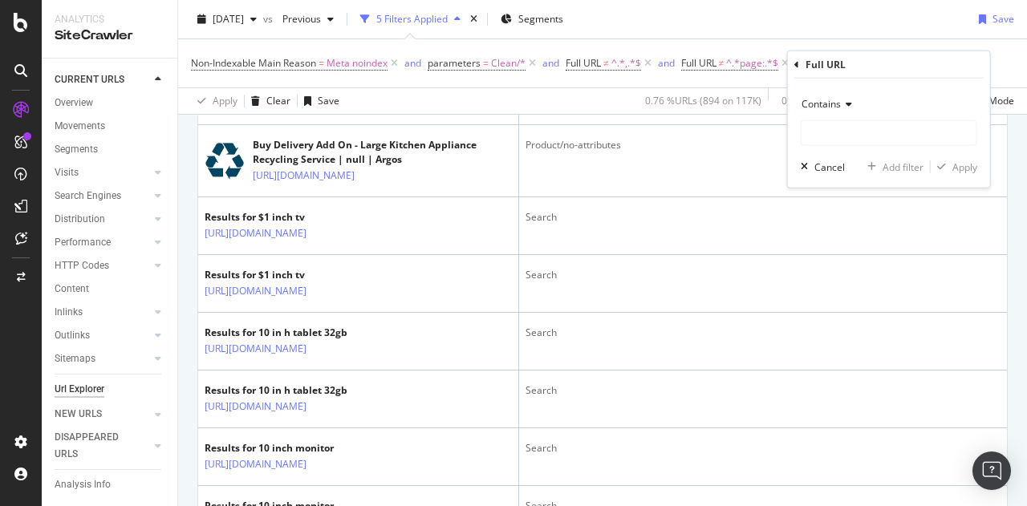
click at [837, 100] on span "Contains" at bounding box center [820, 104] width 39 height 14
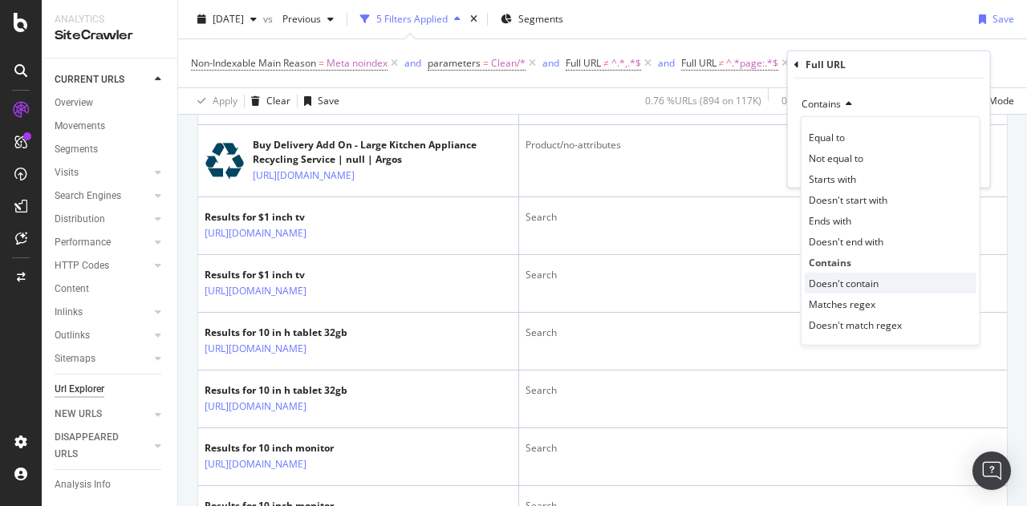
click at [862, 279] on span "Doesn't contain" at bounding box center [844, 283] width 70 height 14
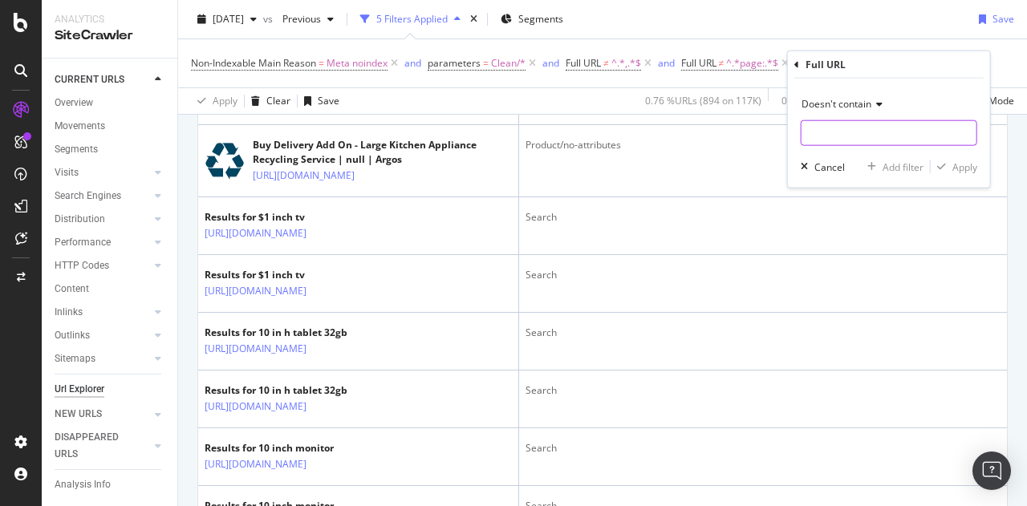
click at [841, 137] on input "text" at bounding box center [888, 133] width 175 height 26
type input "search"
click at [965, 161] on div "Apply" at bounding box center [964, 167] width 25 height 14
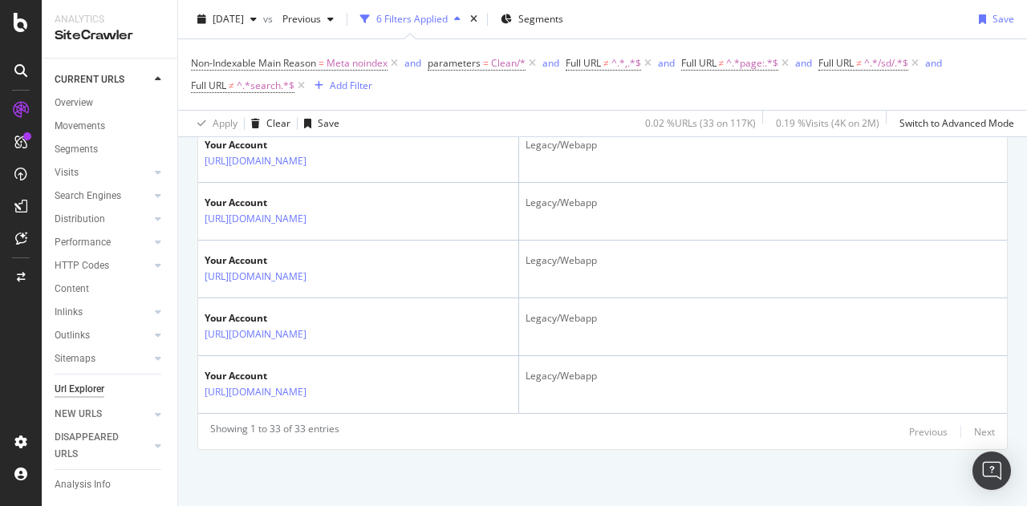
scroll to position [2923, 0]
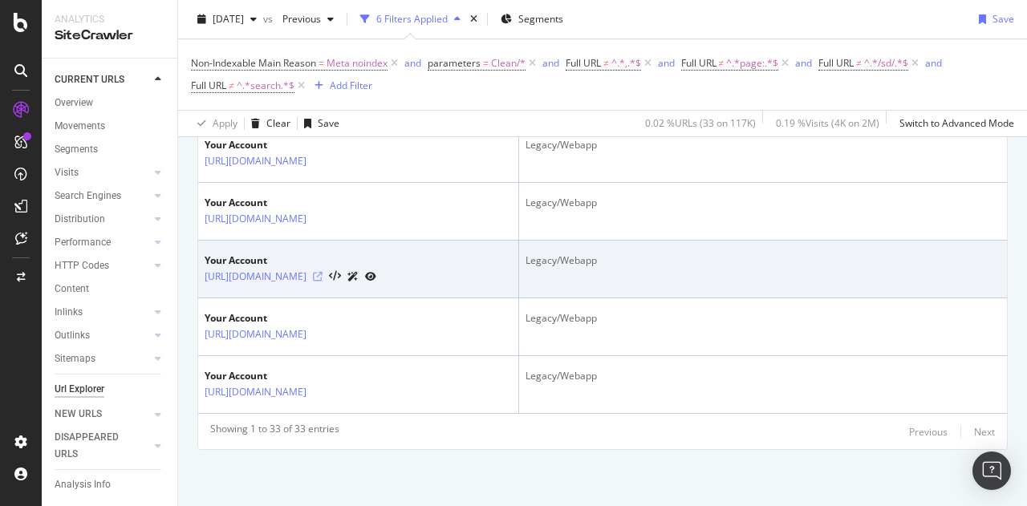
click at [322, 272] on icon at bounding box center [318, 277] width 10 height 10
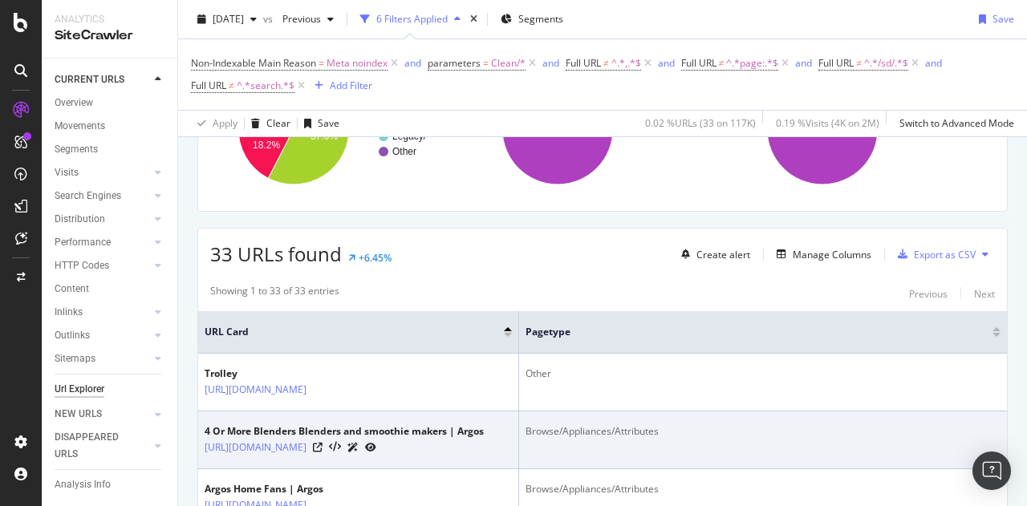
scroll to position [116, 0]
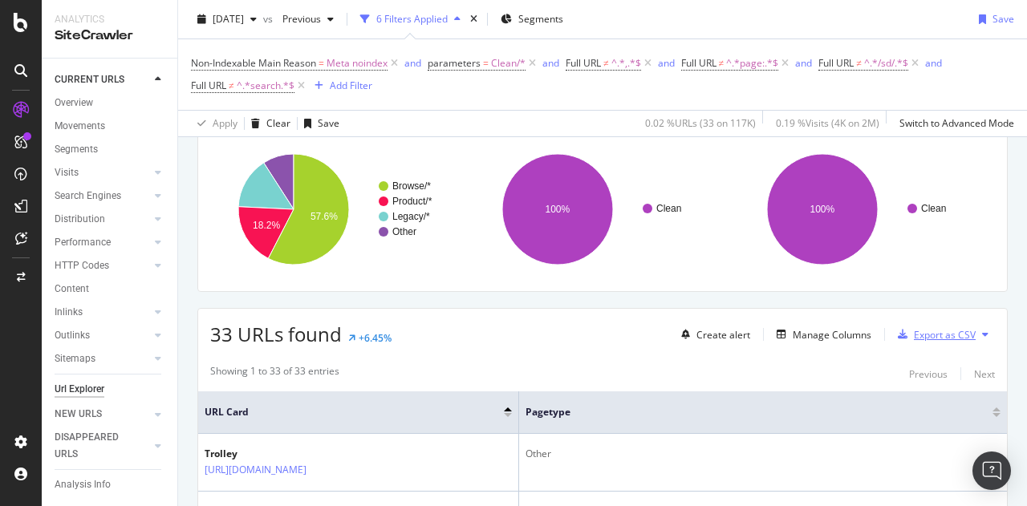
click at [922, 330] on div "Export as CSV" at bounding box center [945, 335] width 62 height 14
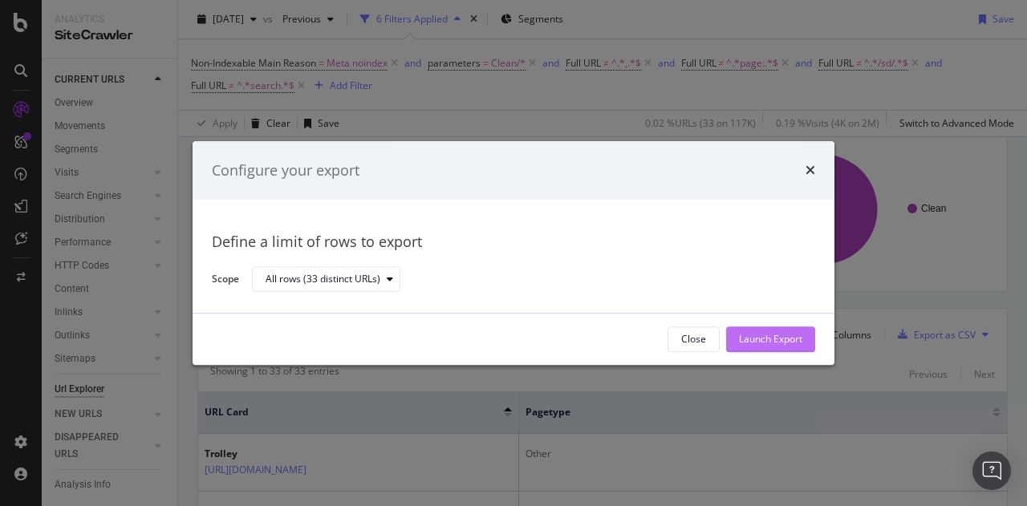
click at [774, 339] on div "Launch Export" at bounding box center [770, 340] width 63 height 14
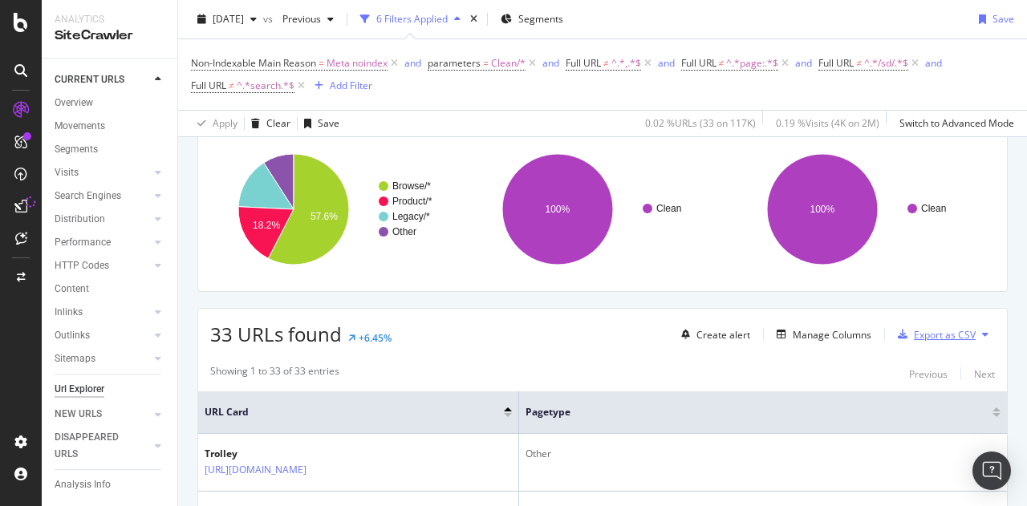
click at [914, 334] on div "Export as CSV" at bounding box center [945, 335] width 62 height 14
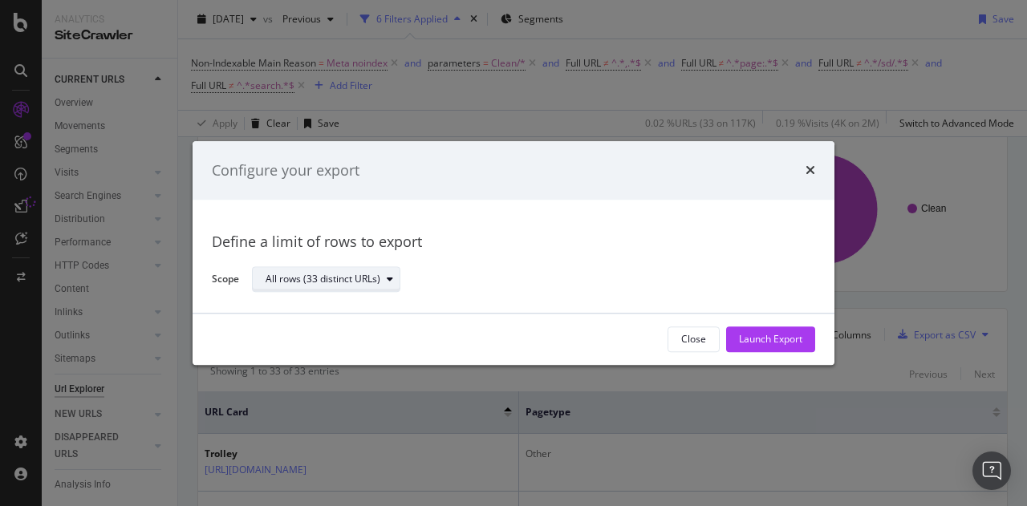
click at [314, 286] on div "All rows (33 distinct URLs)" at bounding box center [333, 280] width 134 height 22
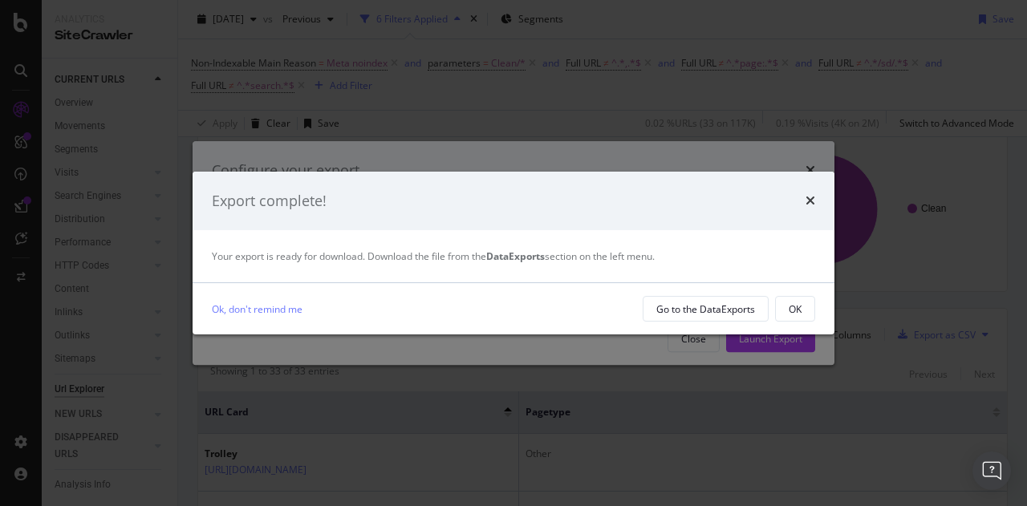
drag, startPoint x: 717, startPoint y: 310, endPoint x: 589, endPoint y: 317, distance: 128.5
click at [582, 317] on div "Ok, don't remind me" at bounding box center [421, 309] width 418 height 17
click at [662, 306] on div "Go to the DataExports" at bounding box center [705, 309] width 99 height 14
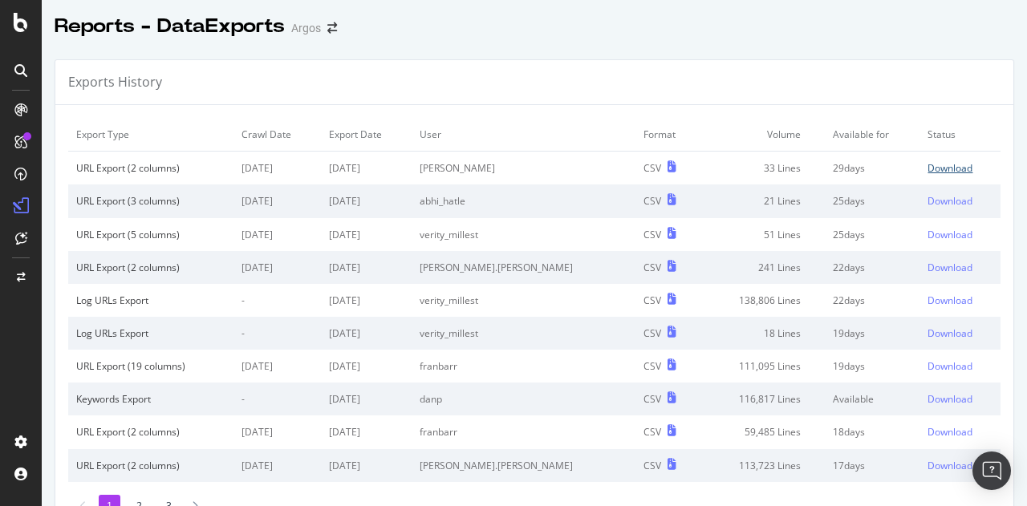
click at [927, 164] on div "Download" at bounding box center [949, 168] width 45 height 14
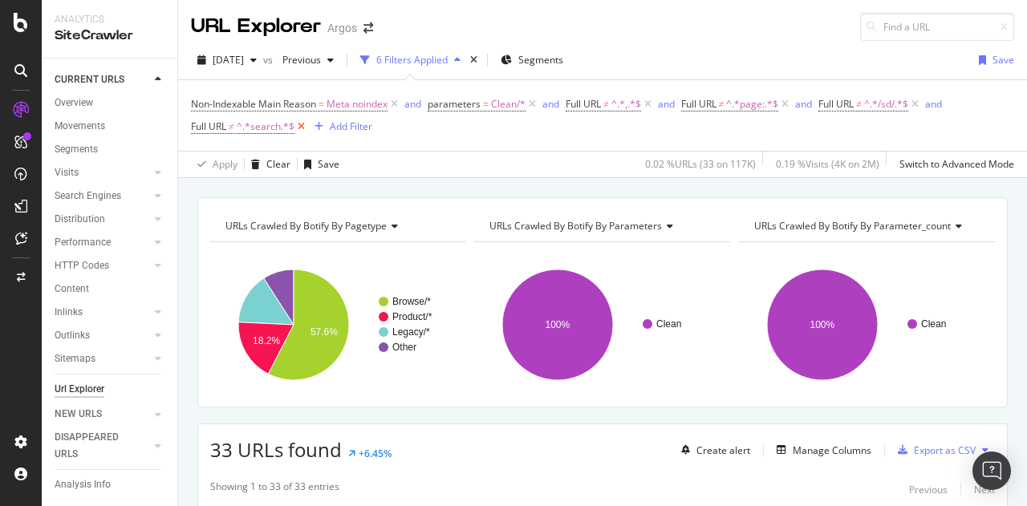
click at [301, 126] on icon at bounding box center [301, 127] width 14 height 16
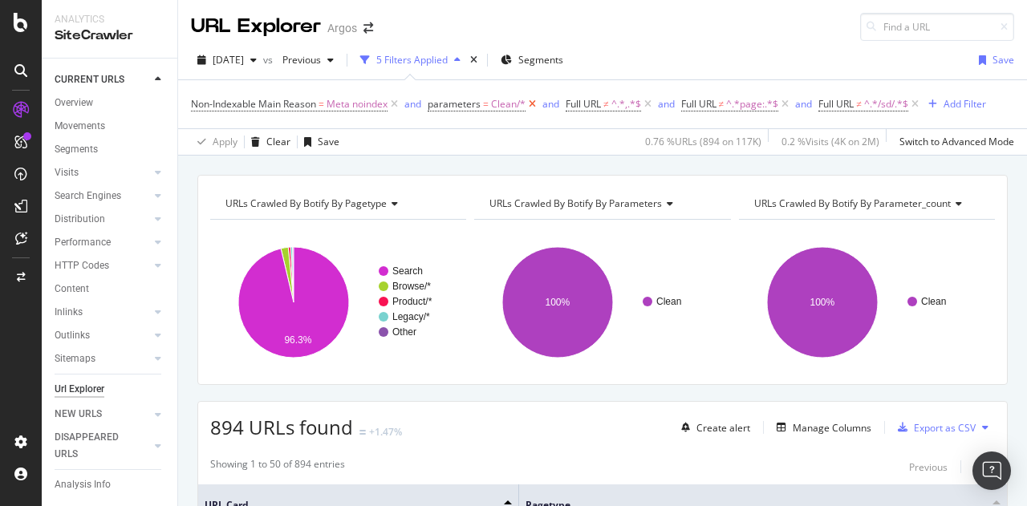
click at [535, 105] on icon at bounding box center [532, 104] width 14 height 16
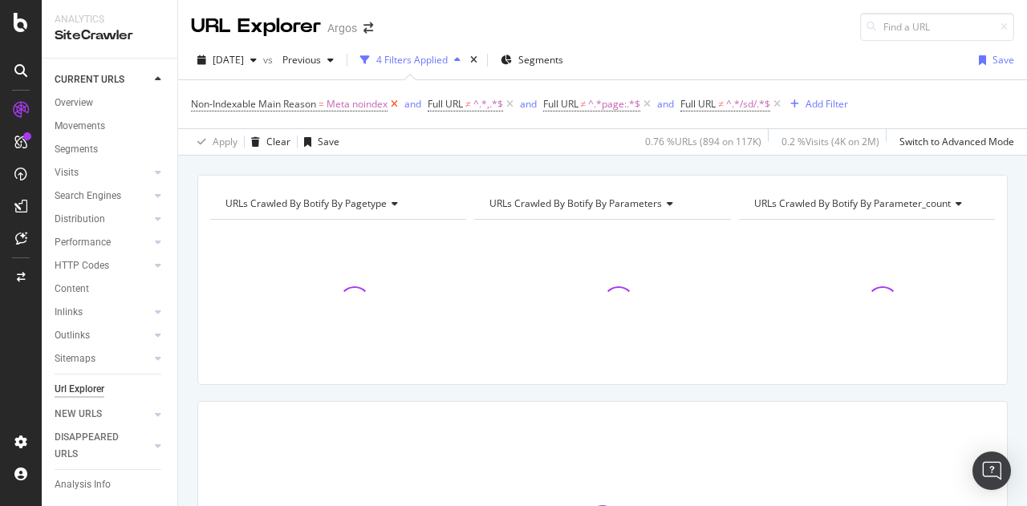
click at [398, 102] on icon at bounding box center [394, 104] width 14 height 16
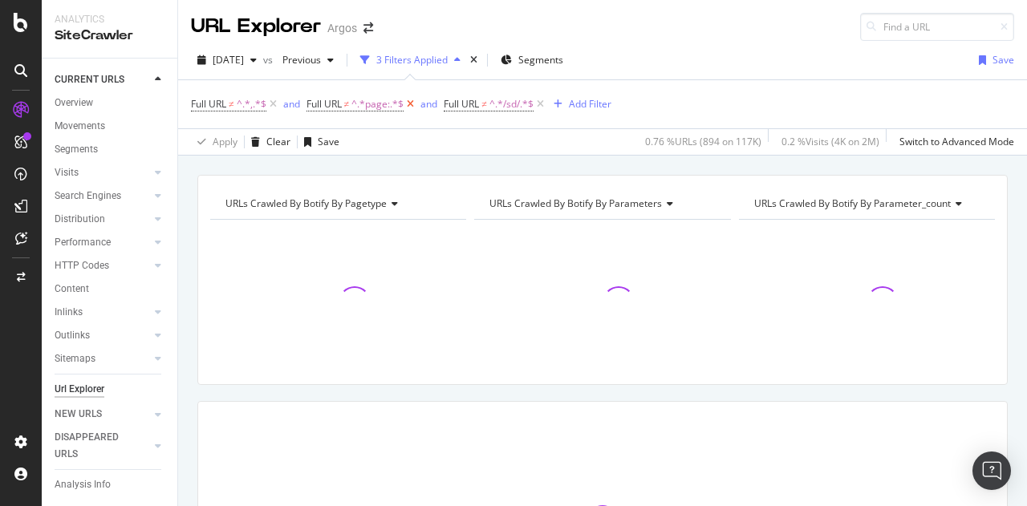
click at [407, 104] on icon at bounding box center [410, 104] width 14 height 16
click at [407, 103] on icon at bounding box center [402, 104] width 14 height 16
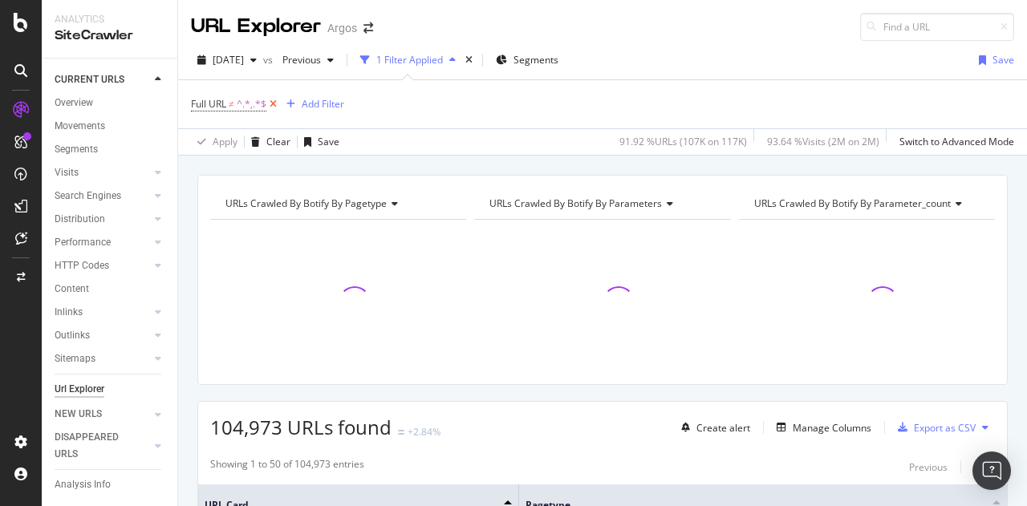
click at [274, 102] on icon at bounding box center [273, 104] width 14 height 16
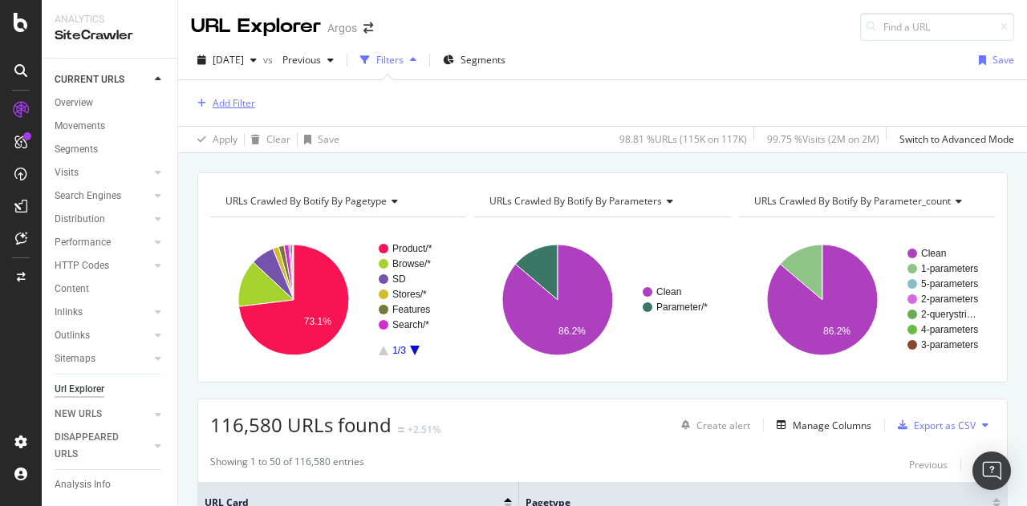
click at [225, 96] on div "Add Filter" at bounding box center [234, 103] width 43 height 14
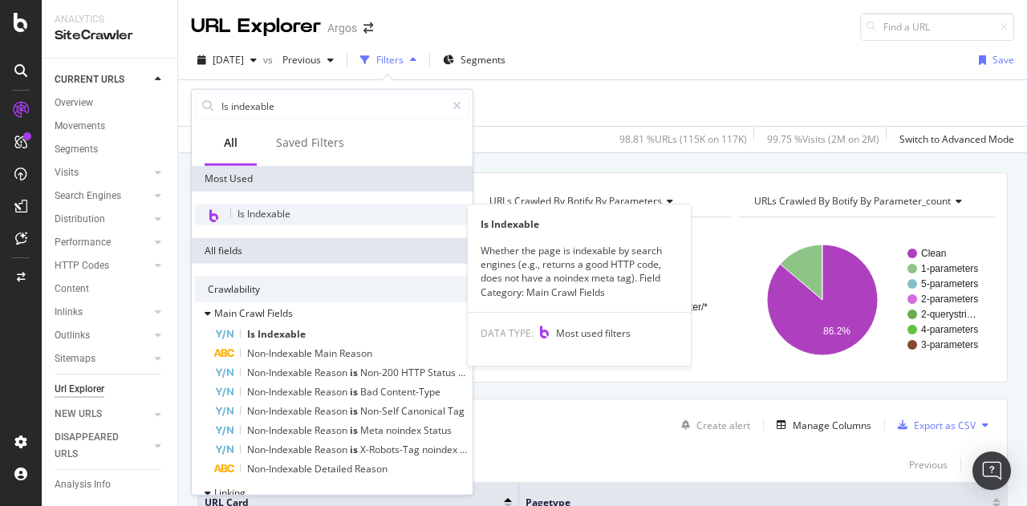
type input "Is indexable"
click at [282, 210] on span "Is Indexable" at bounding box center [263, 214] width 53 height 14
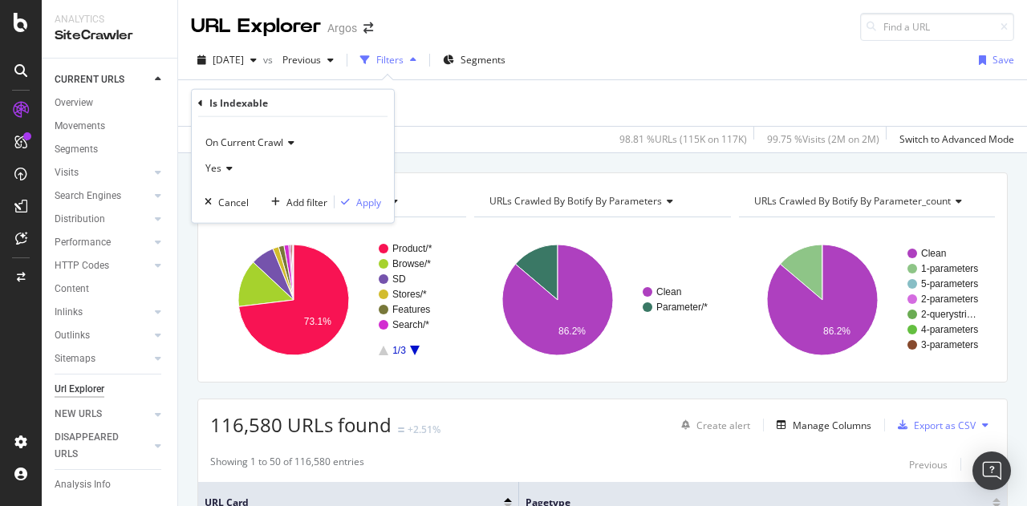
click at [210, 168] on span "Yes" at bounding box center [213, 168] width 16 height 14
click at [220, 216] on span "No" at bounding box center [219, 222] width 13 height 14
click at [369, 203] on div "Apply" at bounding box center [368, 202] width 25 height 14
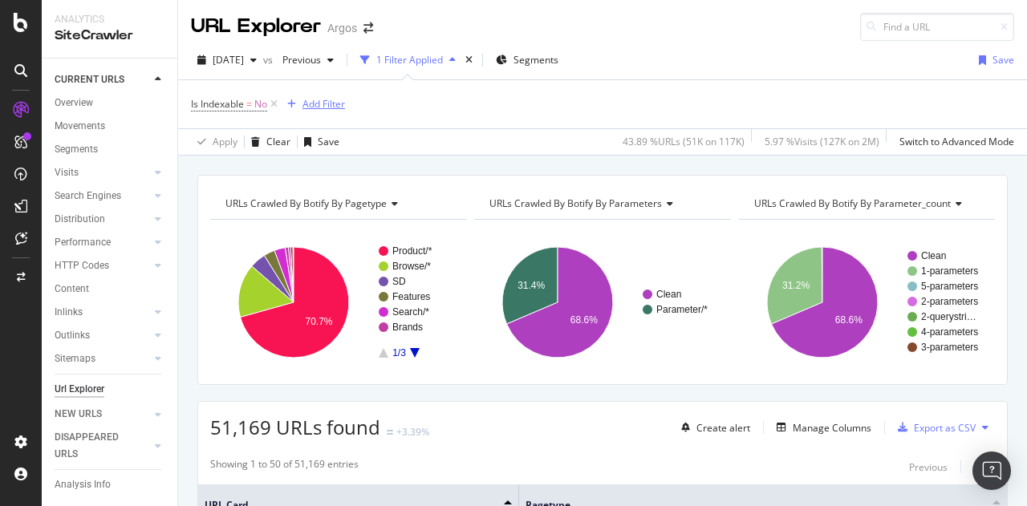
click at [330, 110] on div "Add Filter" at bounding box center [323, 104] width 43 height 14
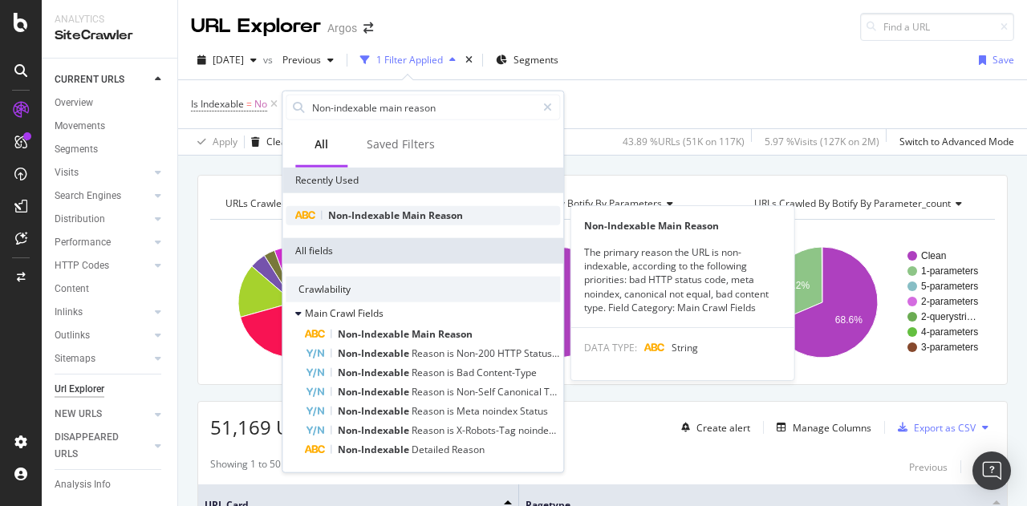
type input "Non-indexable main reason"
click at [387, 213] on span "Non-Indexable" at bounding box center [365, 216] width 74 height 14
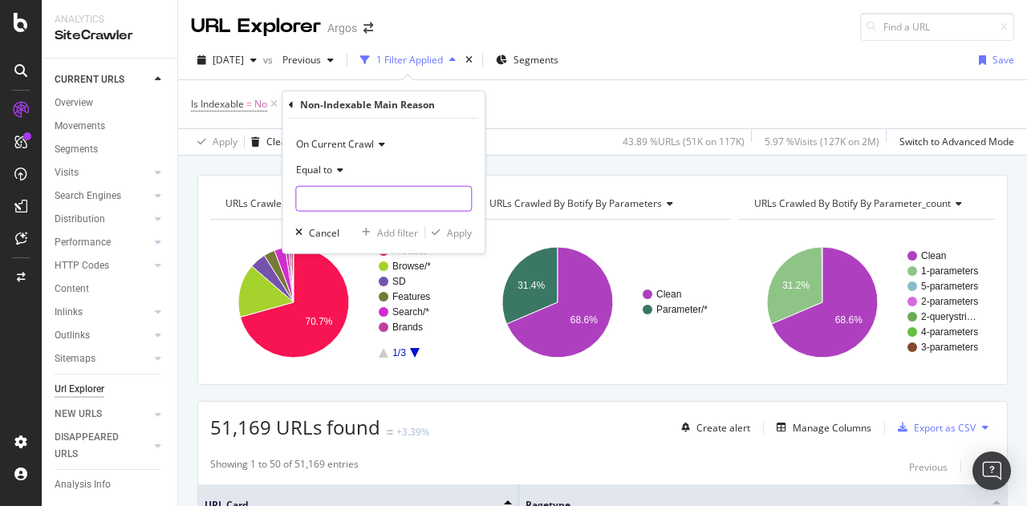
click at [343, 193] on input "text" at bounding box center [383, 199] width 175 height 26
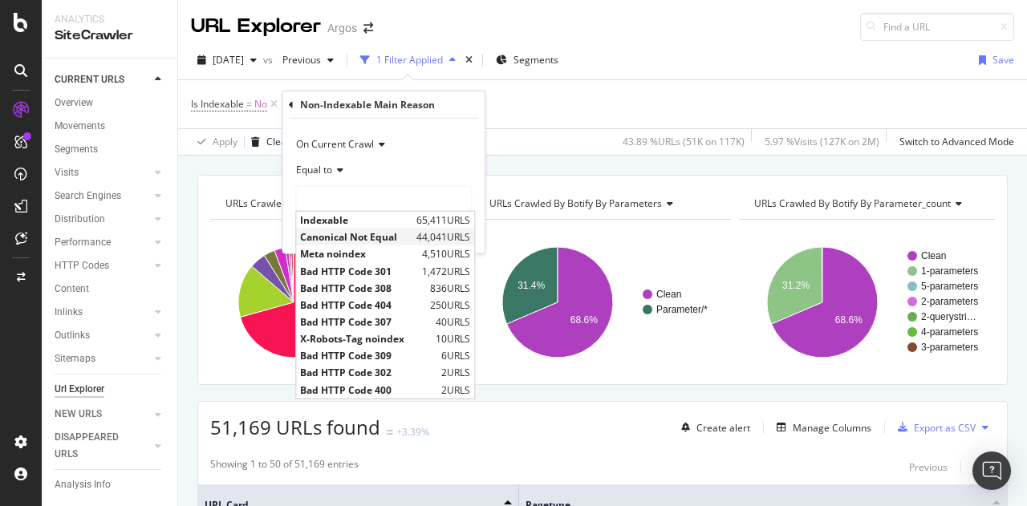
click at [360, 232] on span "Canonical Not Equal" at bounding box center [356, 237] width 112 height 14
type input "Canonical Not Equal"
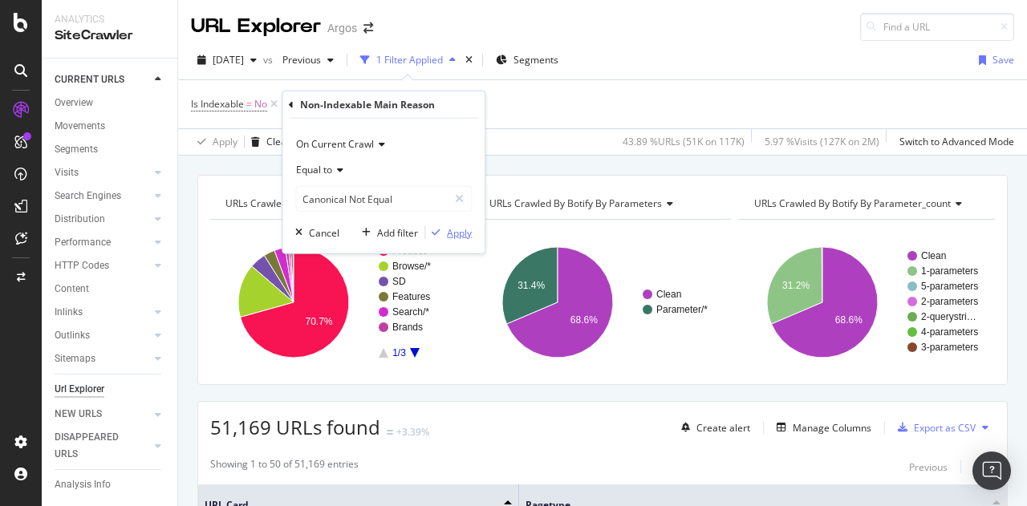
click at [444, 233] on div "button" at bounding box center [436, 233] width 22 height 10
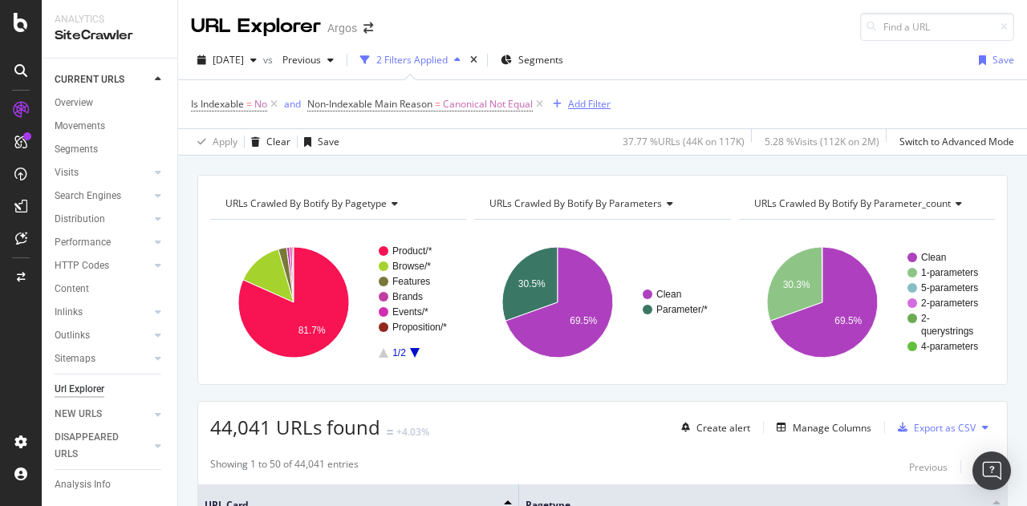
click at [581, 104] on div "Add Filter" at bounding box center [589, 104] width 43 height 14
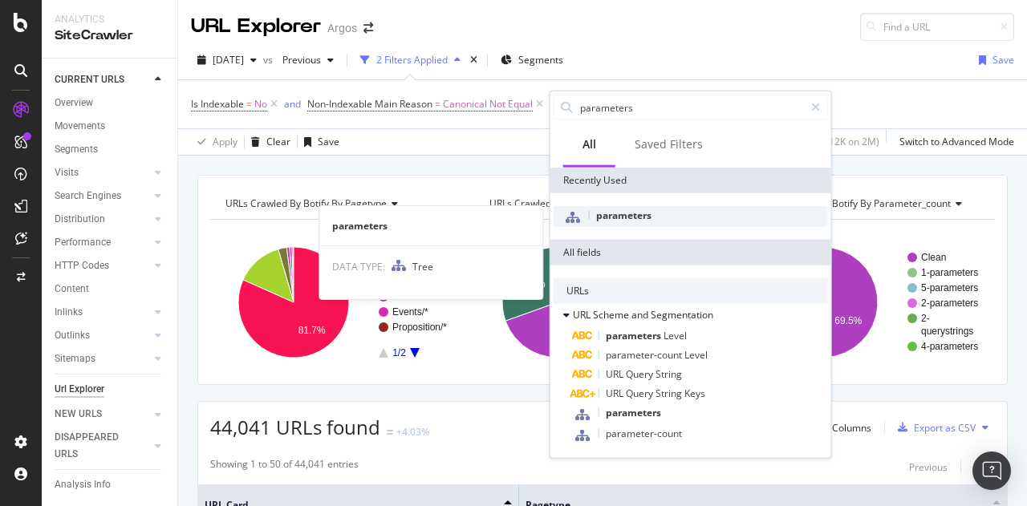
type input "parameters"
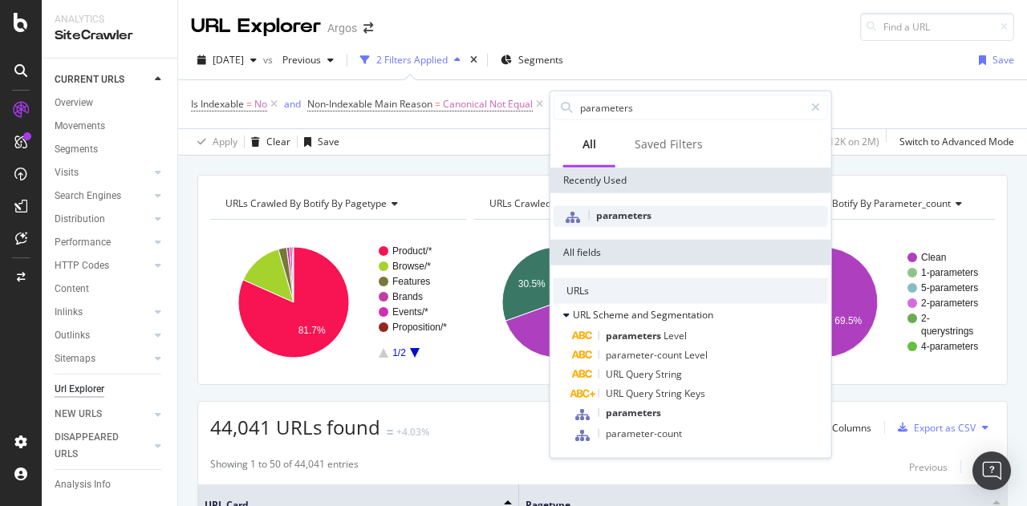
click at [608, 213] on span "parameters" at bounding box center [623, 216] width 55 height 14
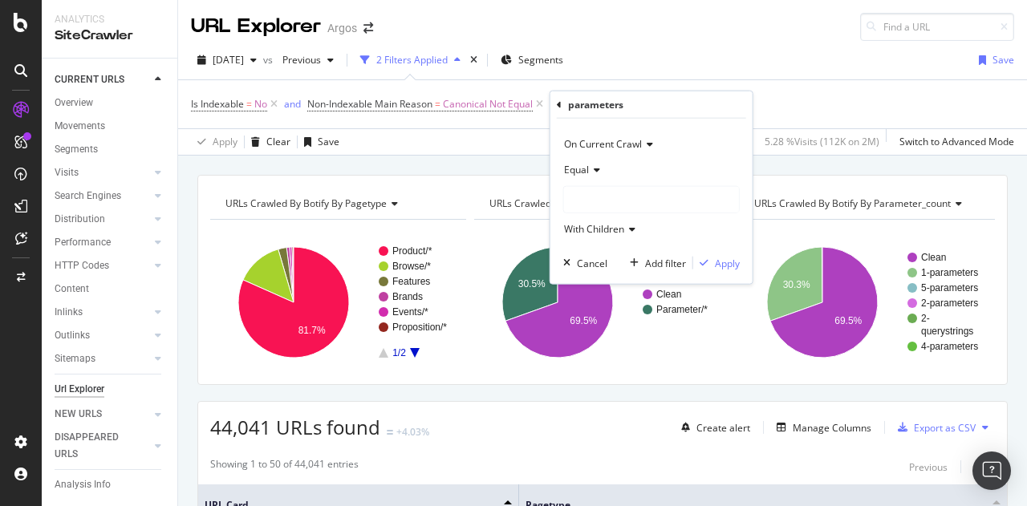
click at [596, 197] on div at bounding box center [651, 200] width 175 height 26
click at [600, 222] on div "Clean 100,501 URLS" at bounding box center [654, 232] width 172 height 21
click at [717, 264] on div "Apply" at bounding box center [727, 263] width 25 height 14
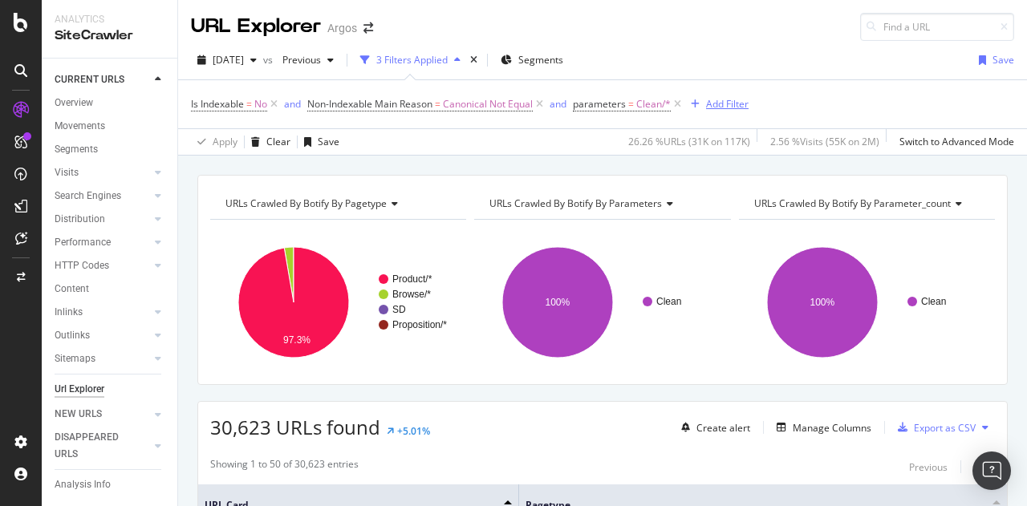
click at [715, 111] on div "Add Filter" at bounding box center [716, 104] width 64 height 18
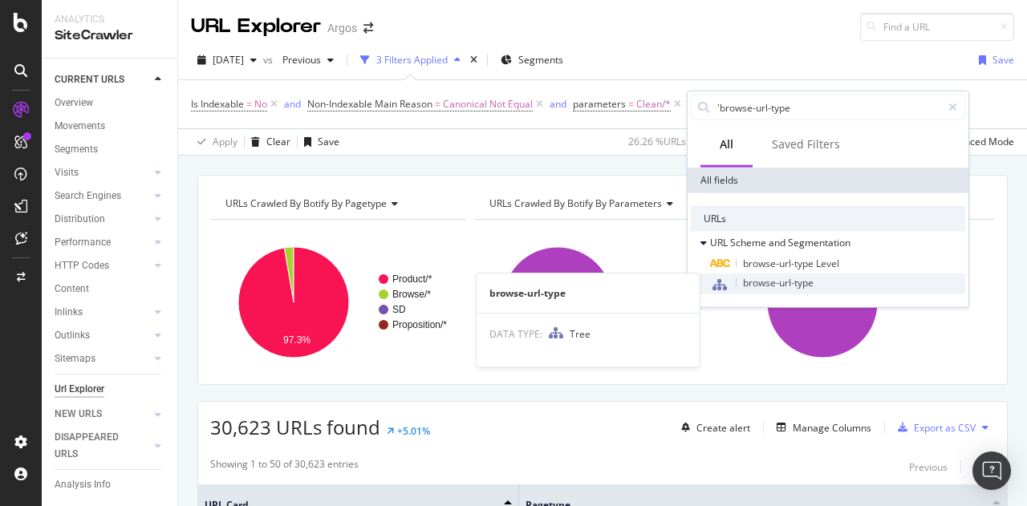
type input "'browse-url-type"
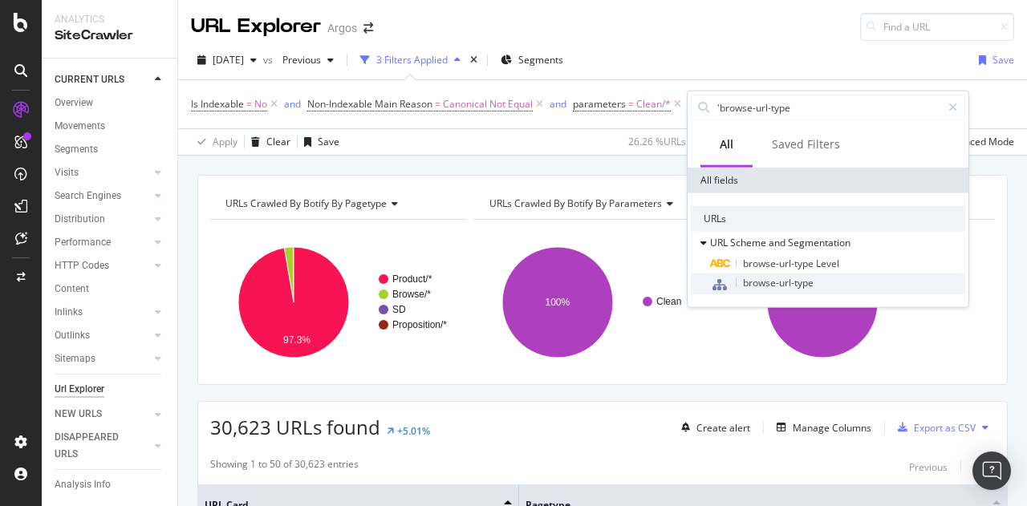
click at [829, 278] on div "browse-url-type" at bounding box center [837, 284] width 255 height 21
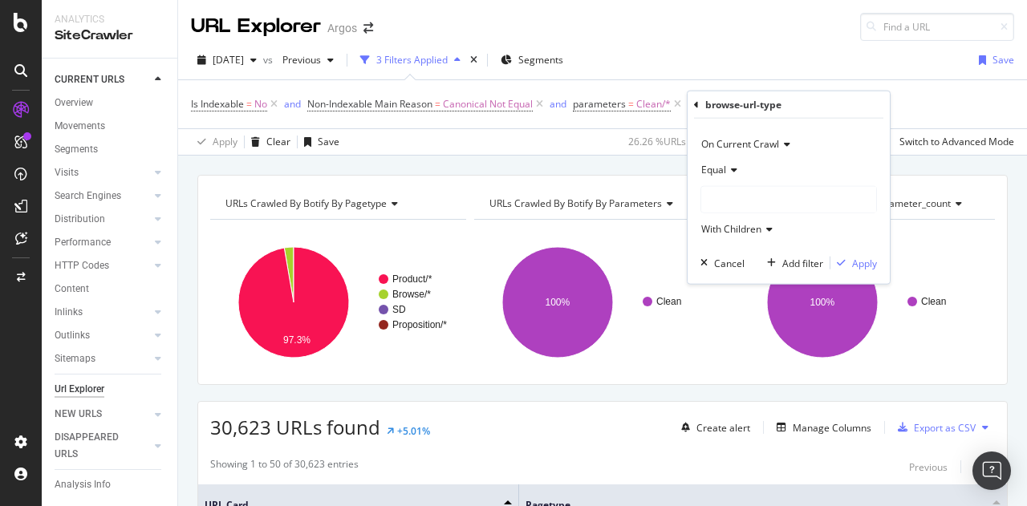
click at [787, 207] on div at bounding box center [788, 200] width 175 height 26
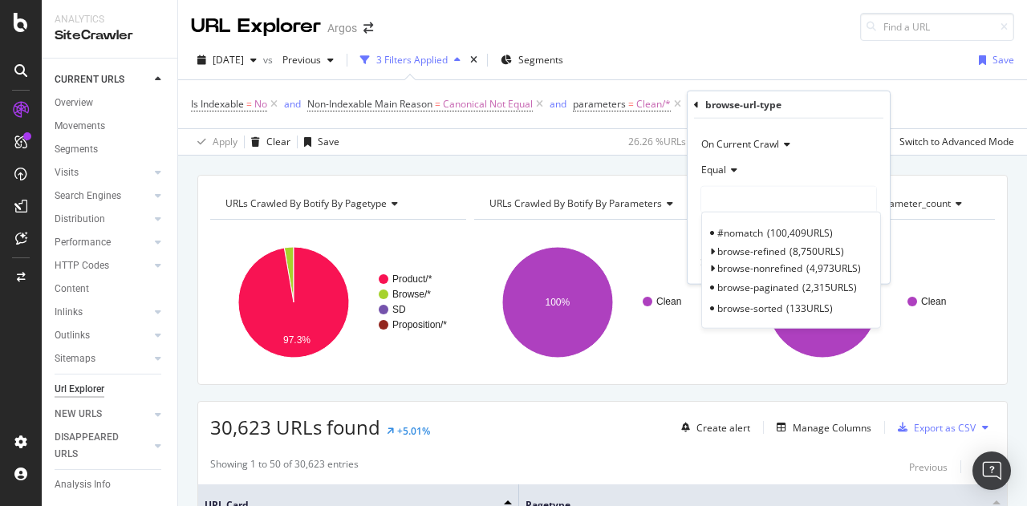
click at [776, 197] on div at bounding box center [788, 200] width 175 height 26
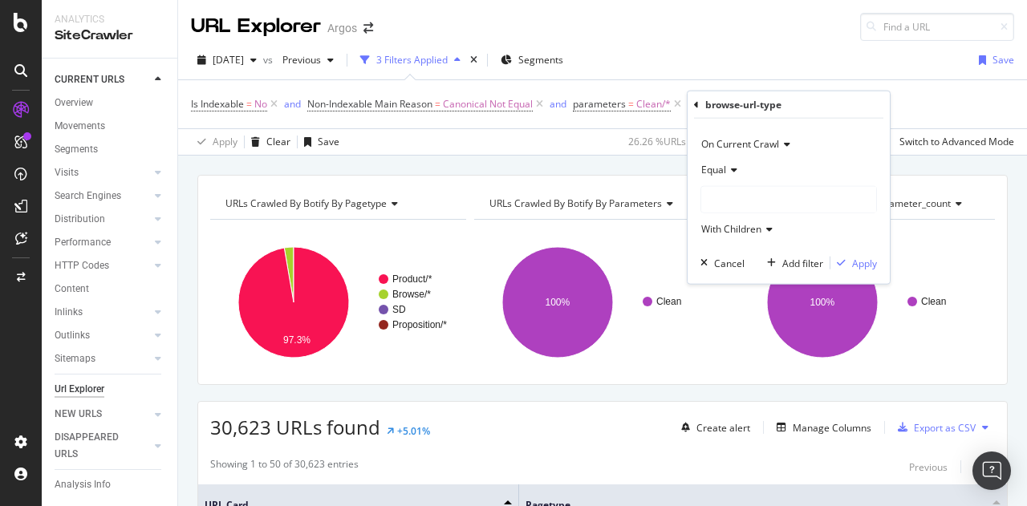
click at [741, 197] on div at bounding box center [788, 200] width 175 height 26
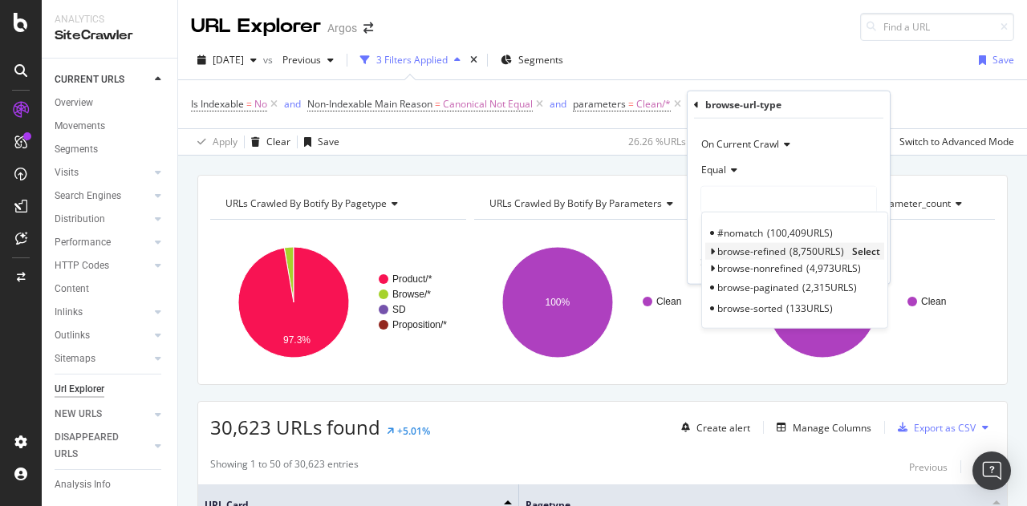
click at [760, 249] on span "browse-refined" at bounding box center [751, 252] width 68 height 14
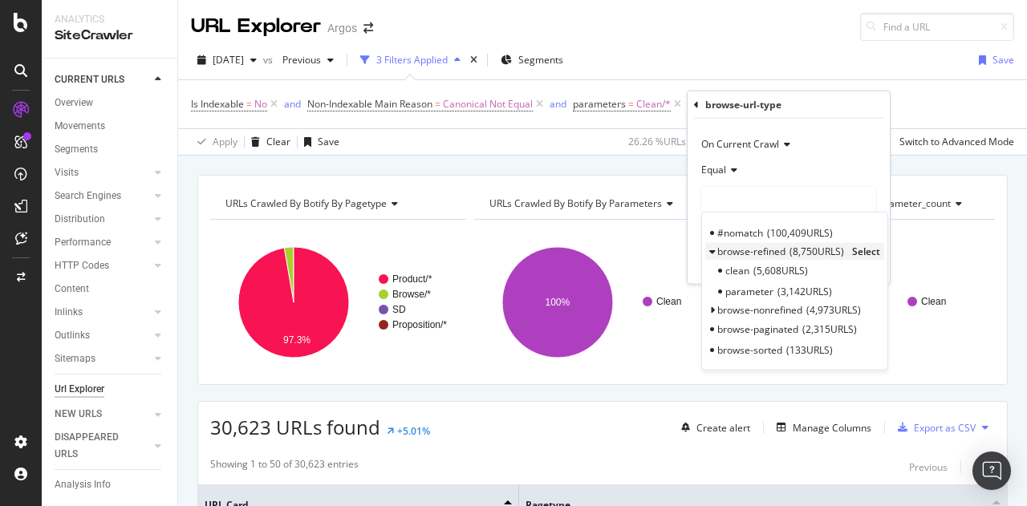
click at [863, 246] on span "Select" at bounding box center [866, 252] width 28 height 14
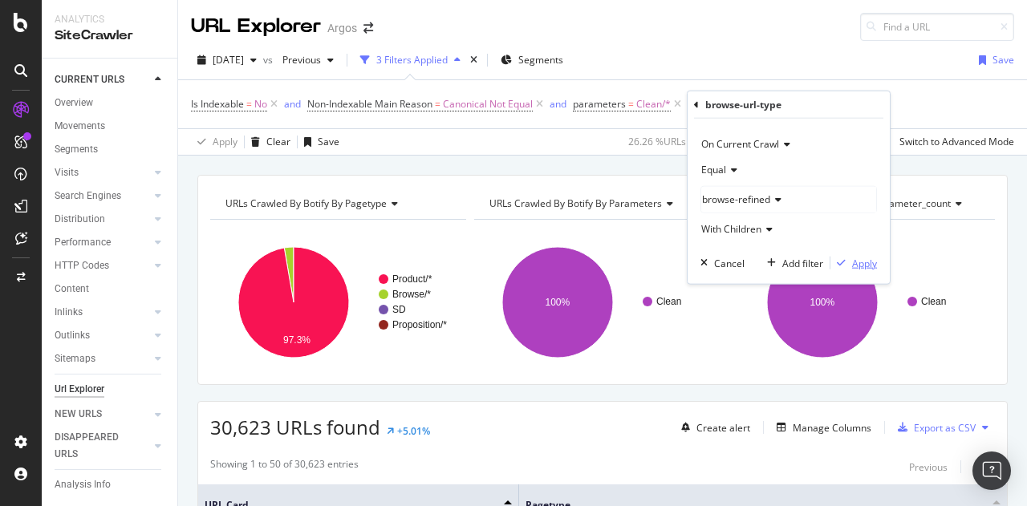
click at [860, 262] on div "Apply" at bounding box center [864, 263] width 25 height 14
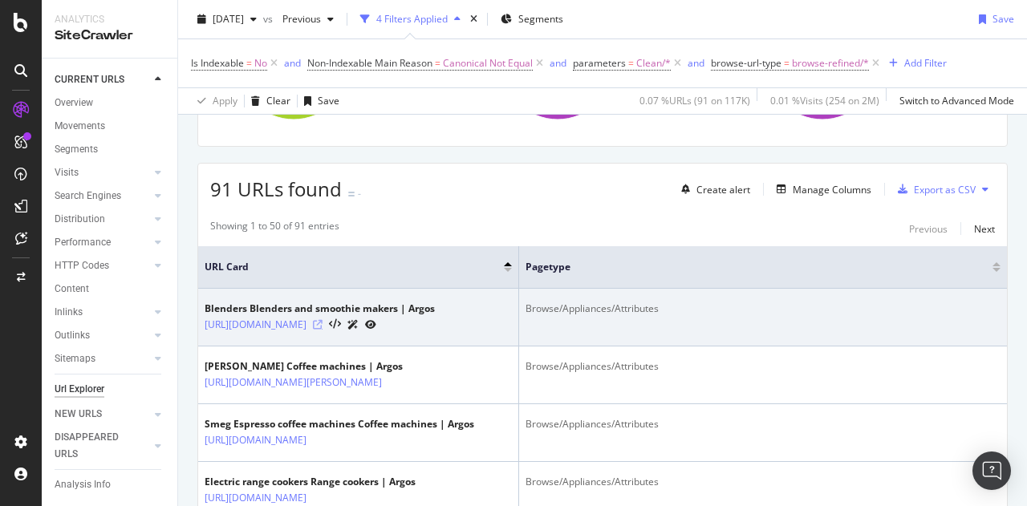
scroll to position [241, 0]
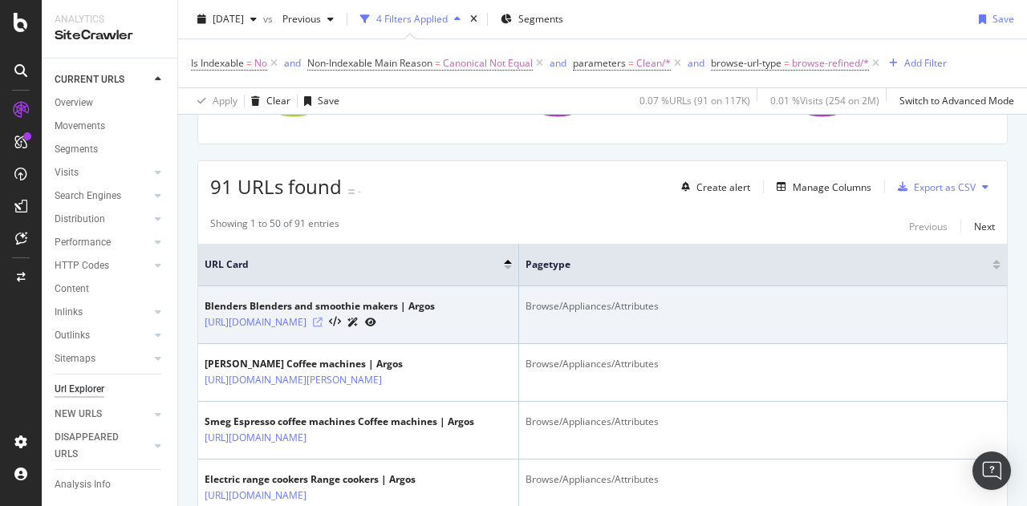
click at [322, 327] on icon at bounding box center [318, 323] width 10 height 10
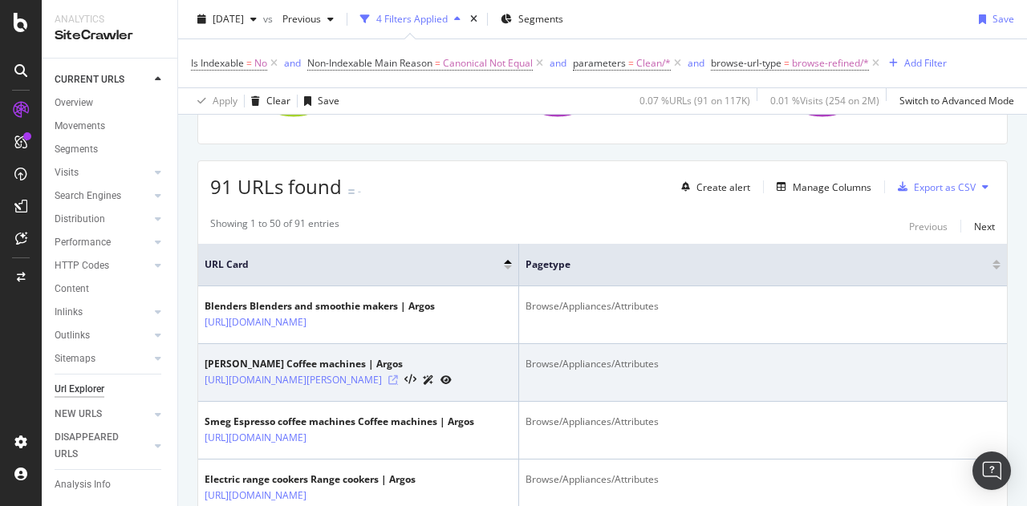
click at [398, 385] on icon at bounding box center [393, 380] width 10 height 10
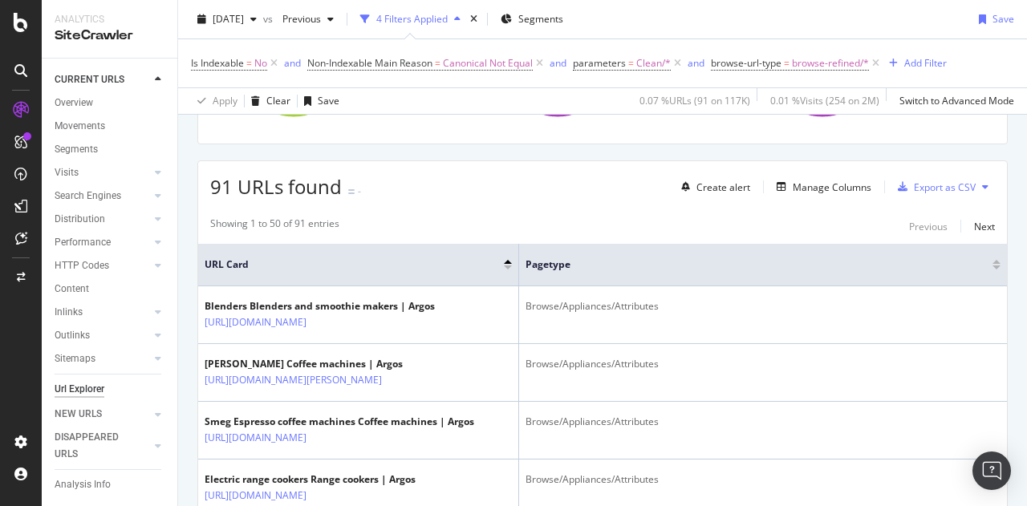
scroll to position [0, 0]
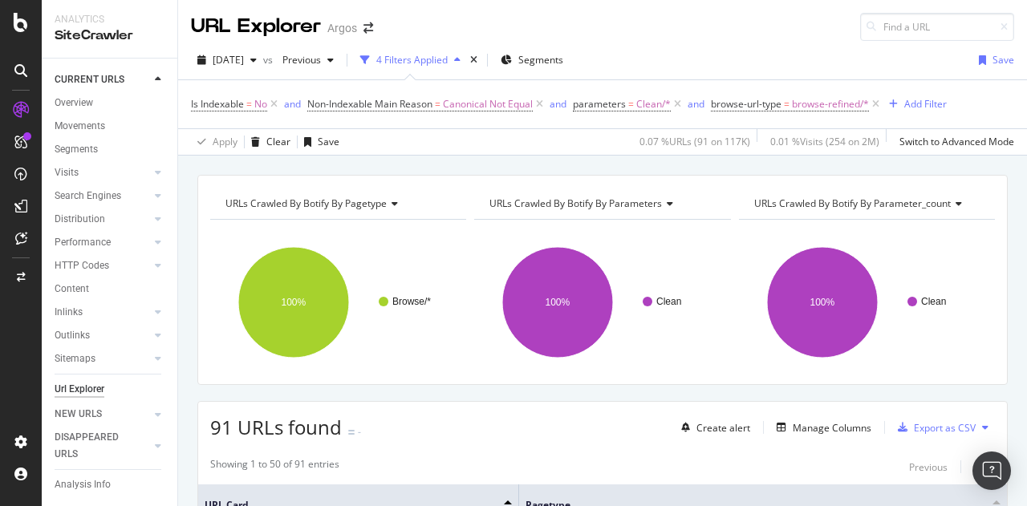
click at [787, 30] on div "URL Explorer Argos" at bounding box center [602, 20] width 849 height 41
drag, startPoint x: 703, startPoint y: 1, endPoint x: 516, endPoint y: 25, distance: 188.4
click at [516, 25] on div "URL Explorer Argos" at bounding box center [602, 20] width 849 height 41
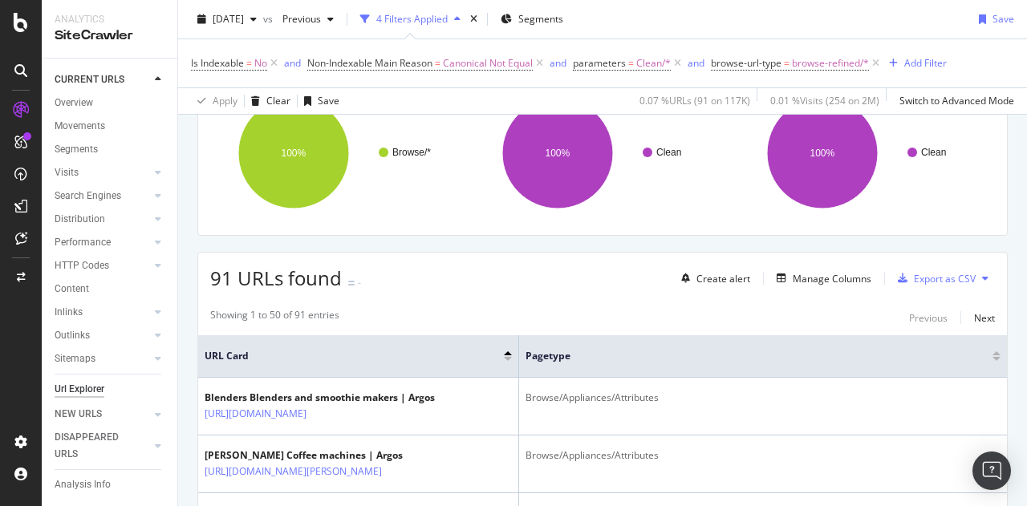
scroll to position [160, 0]
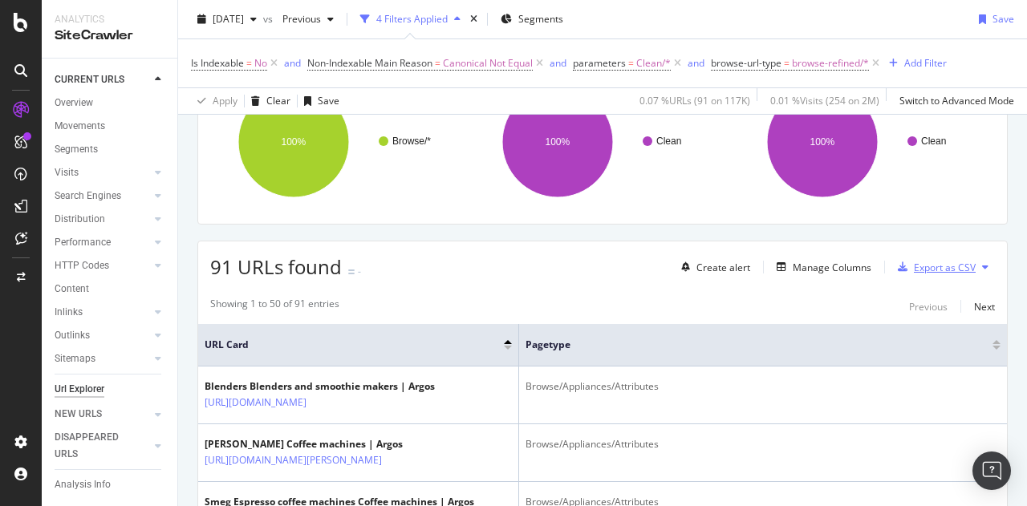
click at [951, 261] on div "Export as CSV" at bounding box center [945, 268] width 62 height 14
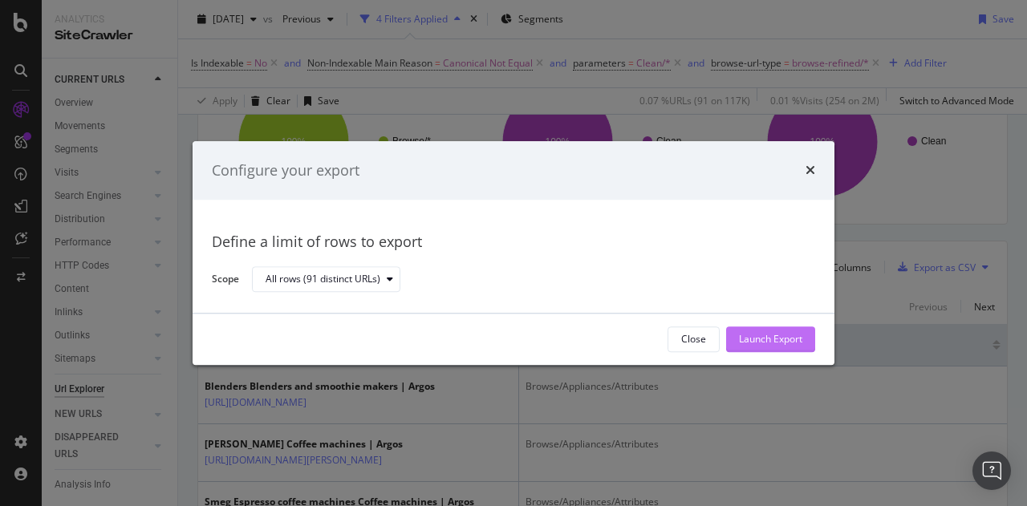
click at [762, 334] on div "Launch Export" at bounding box center [770, 340] width 63 height 14
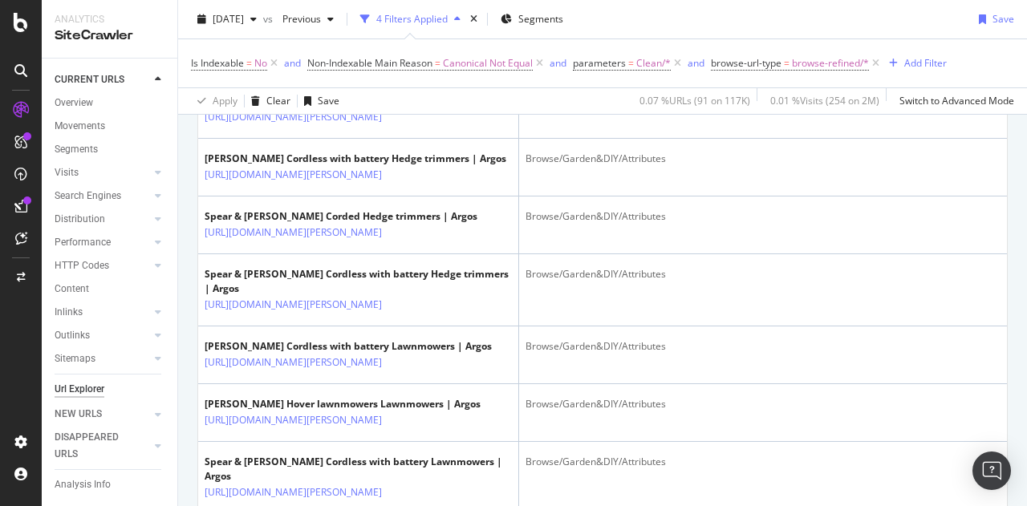
scroll to position [1765, 0]
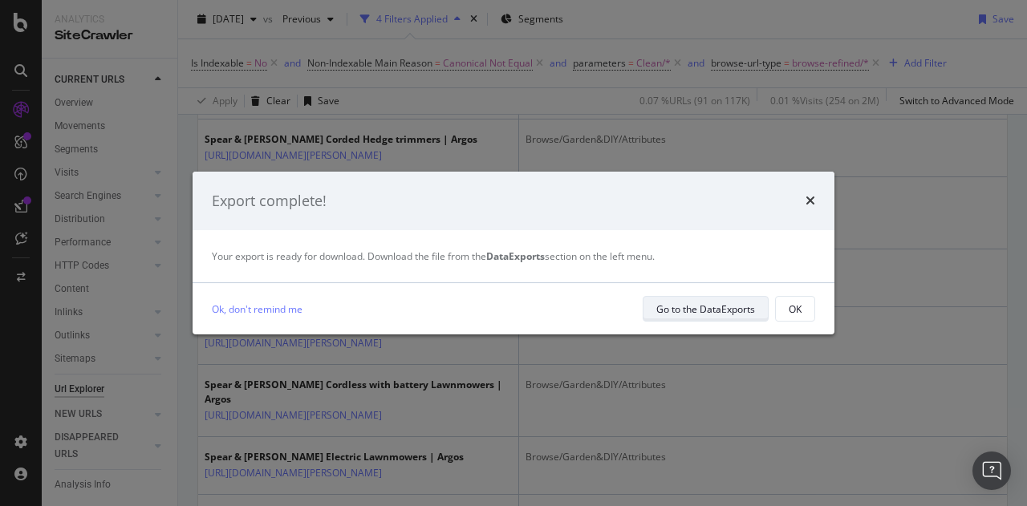
click at [685, 307] on div "Go to the DataExports" at bounding box center [705, 309] width 99 height 14
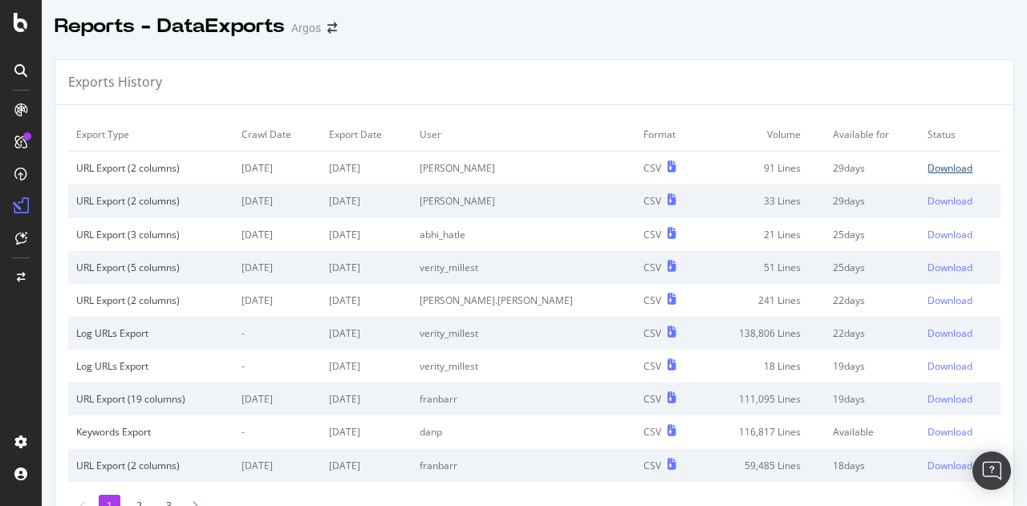
click at [927, 164] on div "Download" at bounding box center [949, 168] width 45 height 14
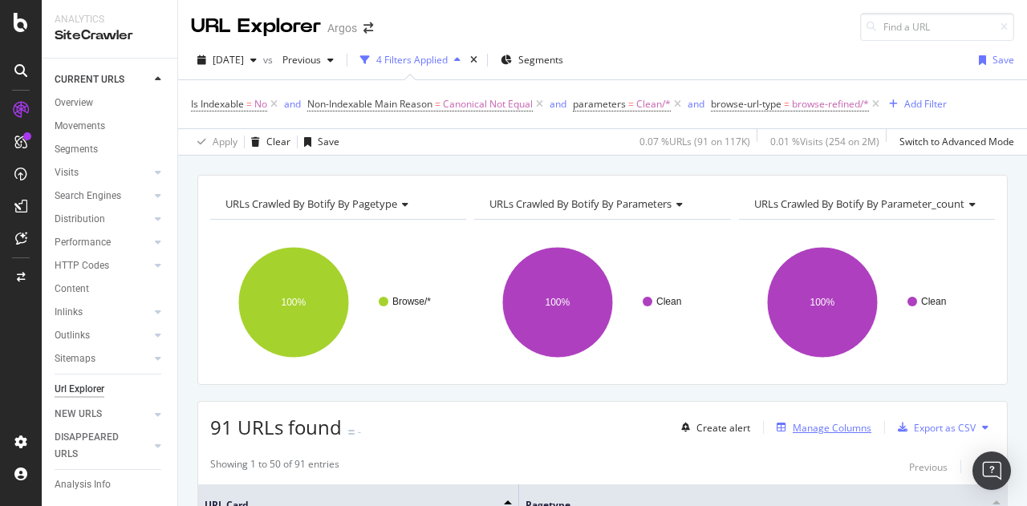
click at [793, 421] on div "Manage Columns" at bounding box center [831, 428] width 79 height 14
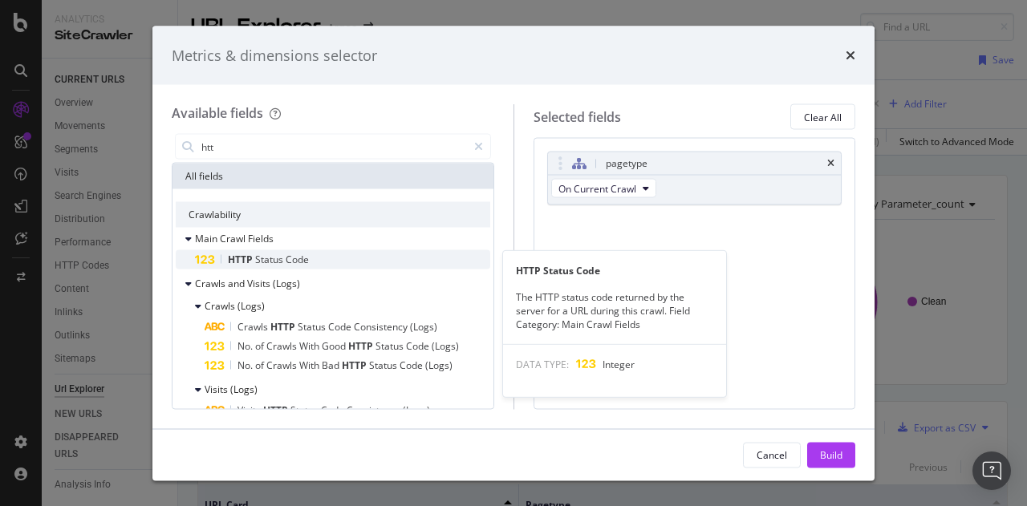
click at [337, 257] on div "HTTP Status Code" at bounding box center [342, 259] width 295 height 19
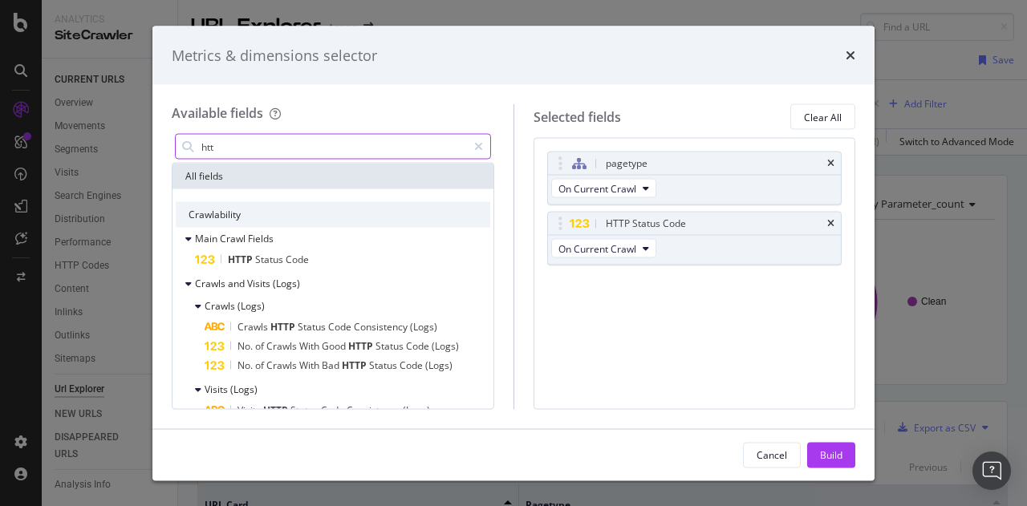
click at [392, 150] on input "htt" at bounding box center [333, 147] width 267 height 24
paste input "Canonical points to self"
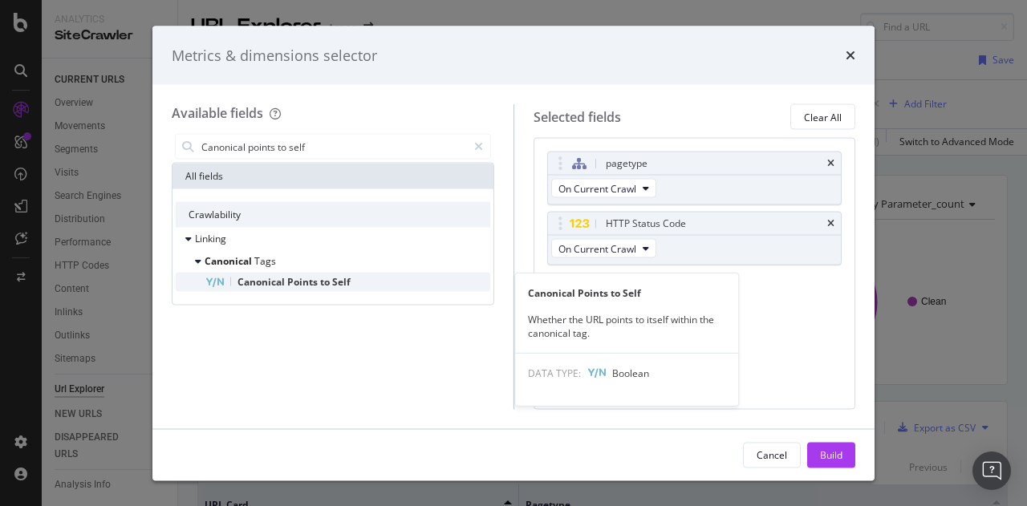
click at [371, 285] on div "Canonical Points to Self" at bounding box center [348, 282] width 286 height 19
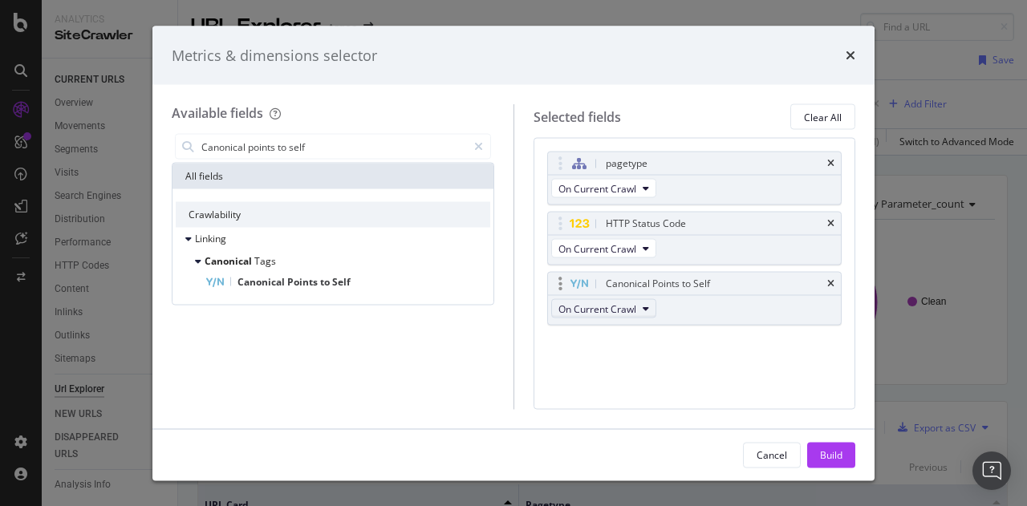
click at [629, 306] on span "On Current Crawl" at bounding box center [597, 309] width 78 height 14
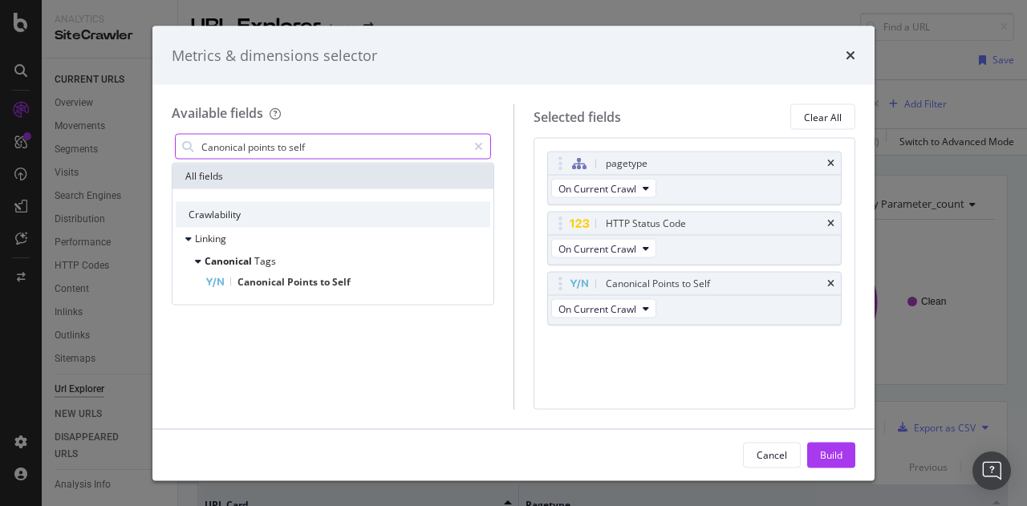
click at [243, 142] on input "Canonical points to self" at bounding box center [333, 147] width 267 height 24
paste input "To"
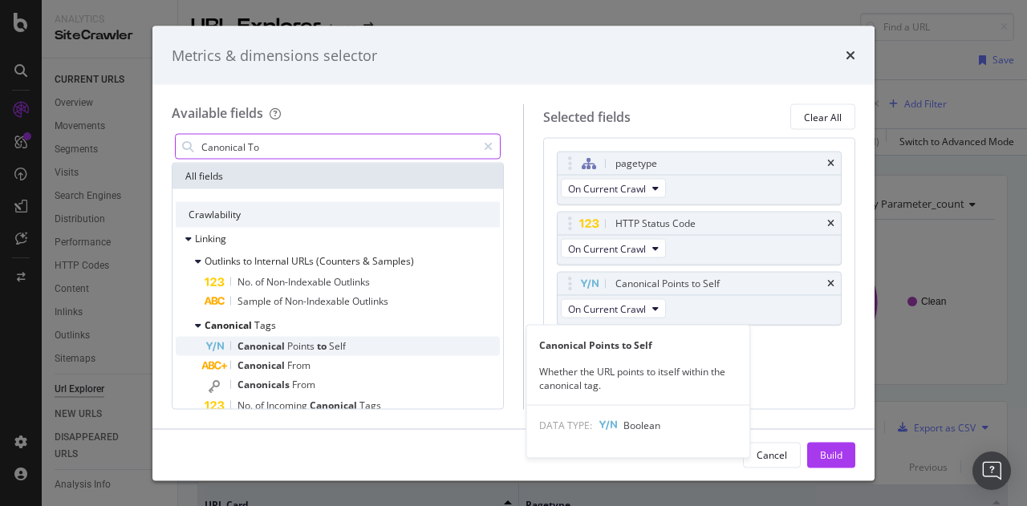
scroll to position [80, 0]
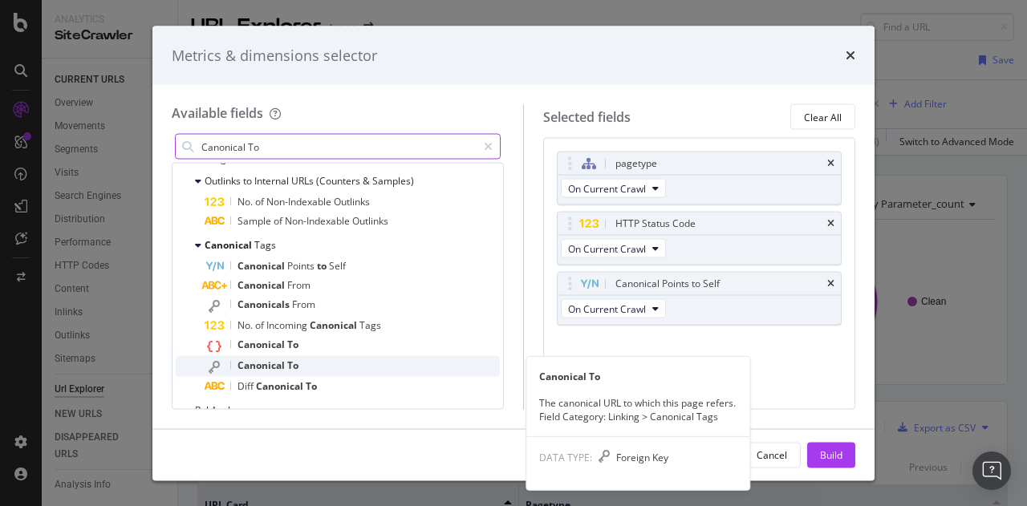
type input "Canonical To"
click at [378, 365] on div "Canonical To" at bounding box center [352, 366] width 295 height 21
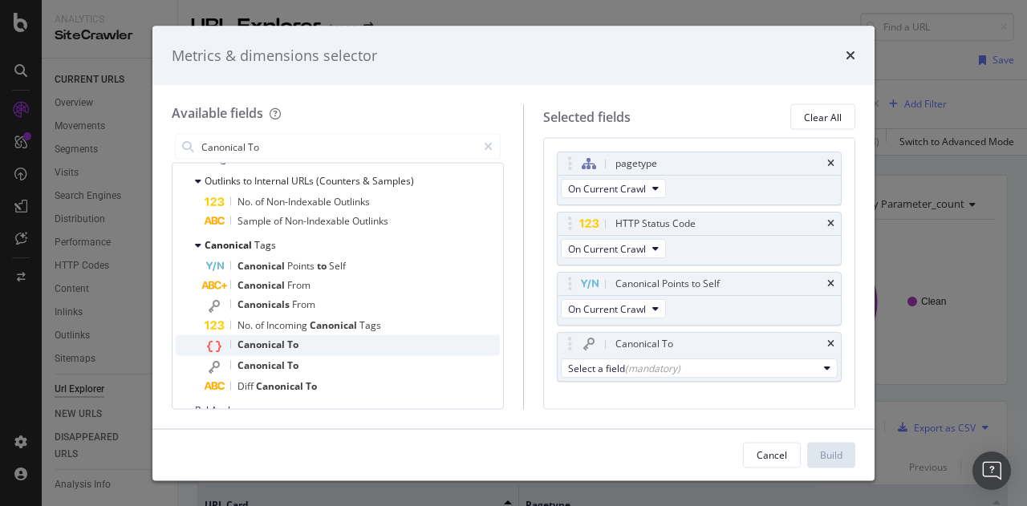
click at [381, 350] on div "Canonical To" at bounding box center [352, 345] width 295 height 21
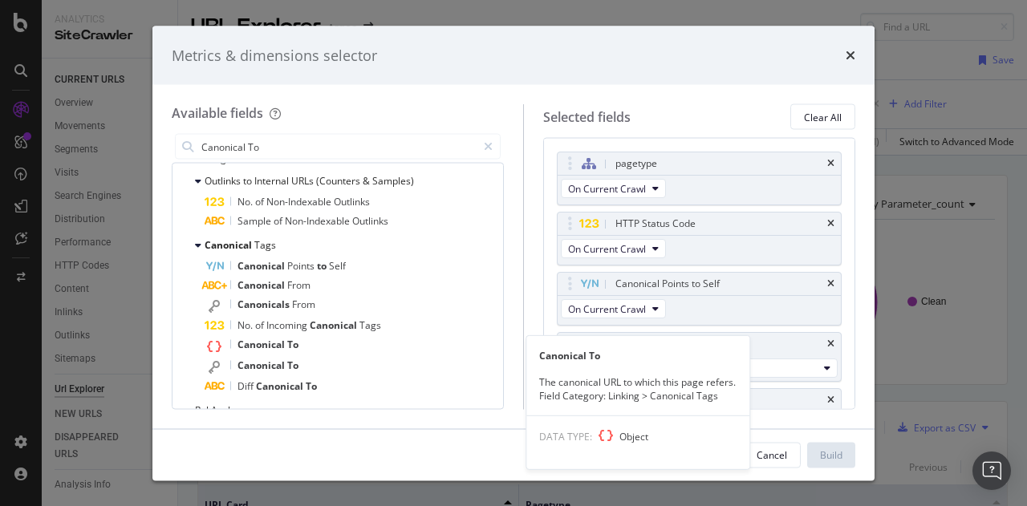
scroll to position [30, 0]
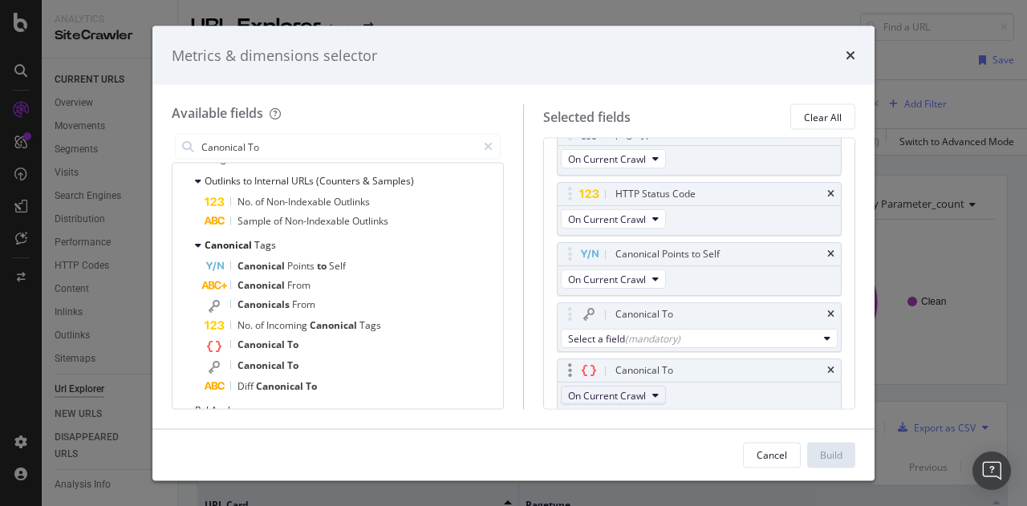
click at [635, 386] on button "On Current Crawl" at bounding box center [613, 395] width 105 height 19
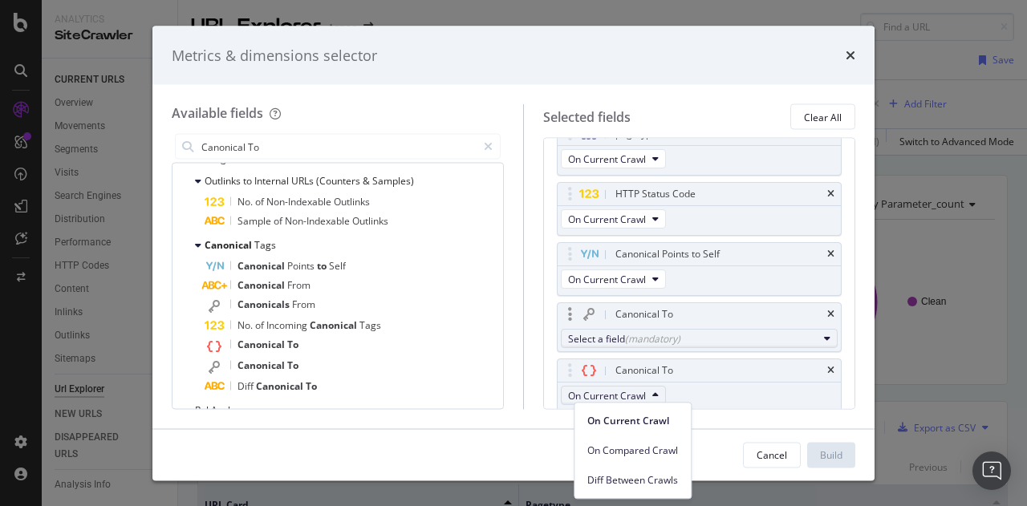
click at [671, 341] on div "(mandatory)" at bounding box center [652, 338] width 55 height 14
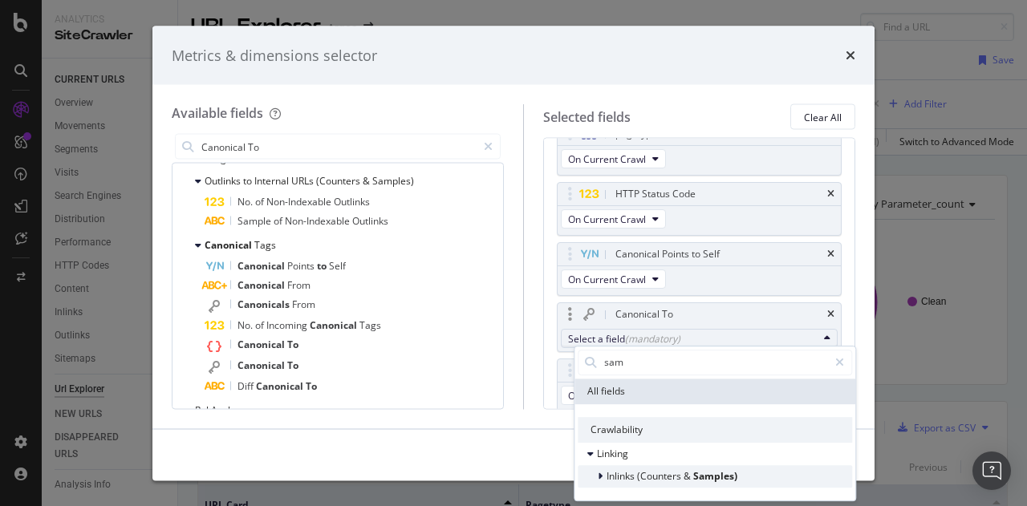
click at [602, 475] on div "modal" at bounding box center [602, 476] width 10 height 16
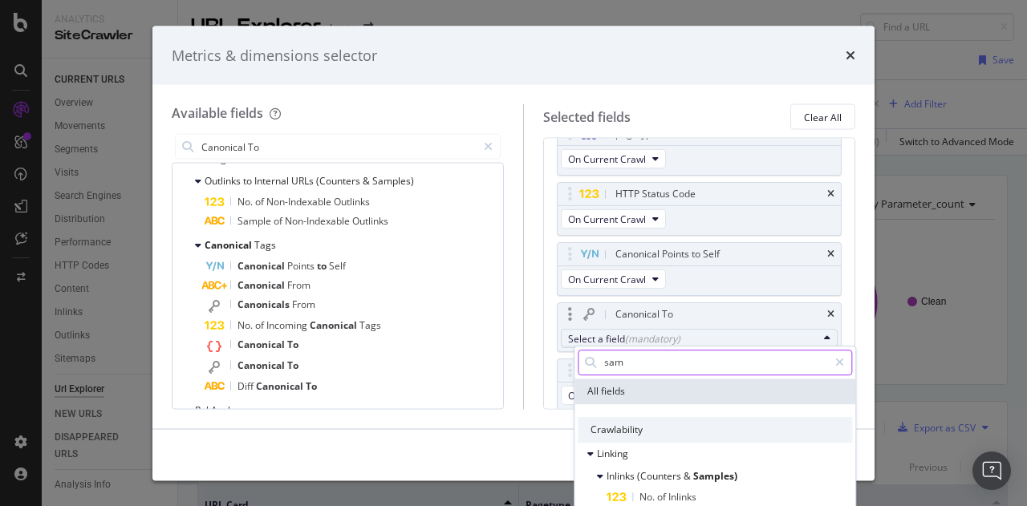
click at [655, 361] on input "sam" at bounding box center [714, 363] width 225 height 24
type input "sample"
click at [561, 360] on div "pagetype On Current Crawl HTTP Status Code On Current Crawl Canonical Points to…" at bounding box center [699, 273] width 312 height 271
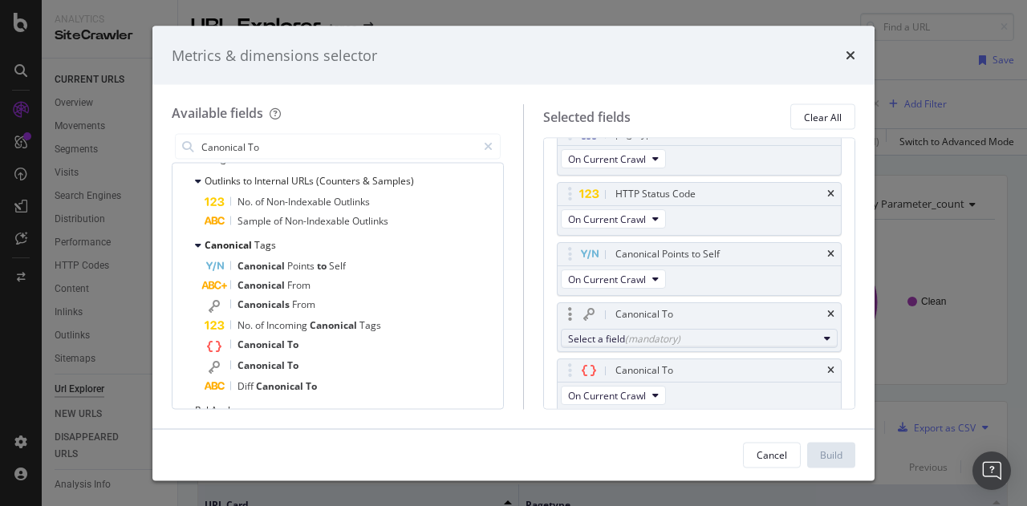
click at [706, 336] on div "Select a field (mandatory)" at bounding box center [692, 338] width 249 height 14
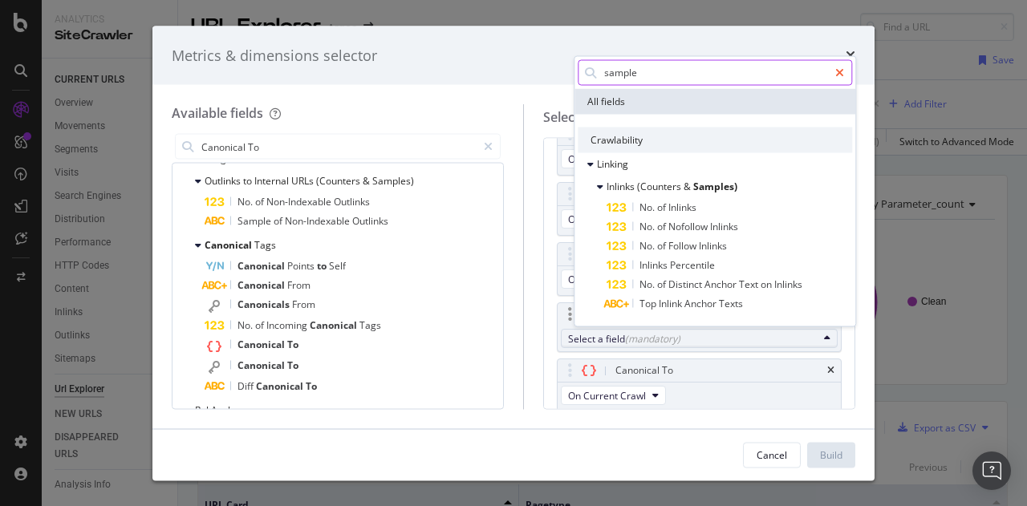
click at [845, 81] on div "modal" at bounding box center [839, 72] width 23 height 26
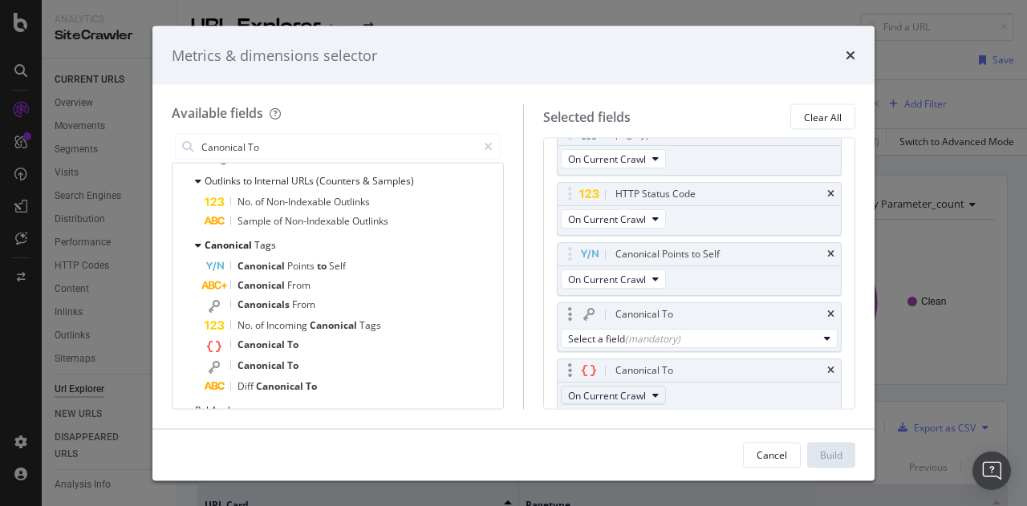
click at [646, 394] on span "On Current Crawl" at bounding box center [607, 395] width 78 height 14
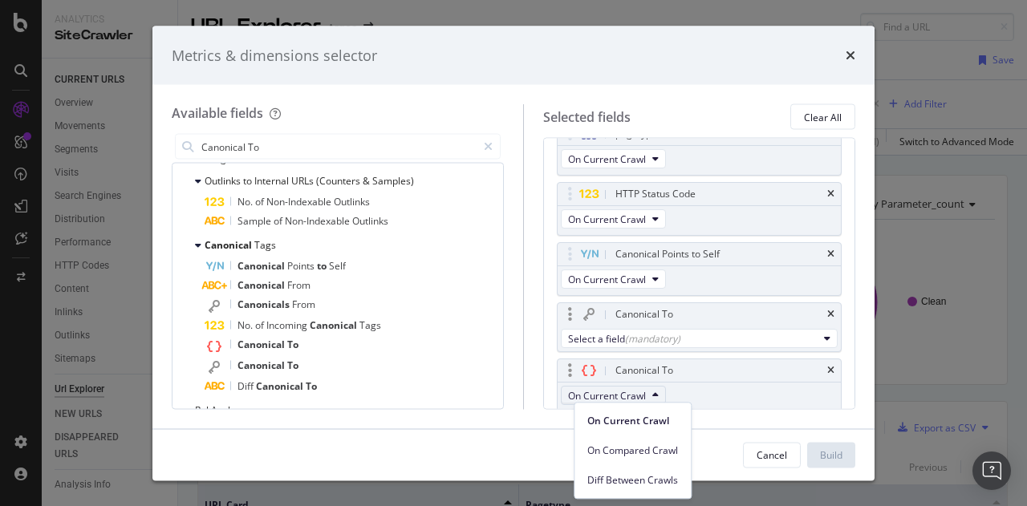
click at [724, 394] on div "Canonical To On Current Crawl" at bounding box center [699, 386] width 285 height 54
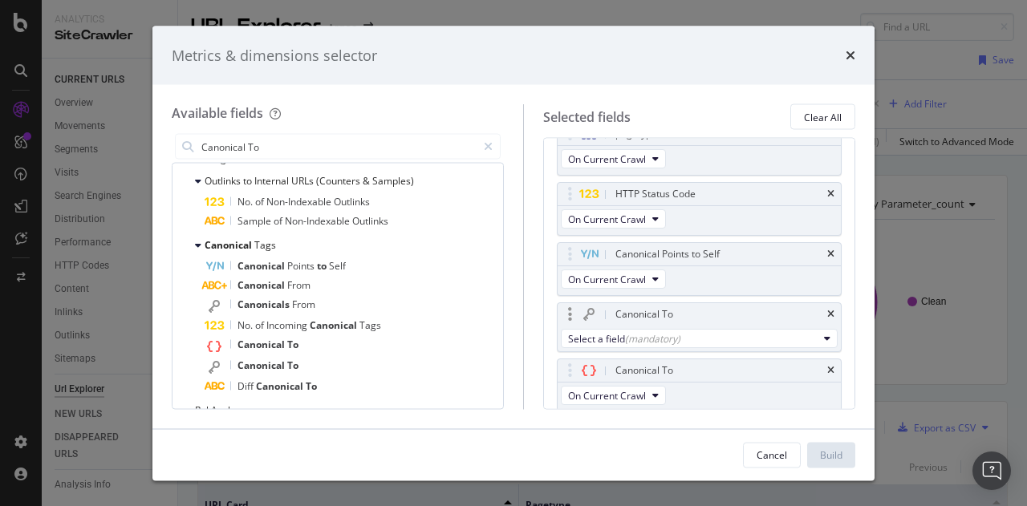
click at [827, 366] on icon "times" at bounding box center [830, 371] width 7 height 10
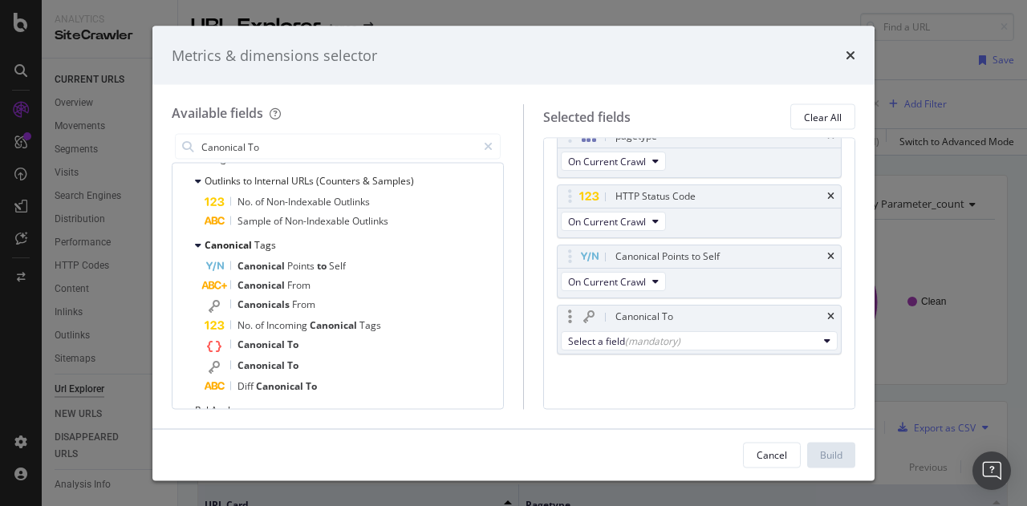
scroll to position [23, 0]
click at [698, 343] on div "Select a field (mandatory)" at bounding box center [692, 345] width 249 height 14
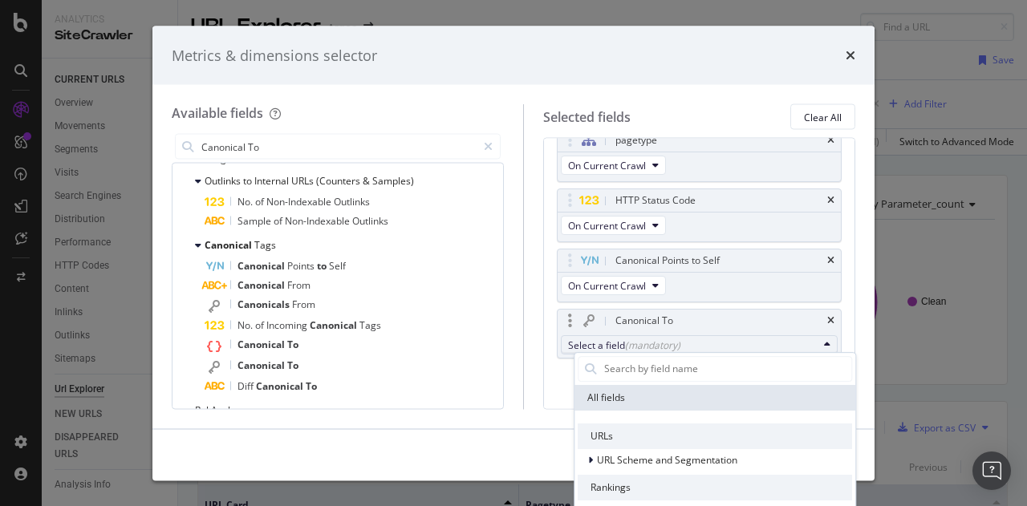
click at [698, 343] on div "Select a field (mandatory)" at bounding box center [692, 345] width 249 height 14
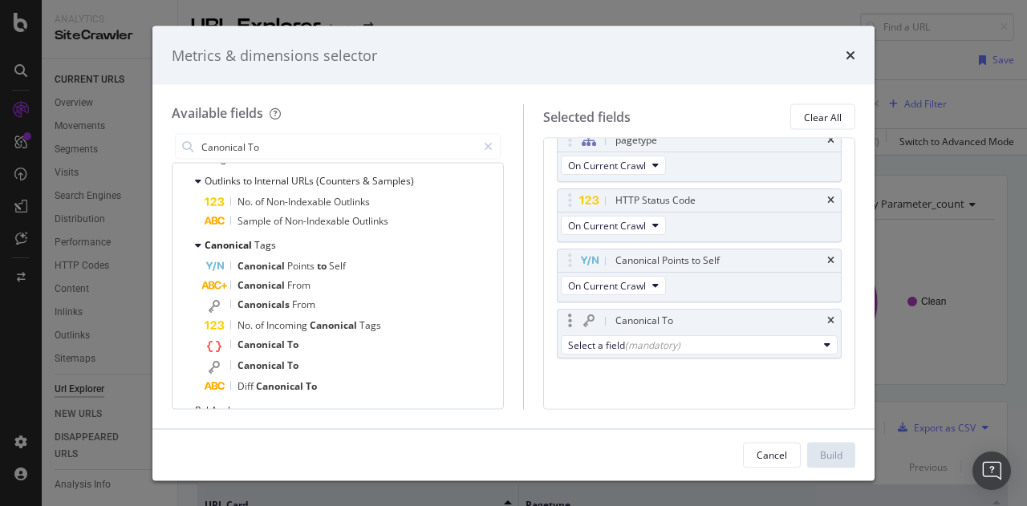
click at [825, 313] on div "Canonical To" at bounding box center [698, 321] width 283 height 22
click at [827, 318] on icon "times" at bounding box center [830, 321] width 7 height 10
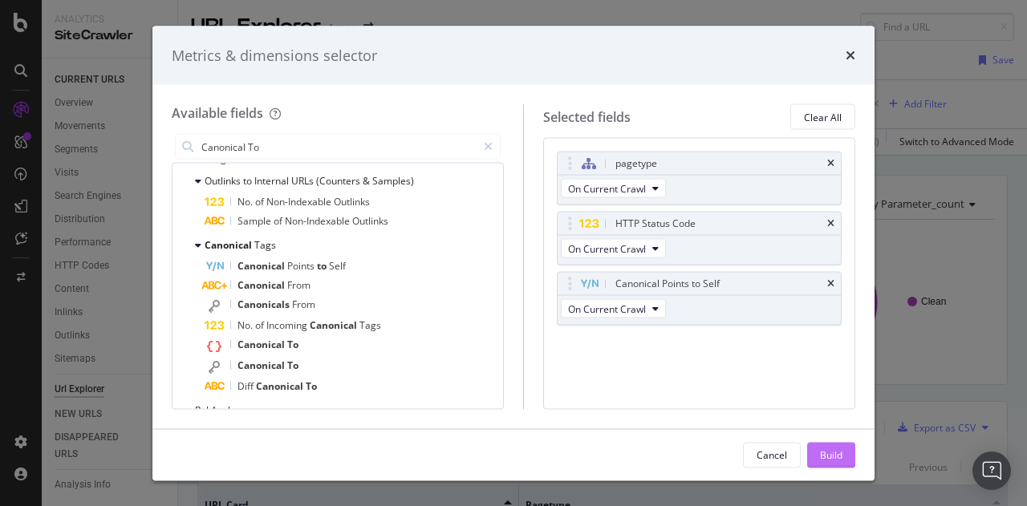
click at [837, 459] on div "Build" at bounding box center [831, 455] width 22 height 14
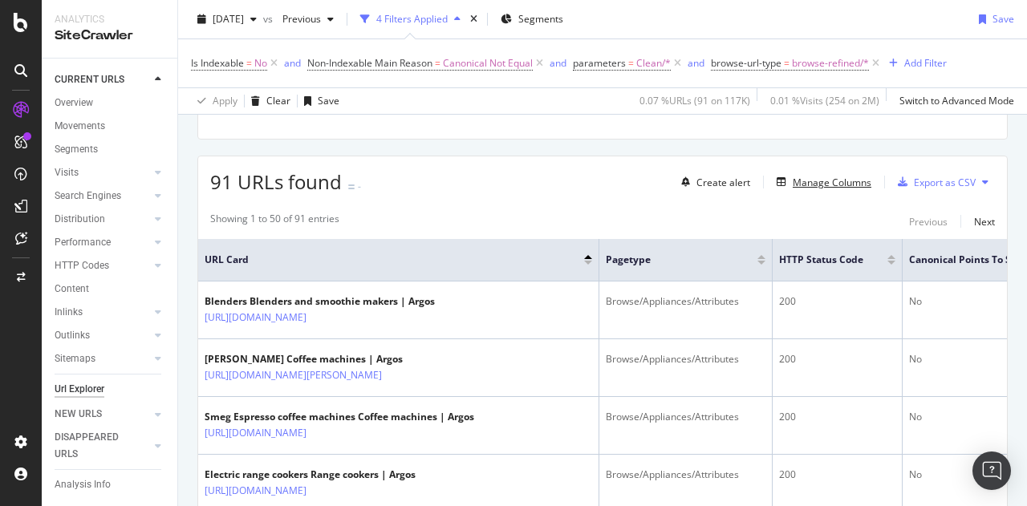
scroll to position [270, 0]
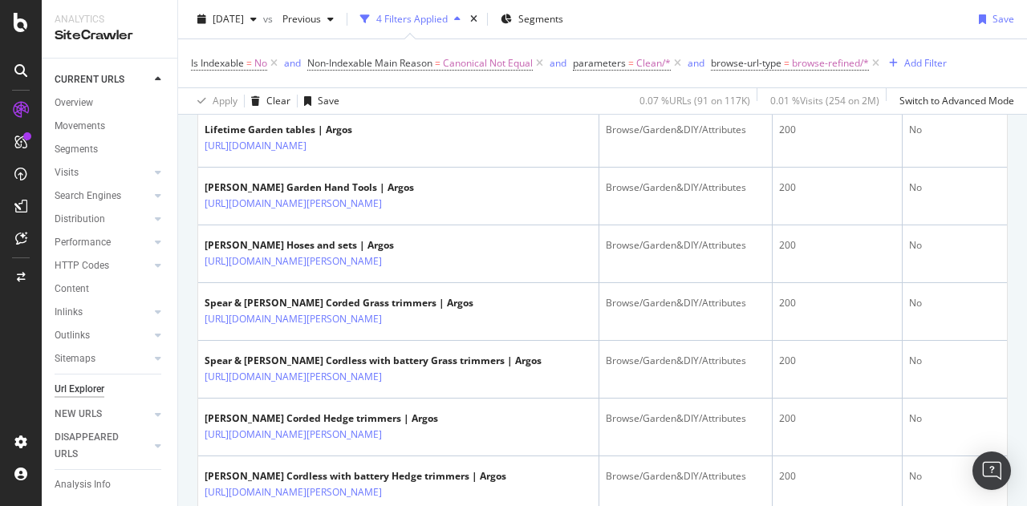
scroll to position [1112, 0]
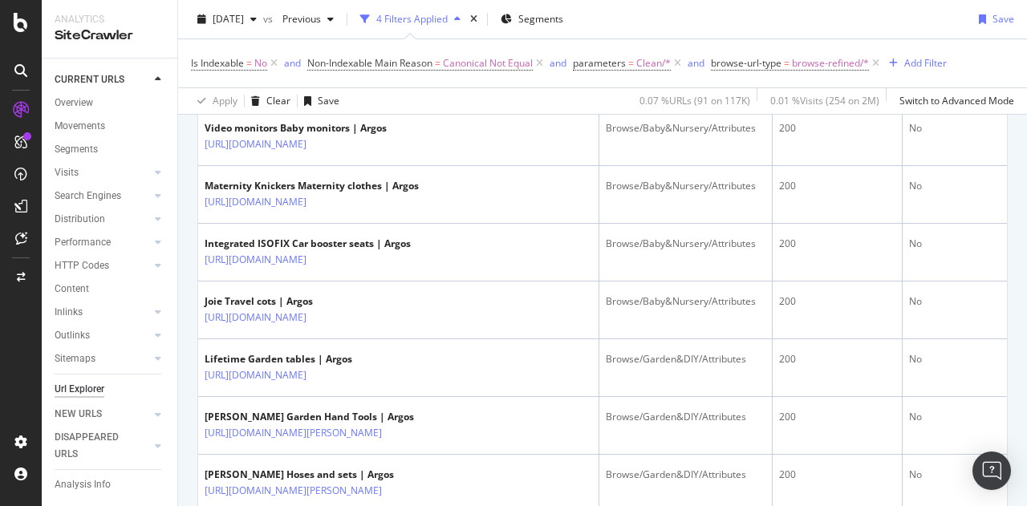
drag, startPoint x: 672, startPoint y: 1, endPoint x: 886, endPoint y: 28, distance: 215.9
click at [886, 28] on div "2025 Sep. 10th vs Previous 4 Filters Applied Segments Save" at bounding box center [602, 22] width 849 height 32
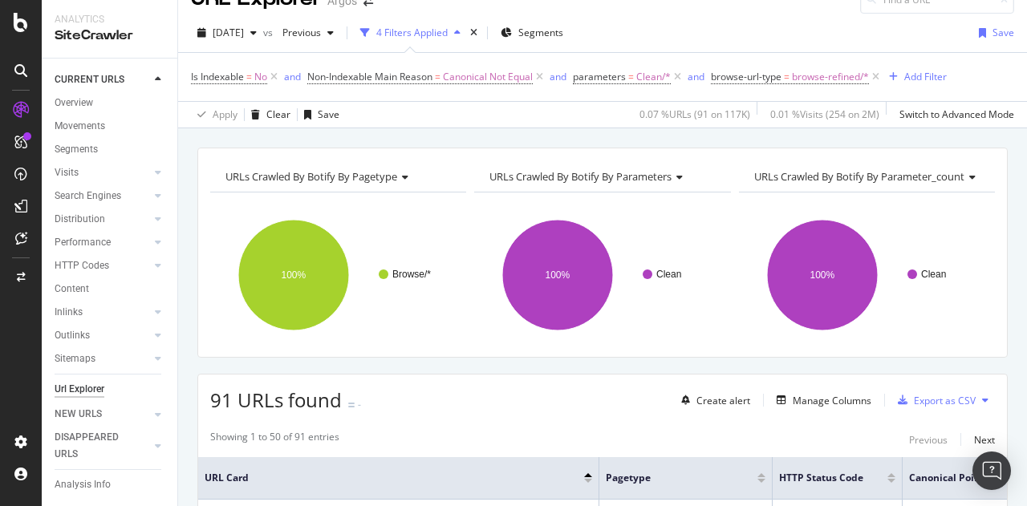
scroll to position [0, 0]
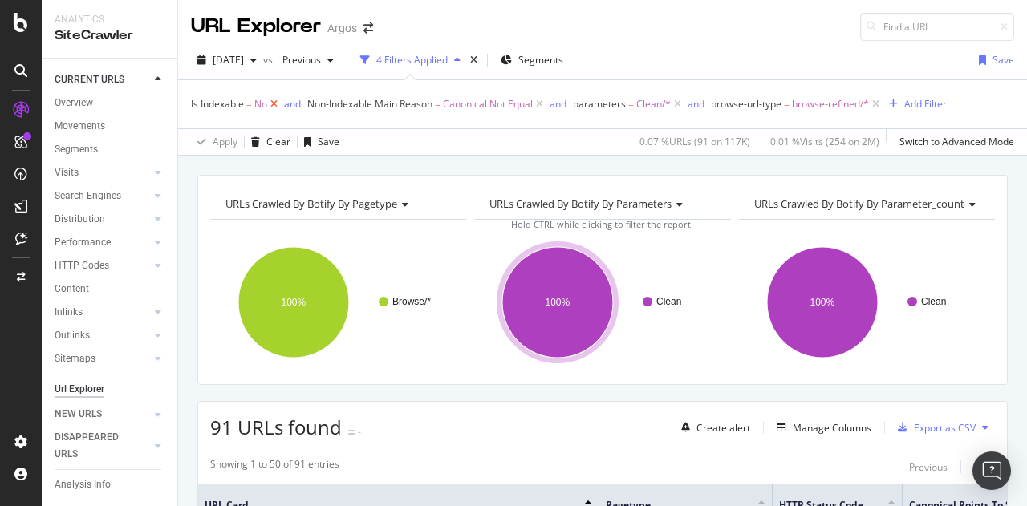
click at [274, 103] on icon at bounding box center [274, 104] width 14 height 16
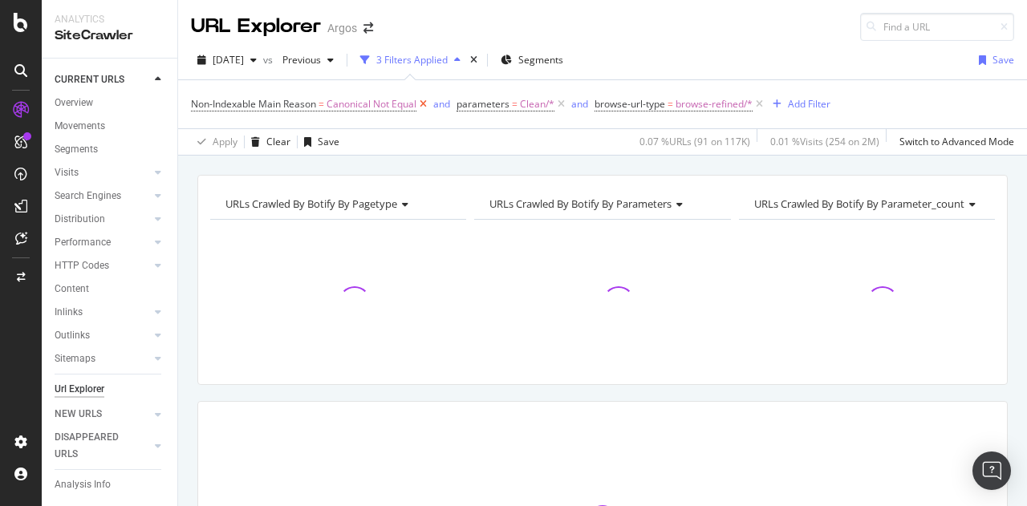
click at [428, 100] on icon at bounding box center [423, 104] width 14 height 16
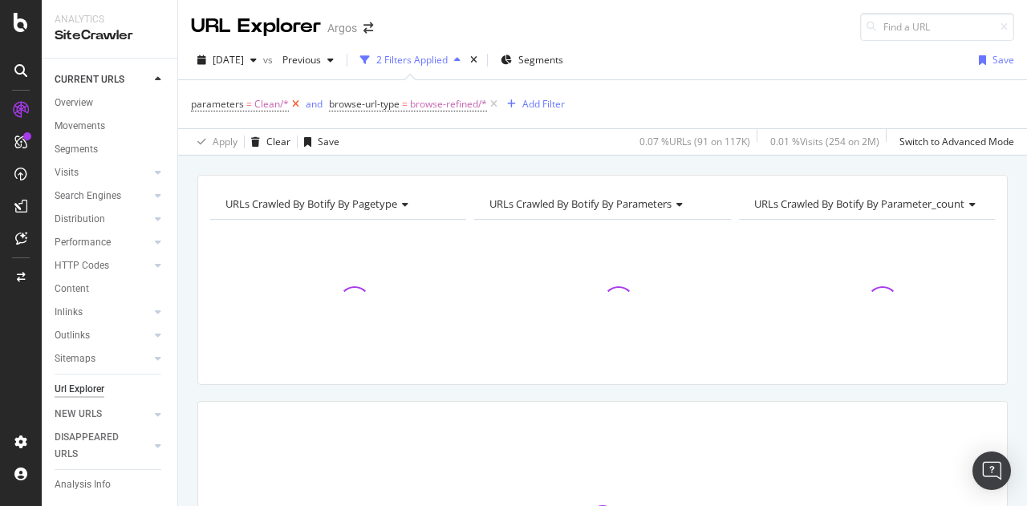
click at [294, 103] on icon at bounding box center [296, 104] width 14 height 16
click at [358, 101] on icon at bounding box center [356, 104] width 14 height 16
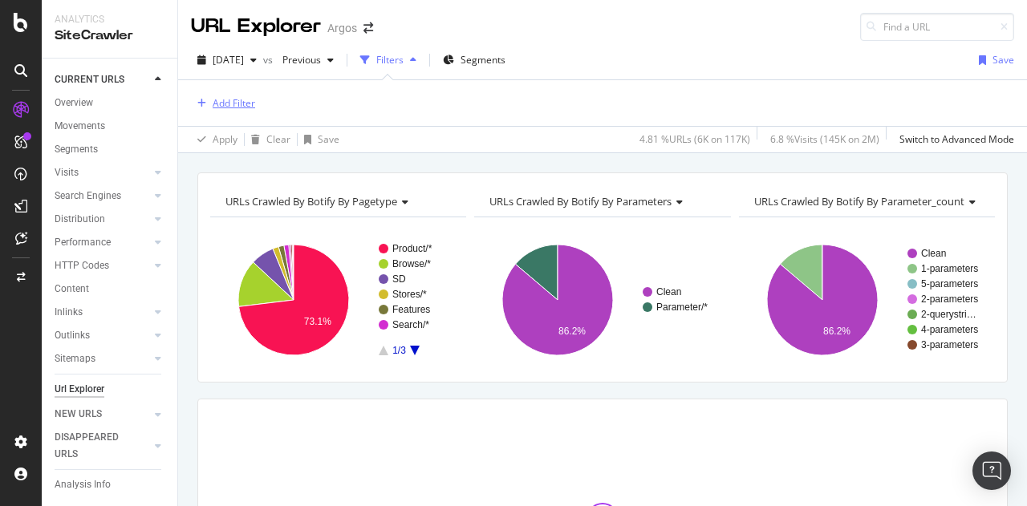
click at [229, 100] on div "Add Filter" at bounding box center [234, 103] width 43 height 14
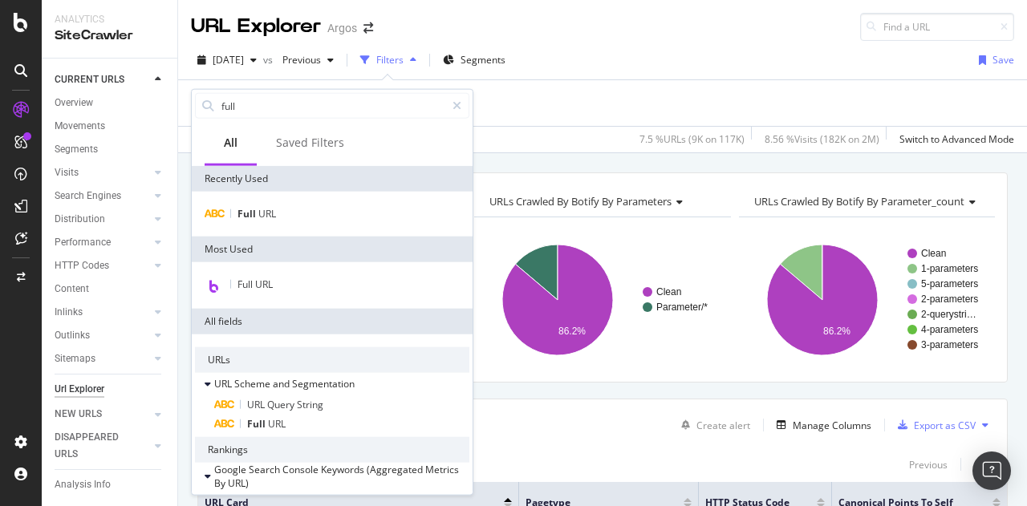
type input "full"
click at [302, 225] on div "Full URL" at bounding box center [332, 214] width 281 height 45
click at [298, 209] on div "Full URL" at bounding box center [332, 214] width 274 height 19
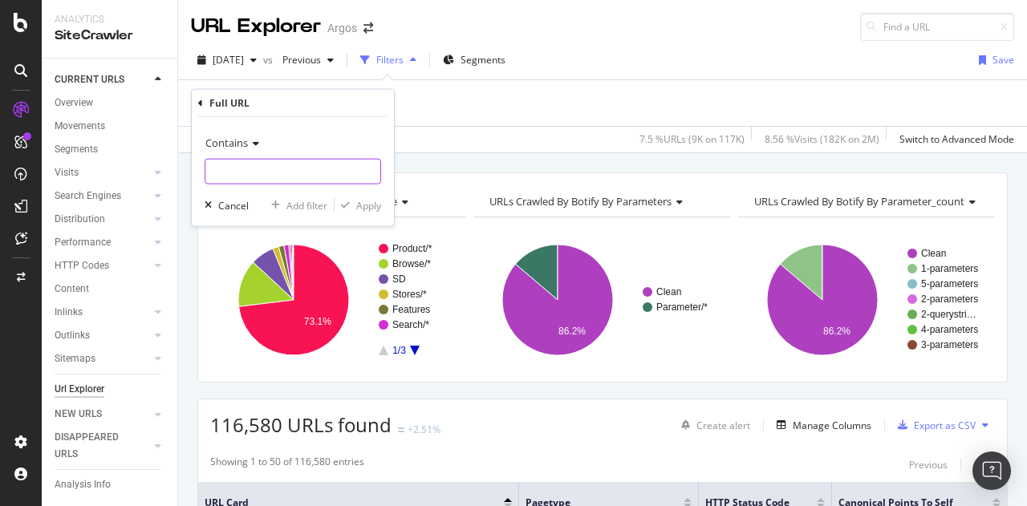
click at [231, 163] on input "text" at bounding box center [292, 172] width 175 height 26
type input "/page"
click at [375, 205] on div "Apply" at bounding box center [368, 205] width 25 height 14
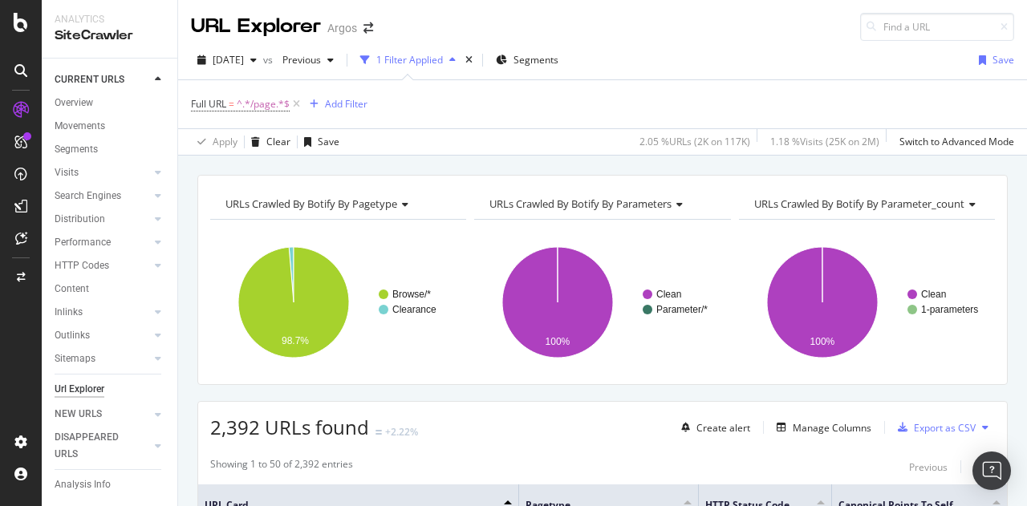
click at [356, 93] on div "Full URL = ^.*/page.*$ Add Filter" at bounding box center [279, 104] width 176 height 22
click at [354, 96] on div "Add Filter" at bounding box center [335, 104] width 64 height 18
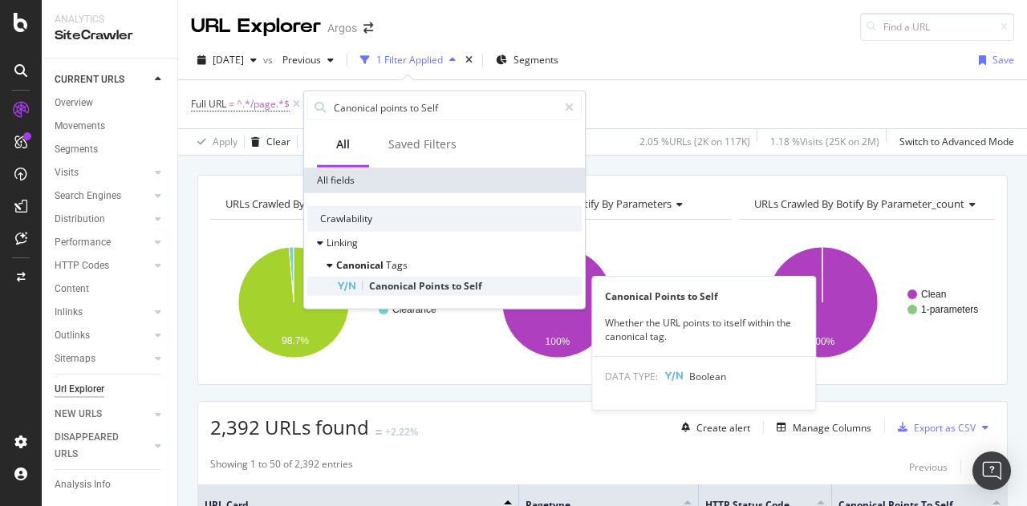
type input "Canonical points to Self"
click at [472, 278] on div "Canonical Points to Self" at bounding box center [458, 286] width 245 height 19
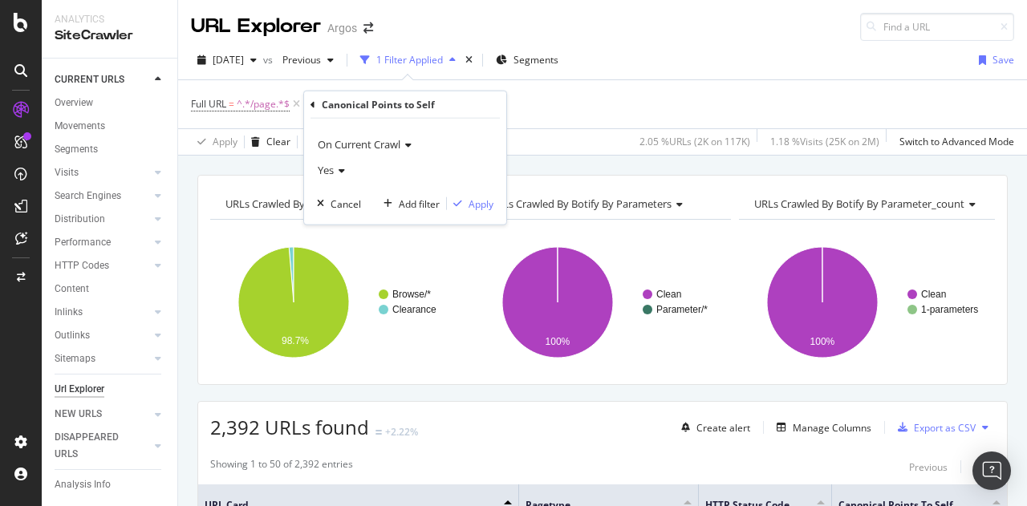
click at [348, 160] on div "Yes" at bounding box center [405, 170] width 176 height 26
click at [334, 213] on div "No" at bounding box center [407, 223] width 172 height 21
click at [488, 205] on div "Apply" at bounding box center [480, 204] width 25 height 14
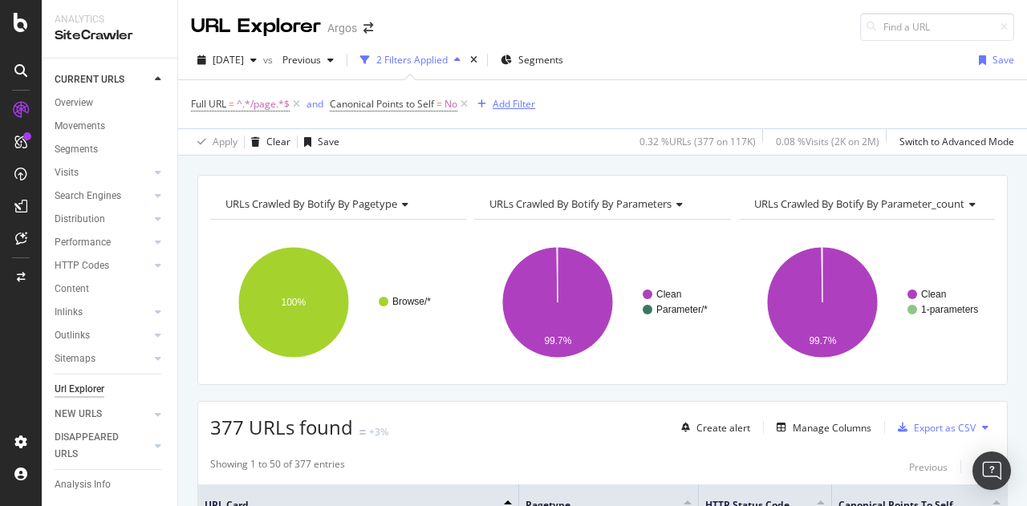
click at [501, 110] on div "Add Filter" at bounding box center [513, 104] width 43 height 14
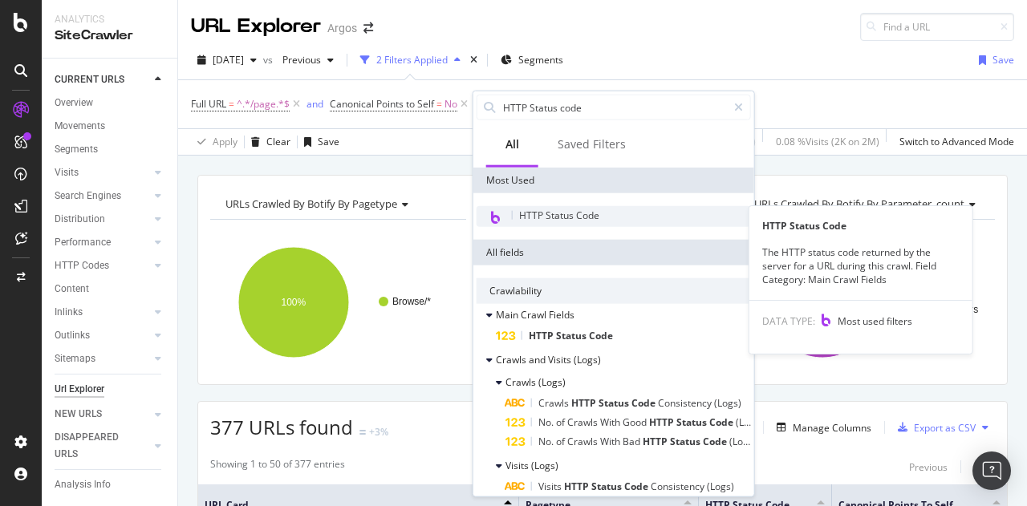
type input "HTTP Status code"
click at [577, 219] on span "HTTP Status Code" at bounding box center [559, 216] width 80 height 14
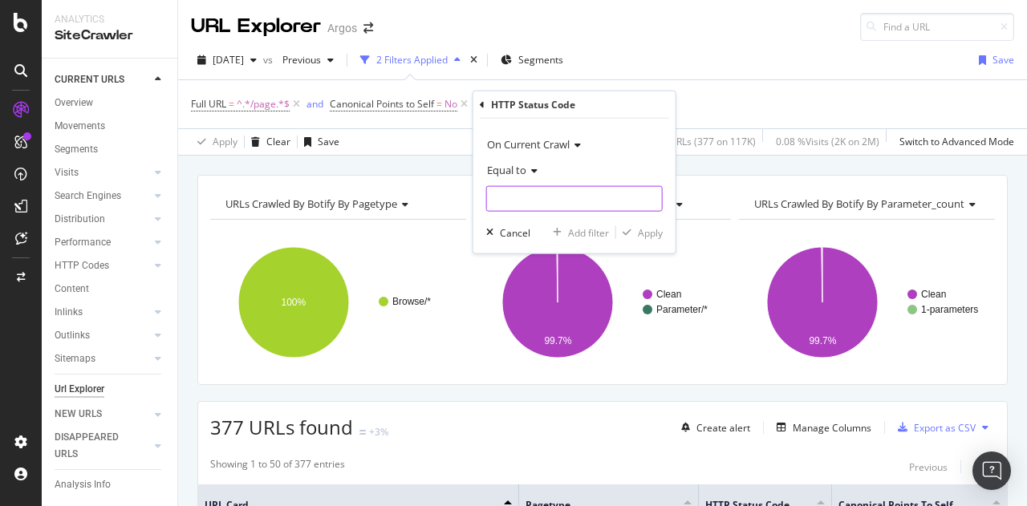
click at [558, 195] on input "number" at bounding box center [574, 199] width 176 height 26
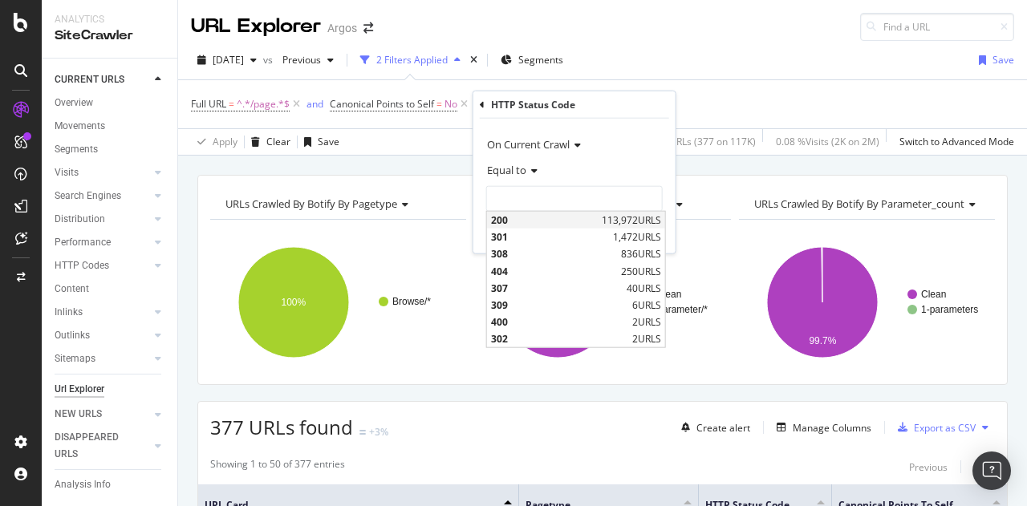
click at [545, 217] on span "200" at bounding box center [544, 220] width 107 height 14
type input "200"
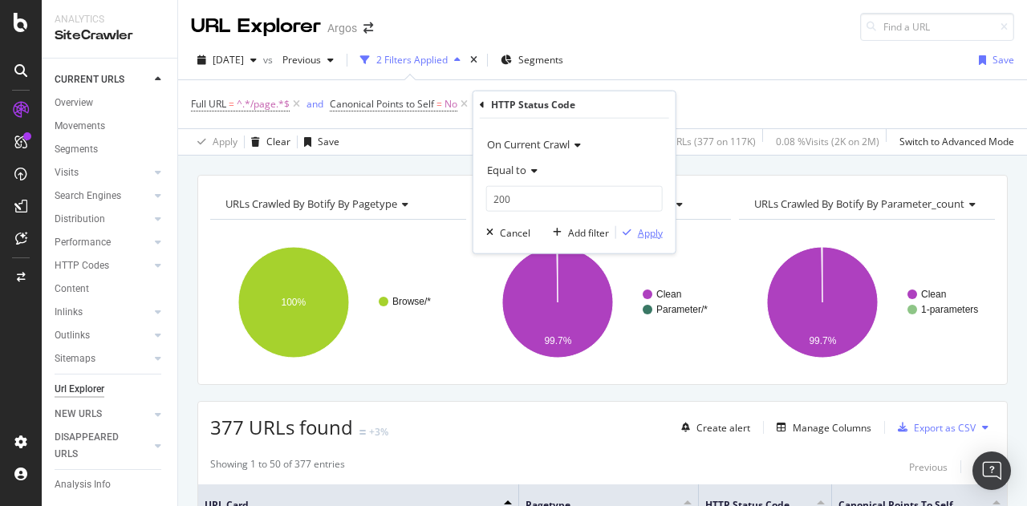
click at [659, 227] on div "Apply" at bounding box center [650, 232] width 25 height 14
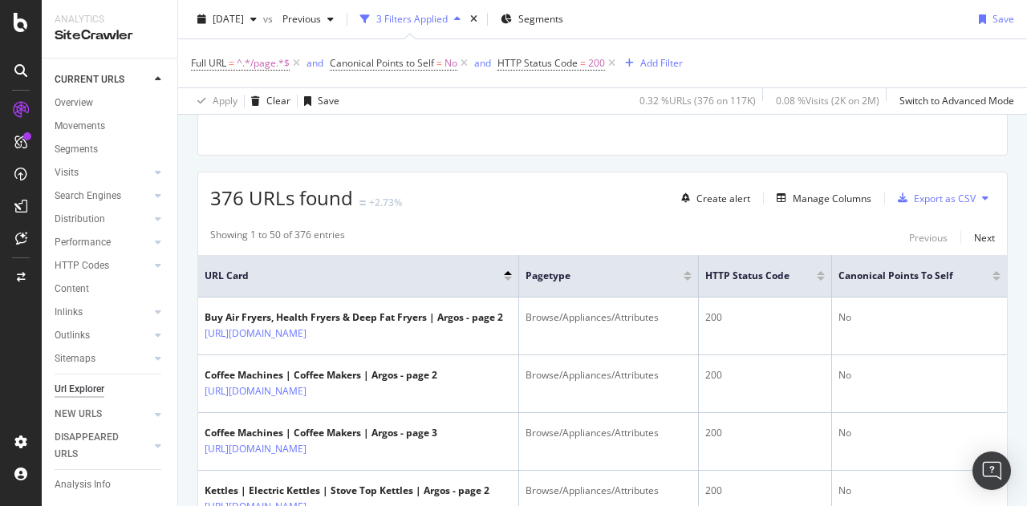
scroll to position [241, 0]
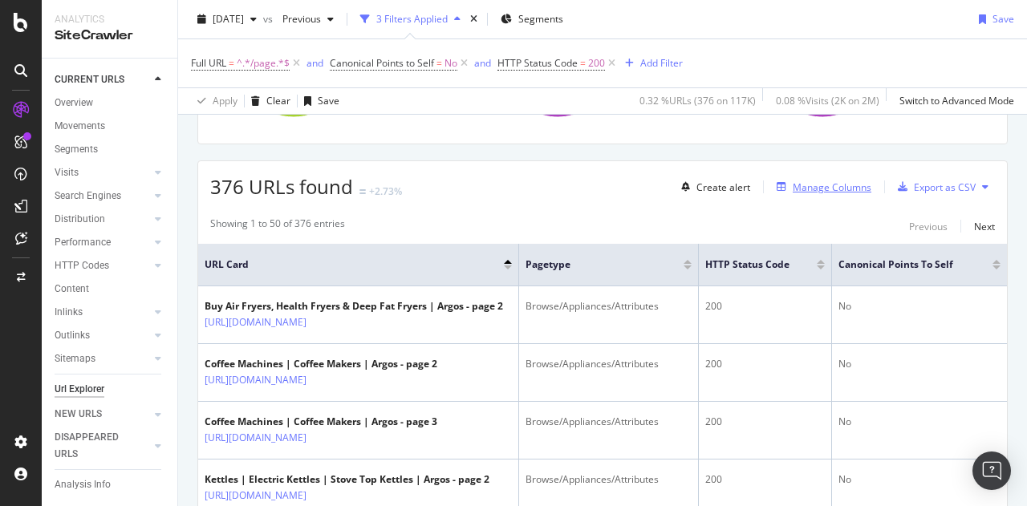
click at [804, 182] on div "Manage Columns" at bounding box center [831, 187] width 79 height 14
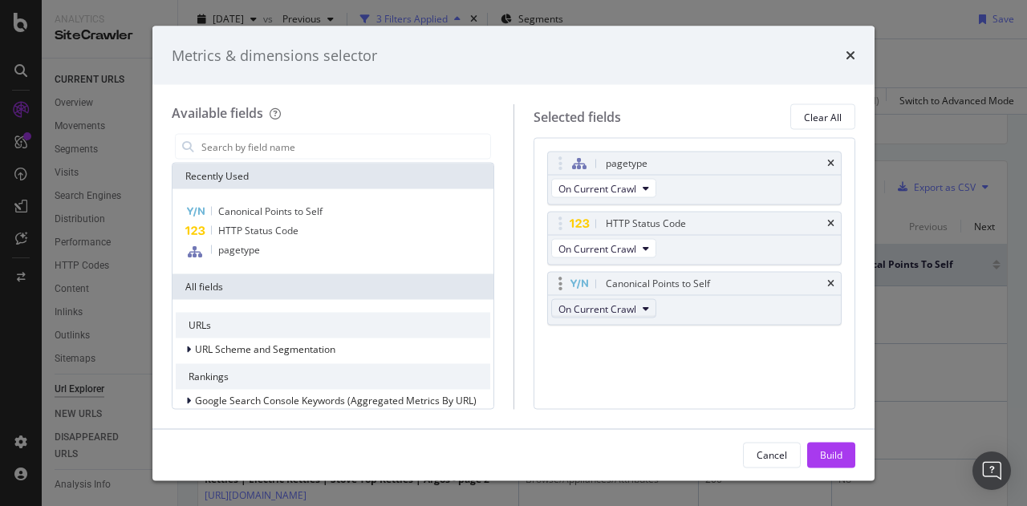
click at [602, 308] on span "On Current Crawl" at bounding box center [597, 309] width 78 height 14
click at [849, 54] on icon "times" at bounding box center [850, 55] width 10 height 13
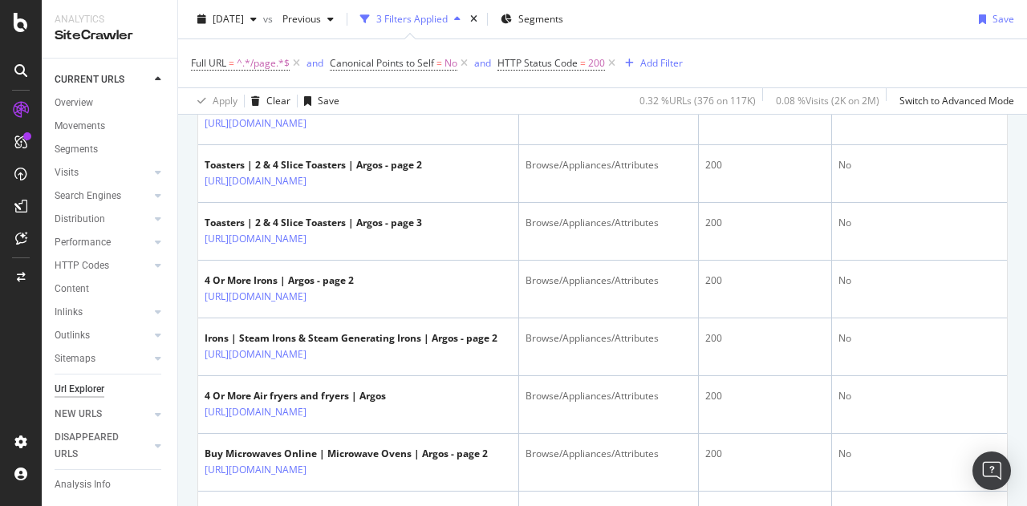
scroll to position [882, 0]
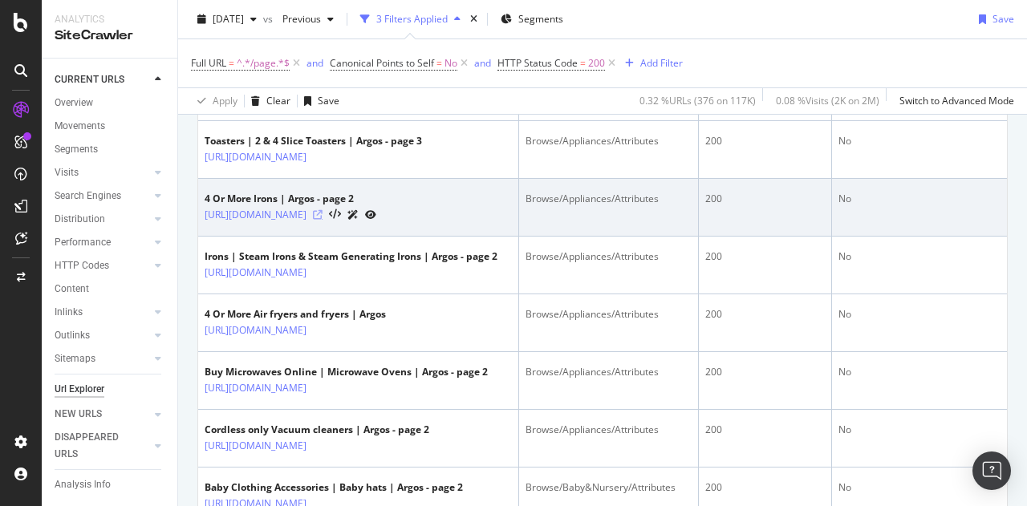
click at [322, 220] on icon at bounding box center [318, 215] width 10 height 10
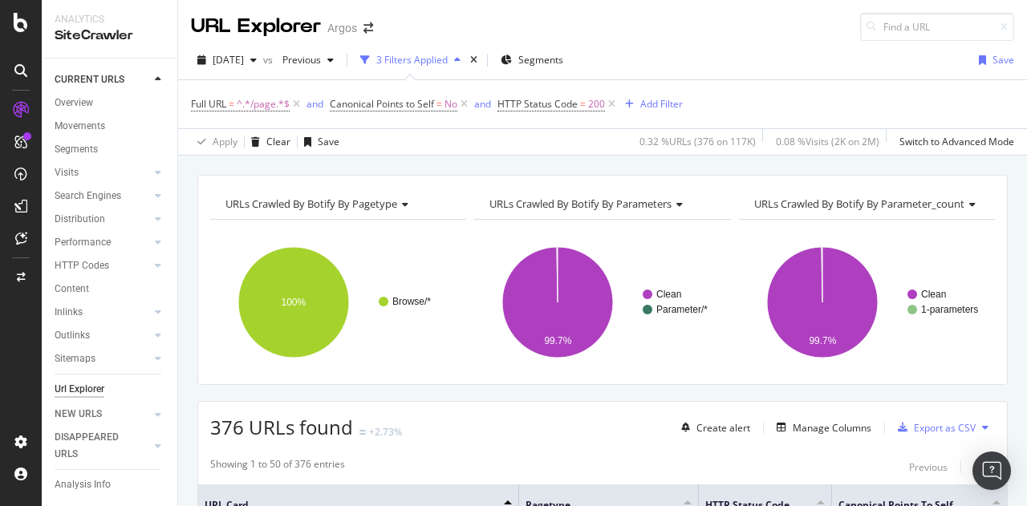
scroll to position [0, 0]
click at [713, 38] on div "URL Explorer Argos" at bounding box center [602, 20] width 849 height 41
drag, startPoint x: 210, startPoint y: 423, endPoint x: 290, endPoint y: 424, distance: 80.2
click at [290, 424] on span "376 URLs found" at bounding box center [281, 427] width 143 height 26
copy span "376 URLs"
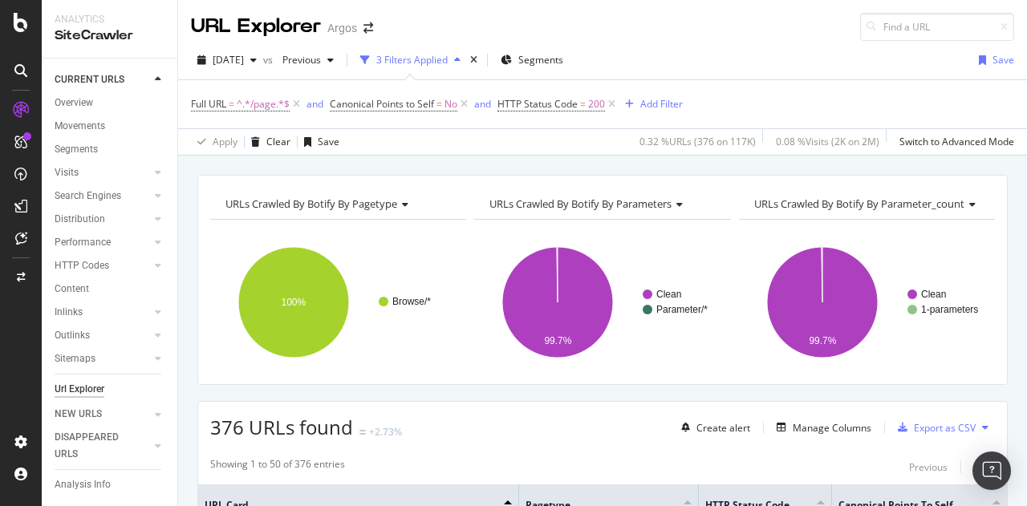
click at [294, 100] on icon at bounding box center [297, 104] width 14 height 16
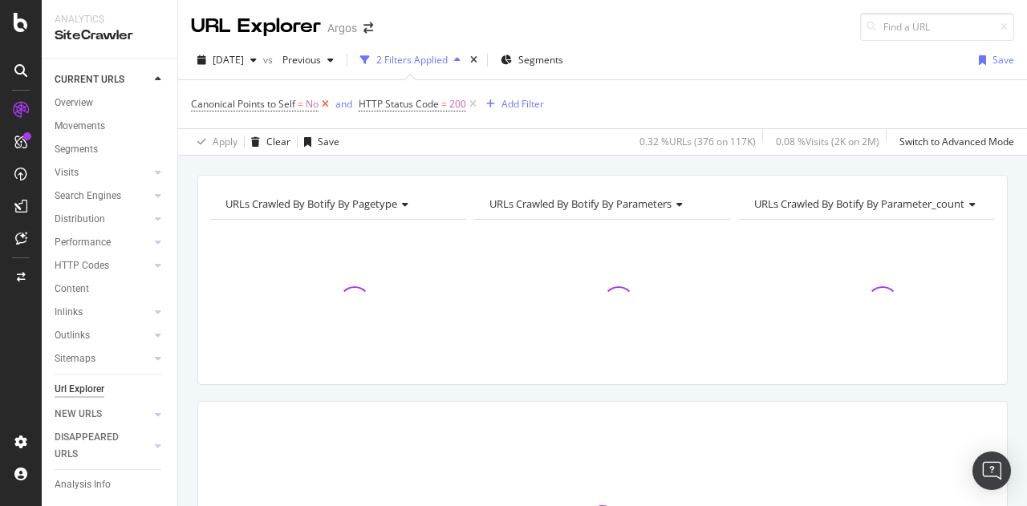
click at [324, 104] on icon at bounding box center [325, 104] width 14 height 16
click at [307, 103] on icon at bounding box center [305, 104] width 14 height 16
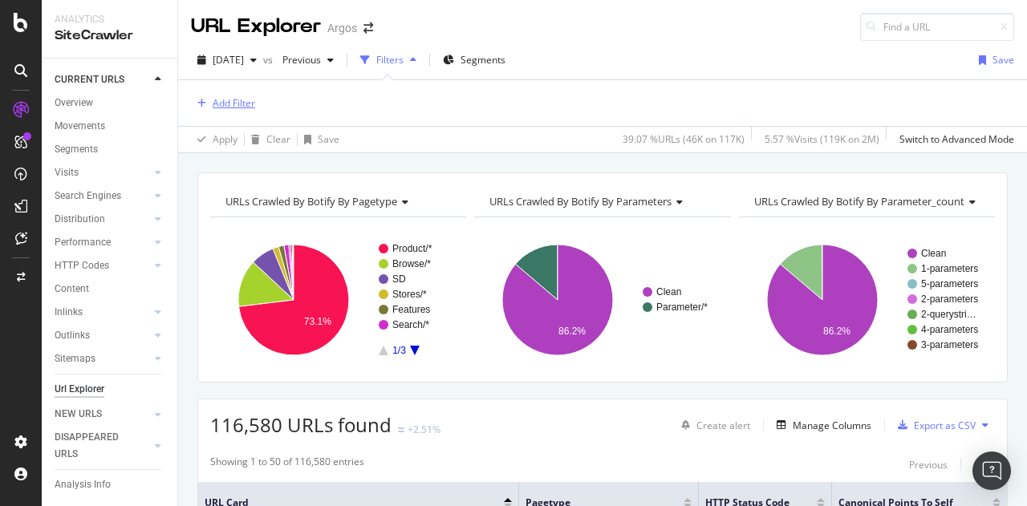
click at [237, 107] on div "Add Filter" at bounding box center [234, 103] width 43 height 14
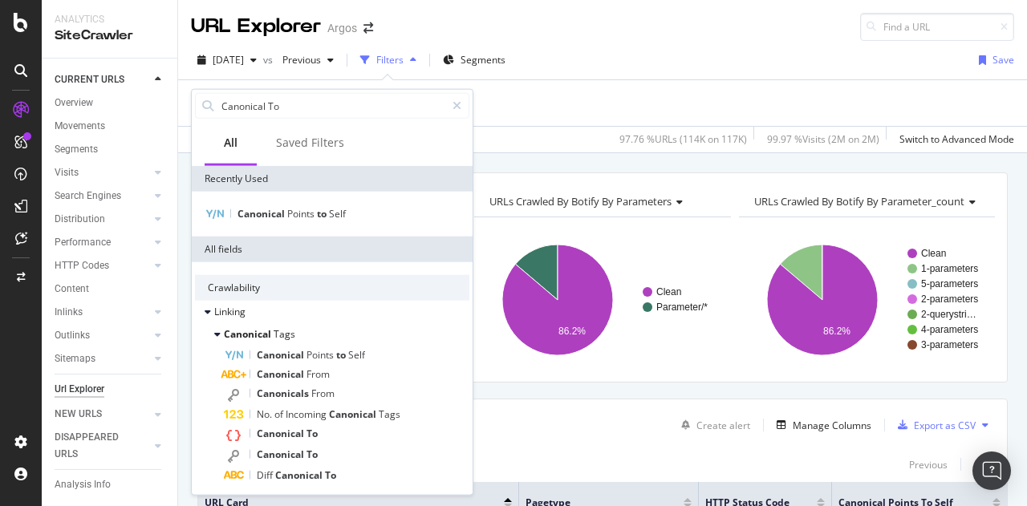
type input "Canonical To"
click at [351, 432] on div "Canonical To" at bounding box center [346, 434] width 245 height 21
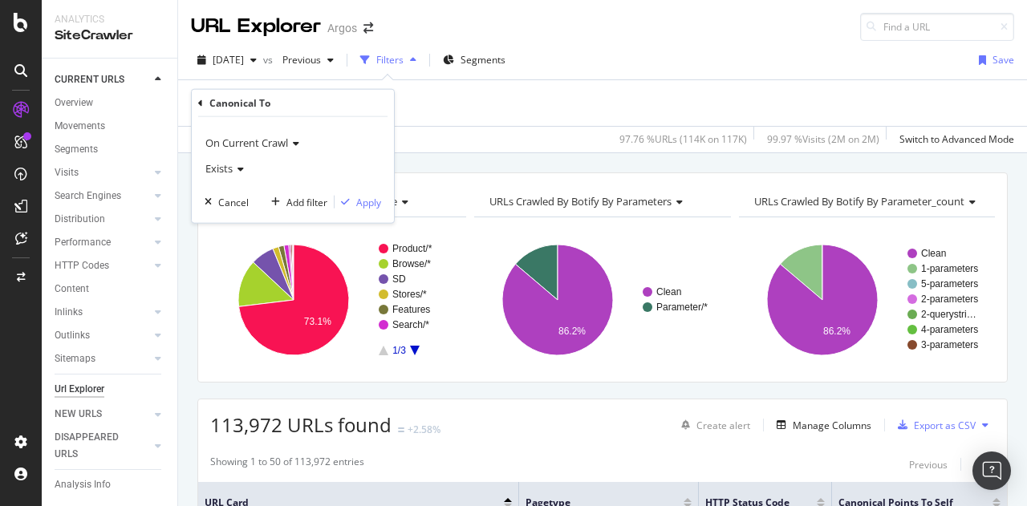
click at [217, 168] on span "Exists" at bounding box center [218, 168] width 27 height 14
click at [239, 221] on span "Doesn't exist" at bounding box center [242, 222] width 58 height 14
click at [373, 195] on div "Apply" at bounding box center [368, 202] width 25 height 14
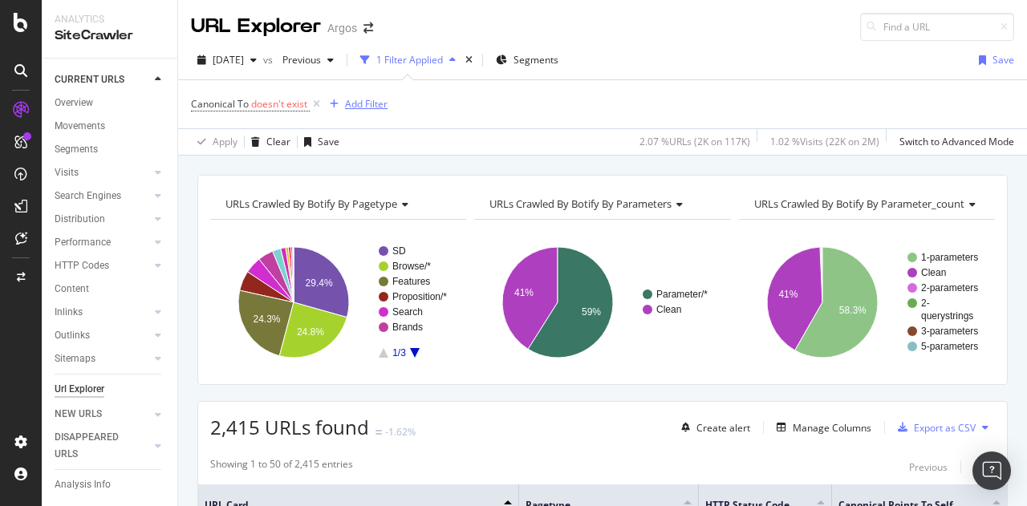
click at [368, 107] on div "Add Filter" at bounding box center [366, 104] width 43 height 14
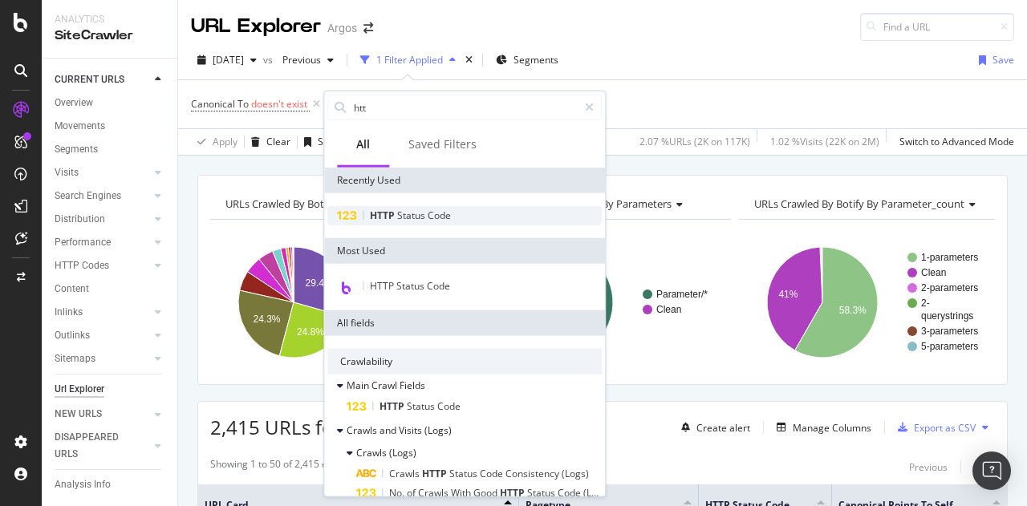
type input "htt"
click at [383, 217] on span "HTTP" at bounding box center [383, 216] width 27 height 14
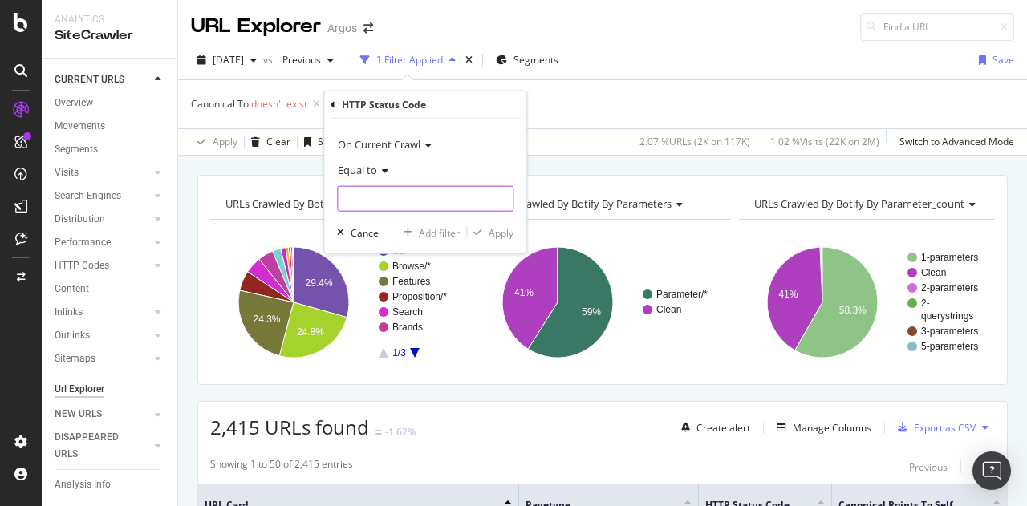
click at [366, 199] on input "number" at bounding box center [425, 199] width 176 height 26
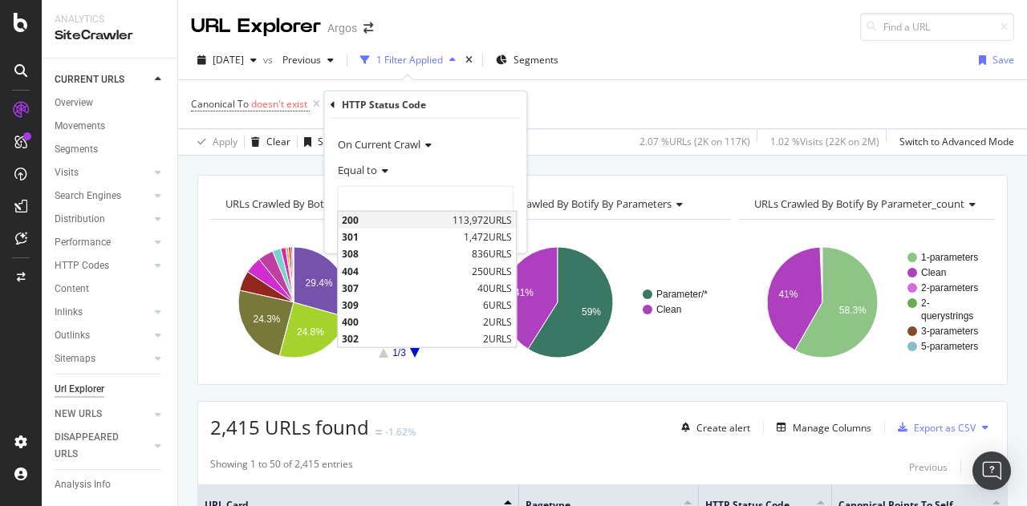
click at [364, 222] on span "200" at bounding box center [395, 220] width 107 height 14
type input "200"
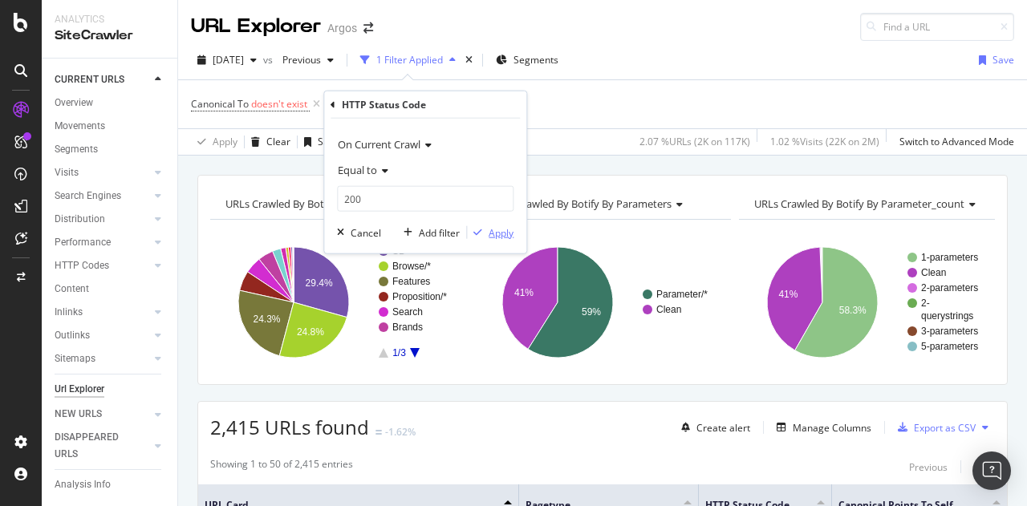
click at [495, 227] on div "Apply" at bounding box center [500, 232] width 25 height 14
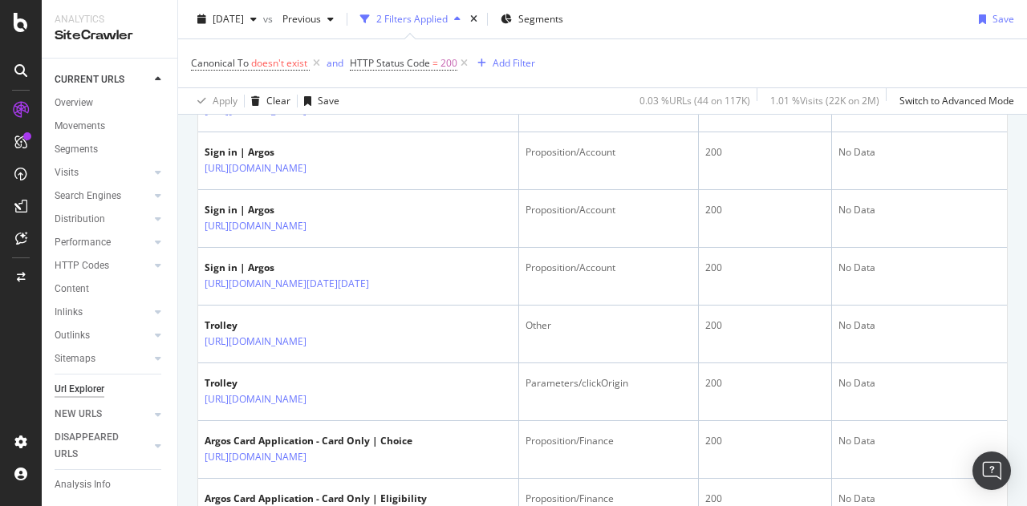
scroll to position [1283, 0]
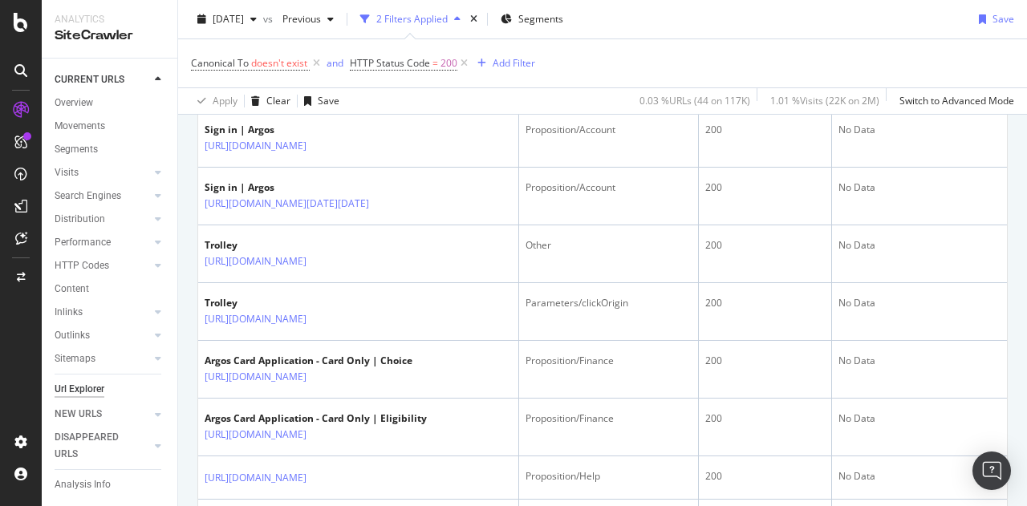
click at [322, 93] on icon at bounding box center [318, 88] width 10 height 10
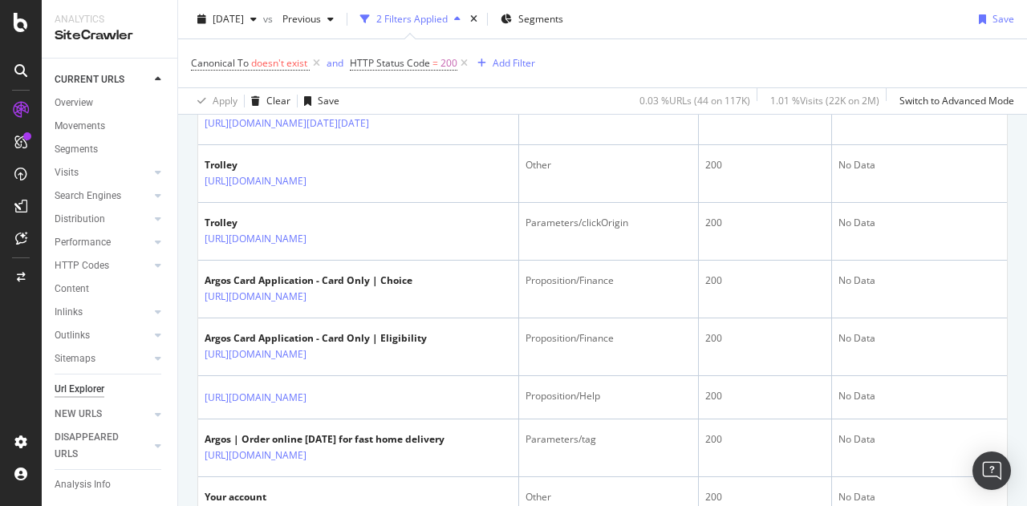
scroll to position [1444, 0]
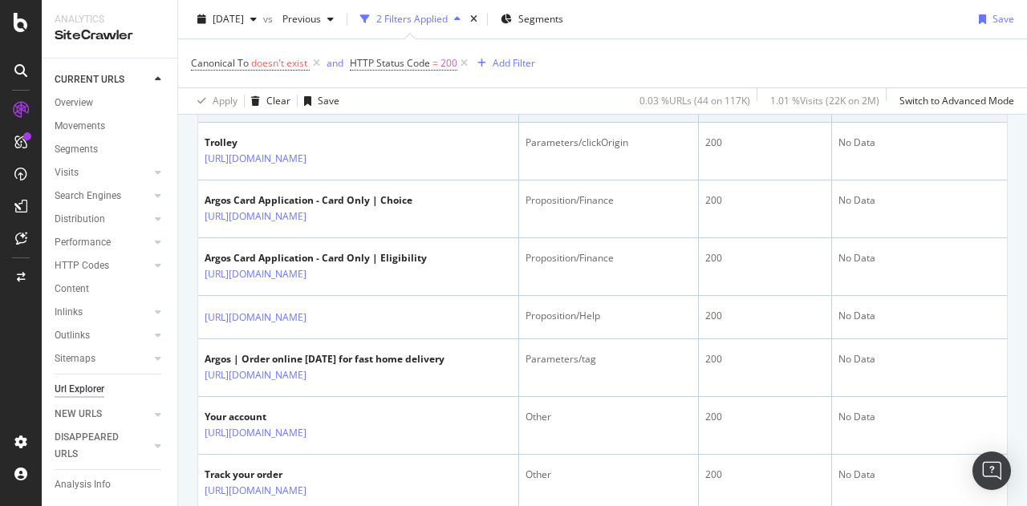
drag, startPoint x: 347, startPoint y: 326, endPoint x: 313, endPoint y: 327, distance: 34.5
click at [313, 109] on div "https://www.argos.co.uk/basket" at bounding box center [291, 100] width 172 height 17
copy link "/basket"
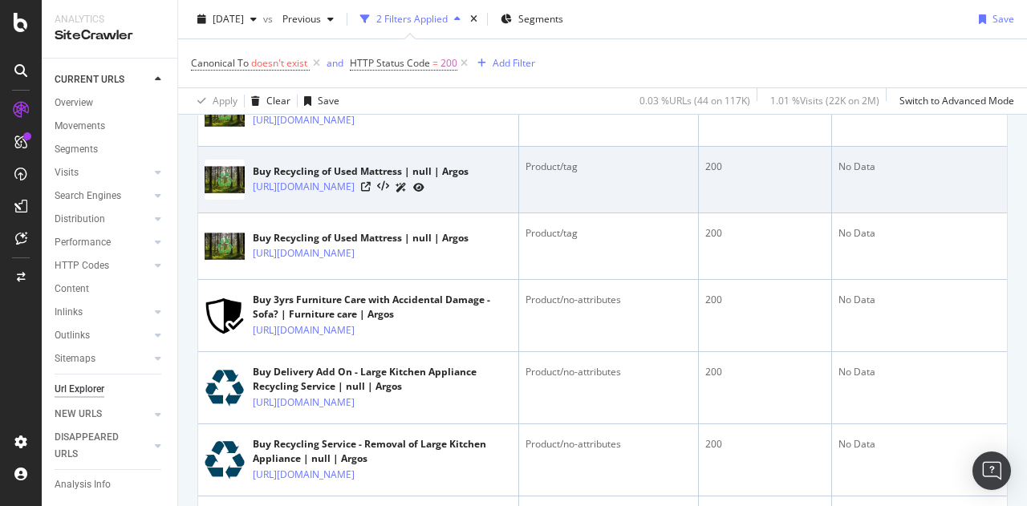
scroll to position [2084, 0]
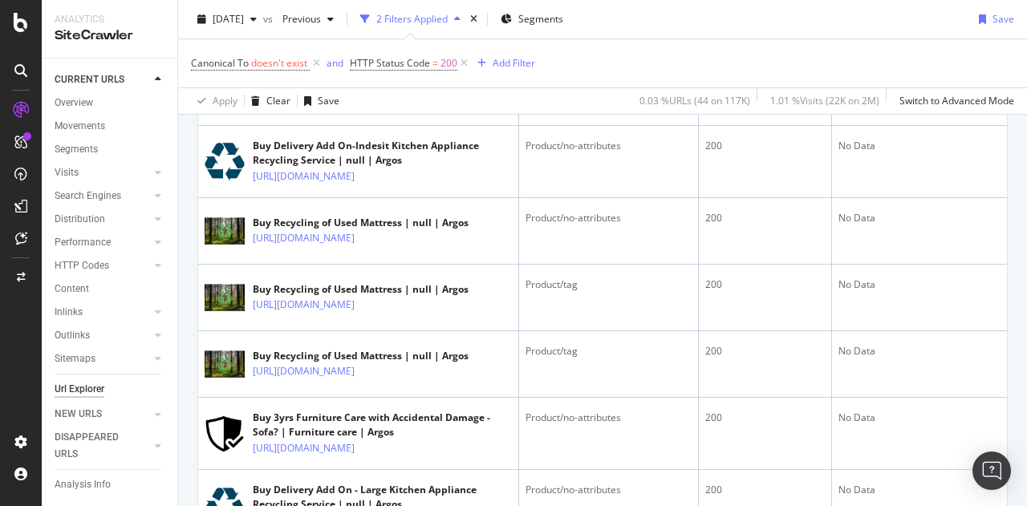
scroll to position [1923, 0]
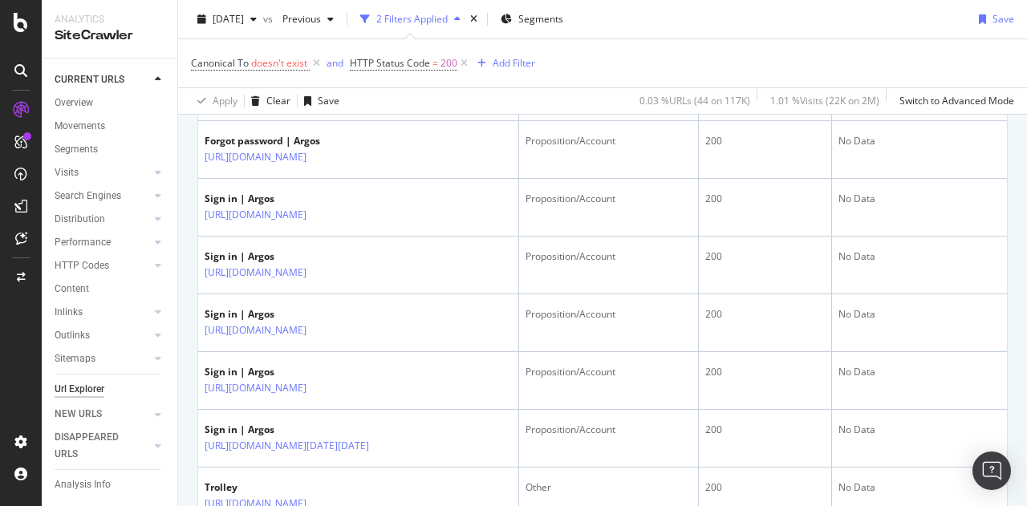
scroll to position [640, 0]
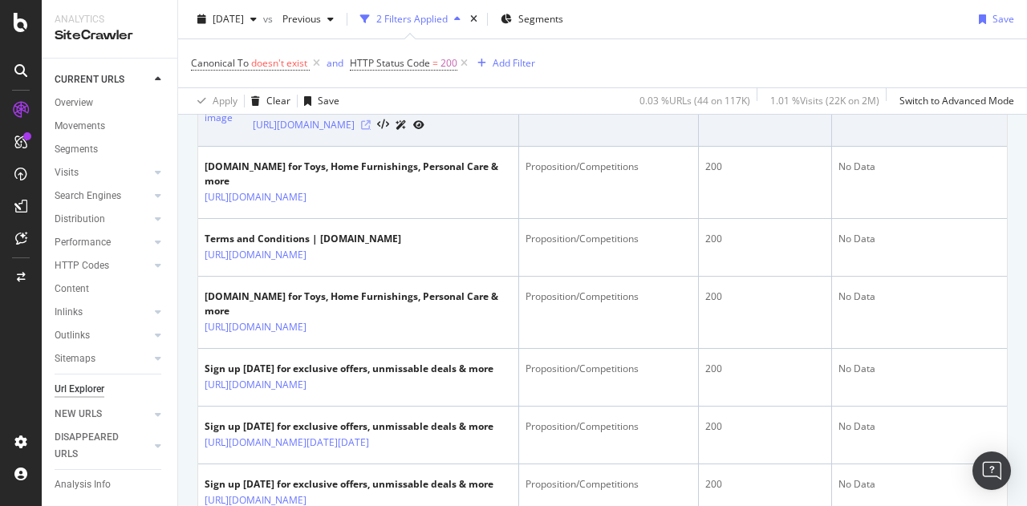
click at [371, 130] on icon at bounding box center [366, 125] width 10 height 10
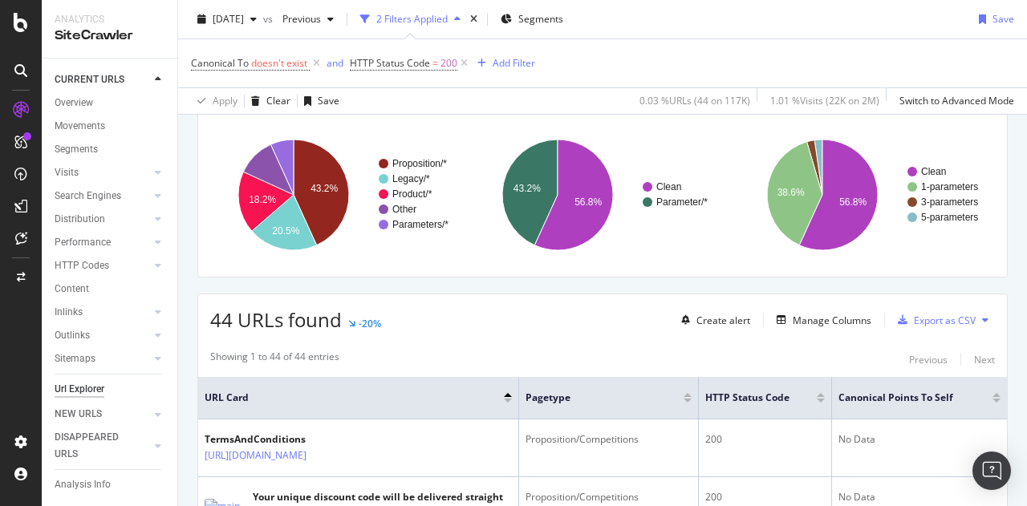
scroll to position [0, 0]
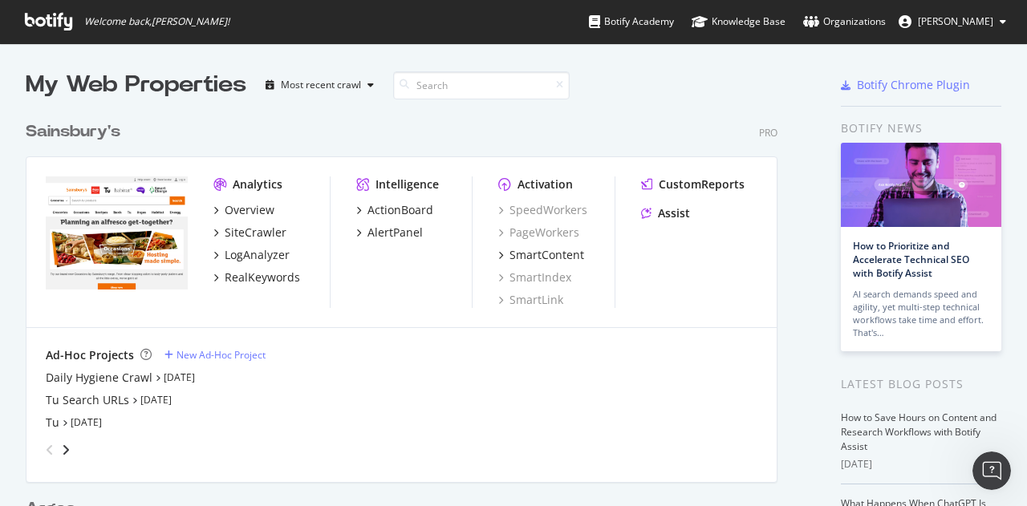
scroll to position [494, 1002]
click at [90, 383] on div "Daily Hygiene Crawl" at bounding box center [99, 378] width 107 height 16
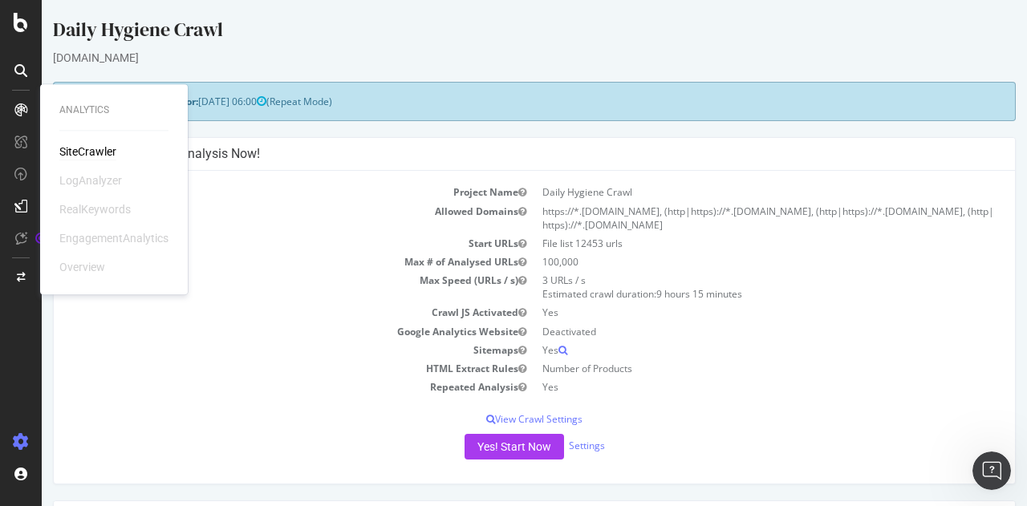
click at [100, 156] on div "SiteCrawler" at bounding box center [87, 152] width 57 height 16
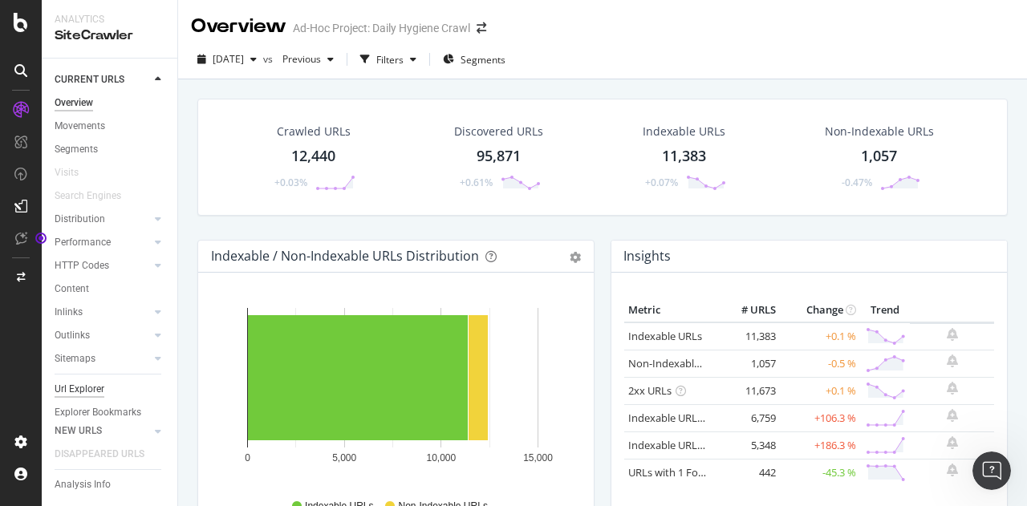
click at [77, 388] on div "Url Explorer" at bounding box center [80, 389] width 50 height 17
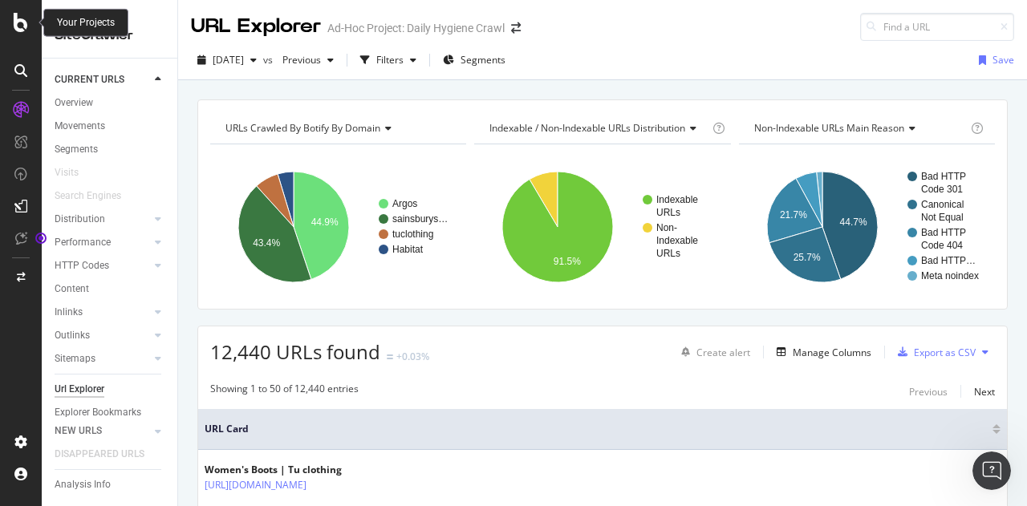
click at [18, 25] on icon at bounding box center [21, 22] width 14 height 19
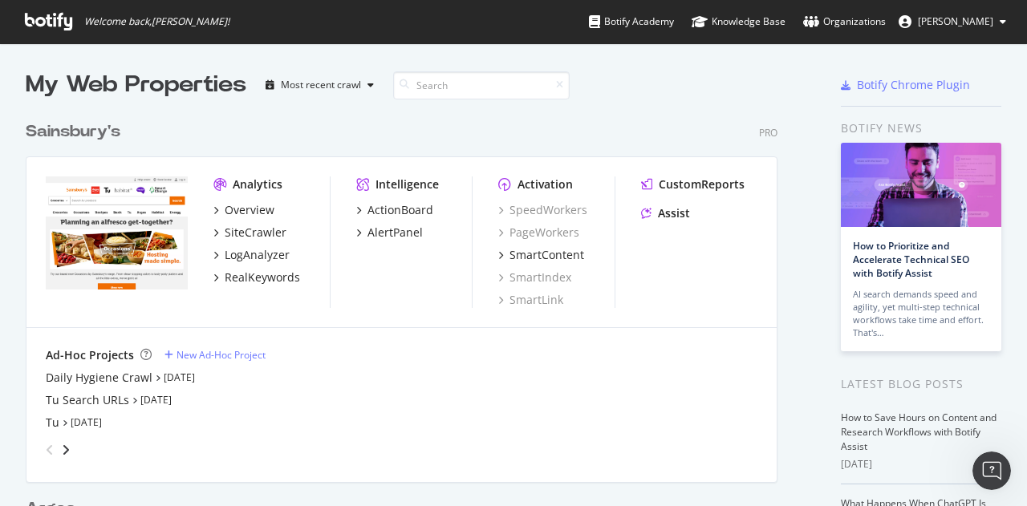
scroll to position [321, 0]
